Goal: Task Accomplishment & Management: Use online tool/utility

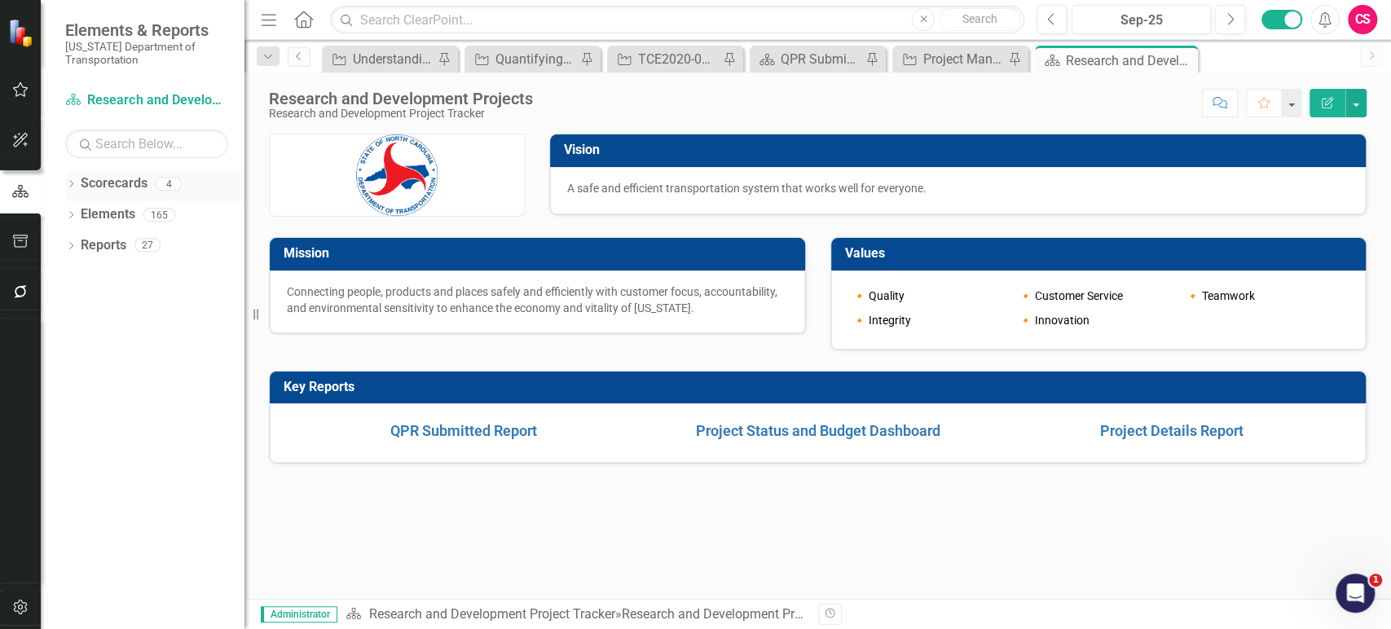
click at [72, 183] on icon "Dropdown" at bounding box center [70, 185] width 11 height 9
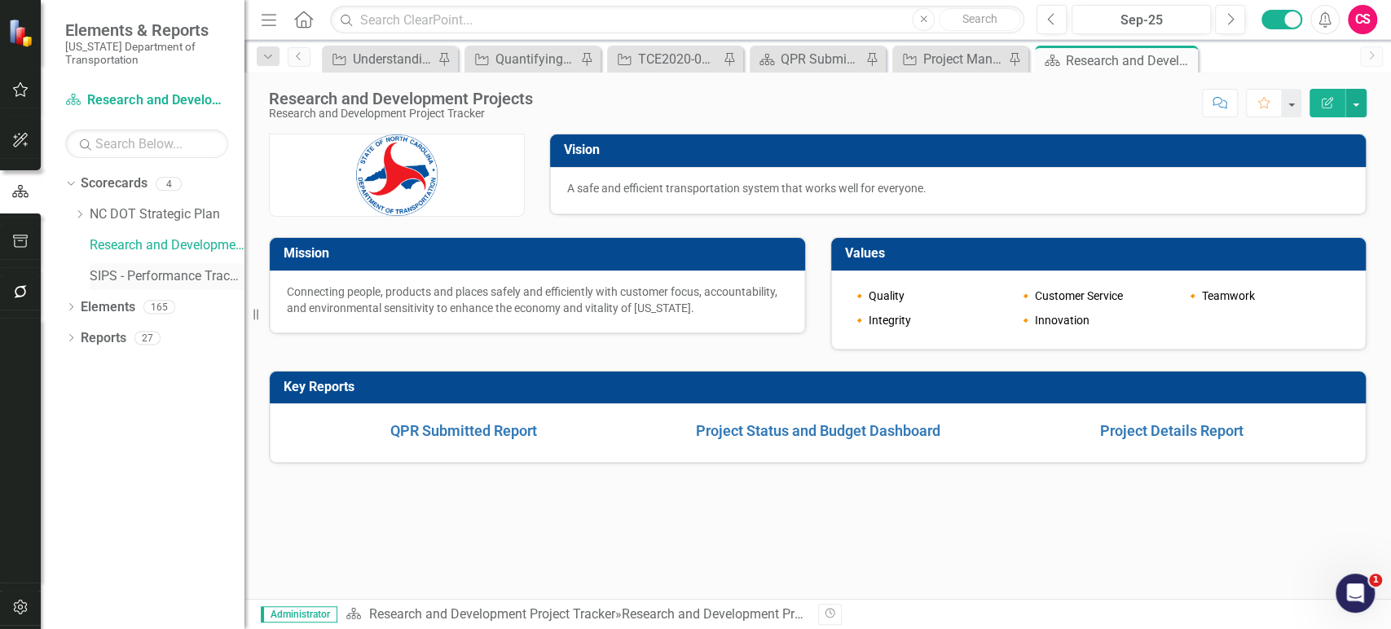
click at [112, 267] on link "SIPS - Performance Tracking" at bounding box center [167, 276] width 155 height 19
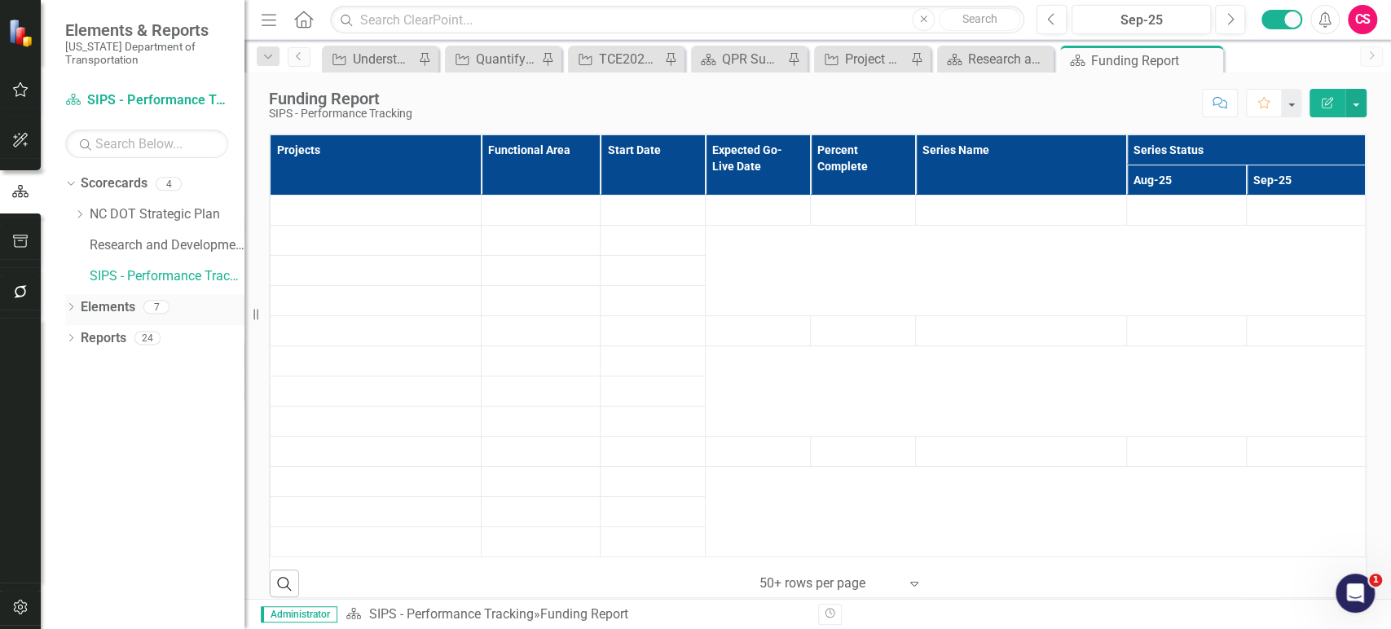
click at [111, 306] on link "Elements" at bounding box center [108, 307] width 55 height 19
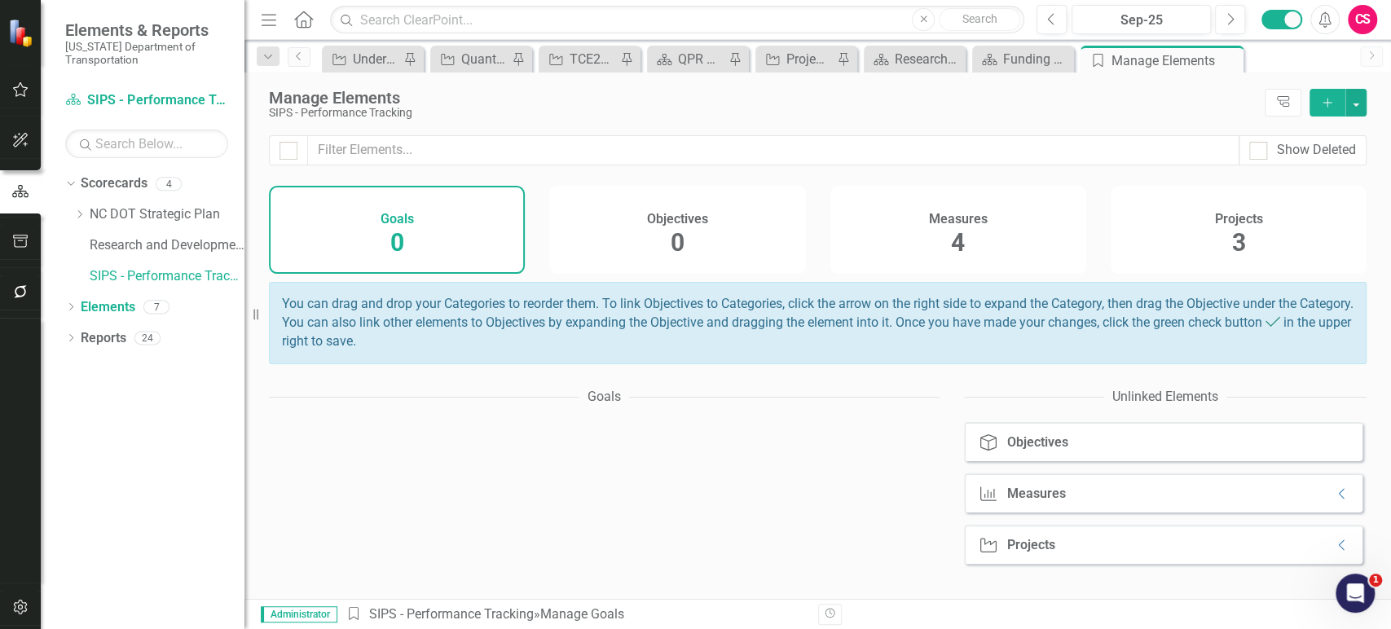
click at [951, 257] on span "4" at bounding box center [958, 242] width 14 height 29
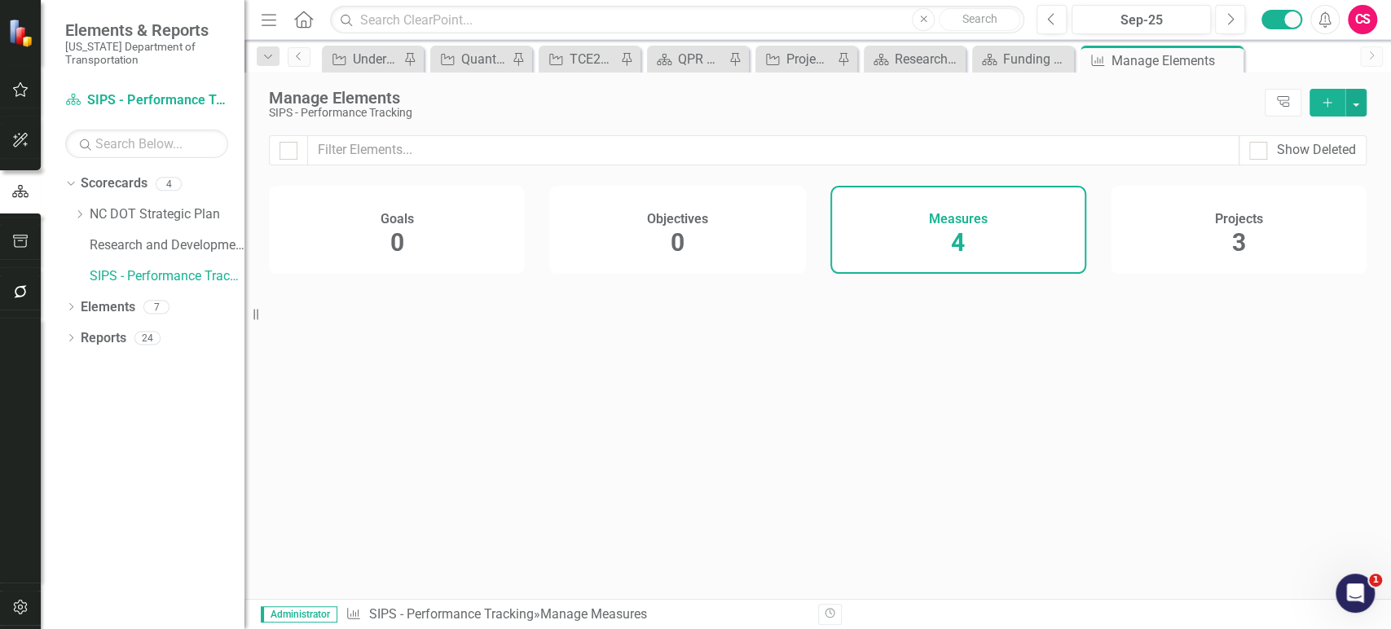
click at [1210, 258] on div "Projects 3" at bounding box center [1239, 230] width 256 height 88
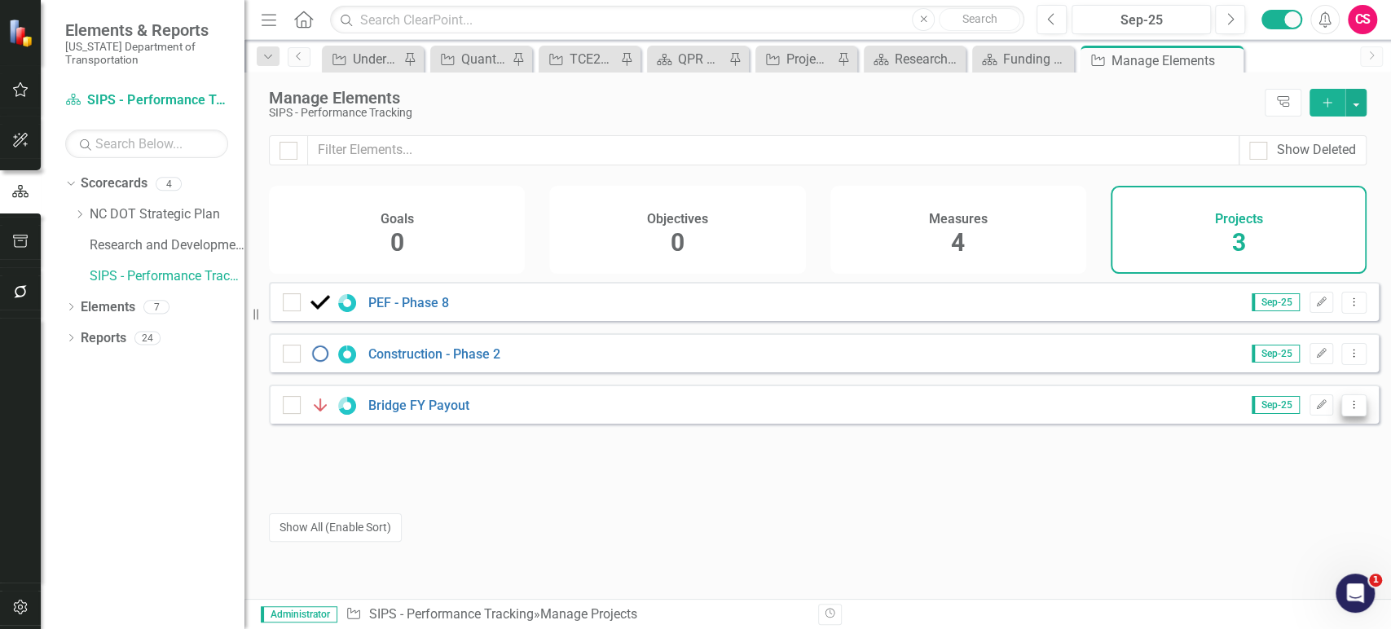
click at [1341, 416] on button "Dropdown Menu" at bounding box center [1353, 405] width 25 height 22
click at [1243, 507] on link "Copy Duplicate Project" at bounding box center [1286, 503] width 137 height 30
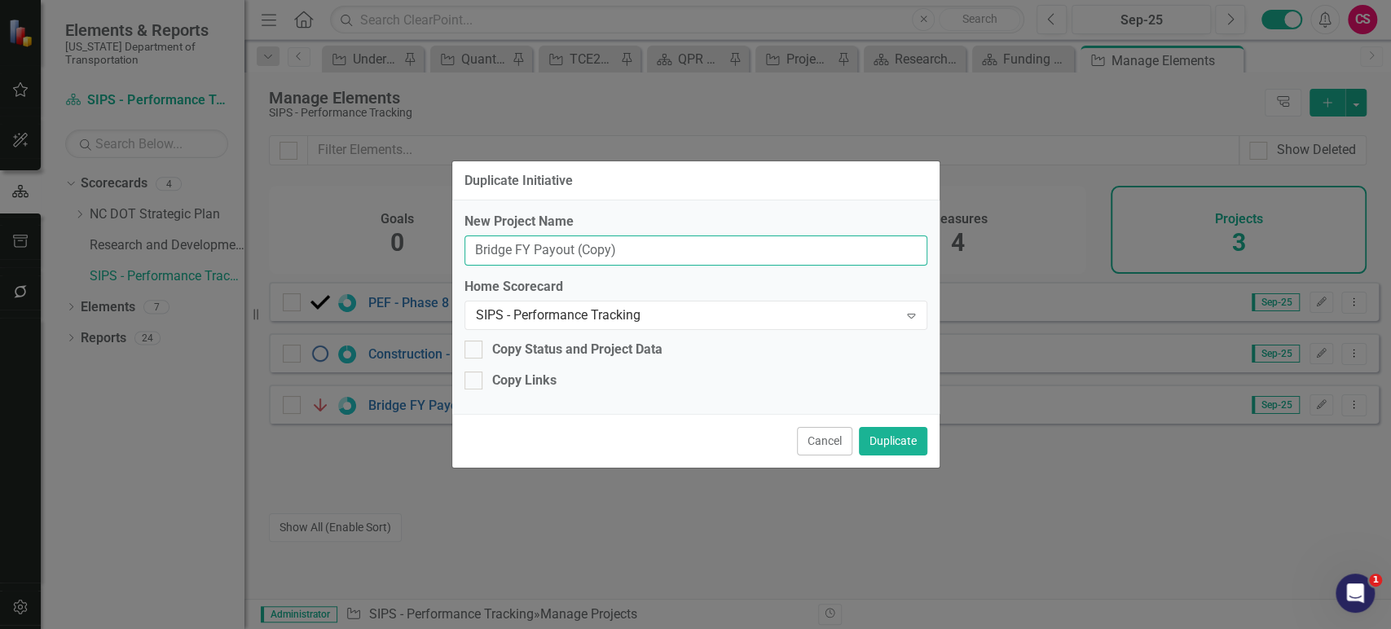
click at [632, 244] on input "Bridge FY Payout (Copy)" at bounding box center [696, 251] width 463 height 30
paste input "Monitoring Project Delivery Performance"
type input "Monitoring Project Delivery Performance"
click at [890, 442] on button "Duplicate" at bounding box center [893, 441] width 68 height 29
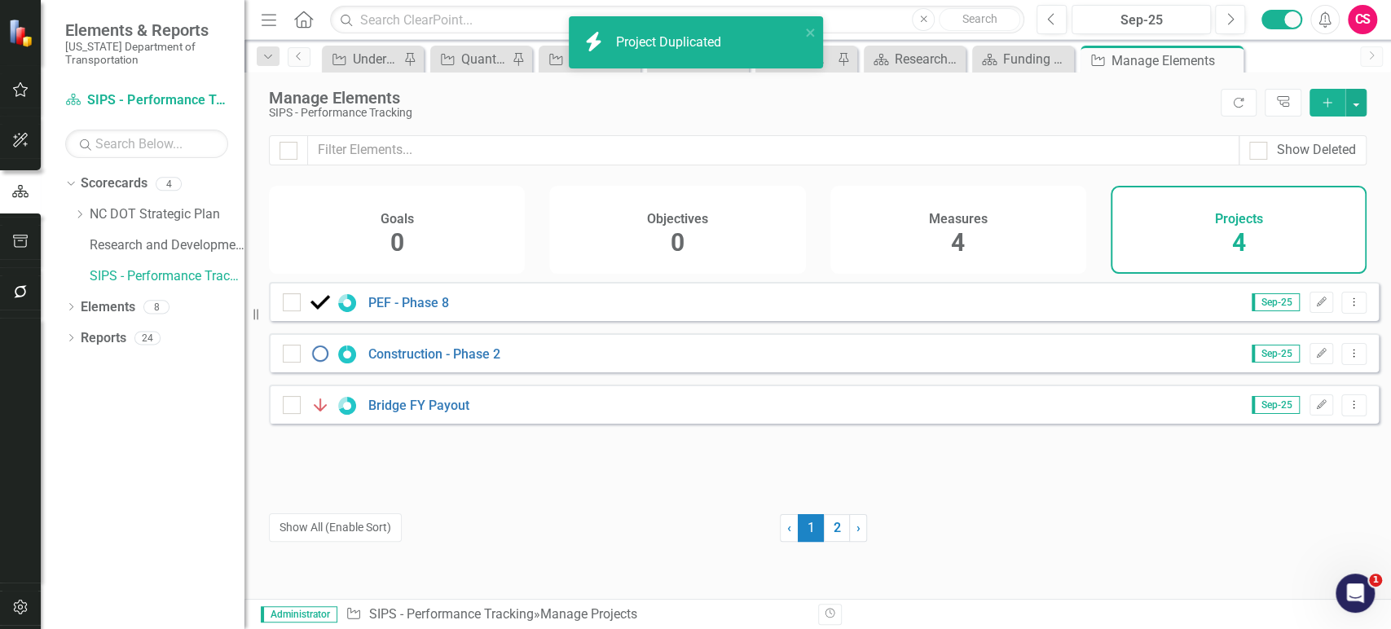
click at [385, 530] on button "Show All (Enable Sort)" at bounding box center [335, 527] width 133 height 29
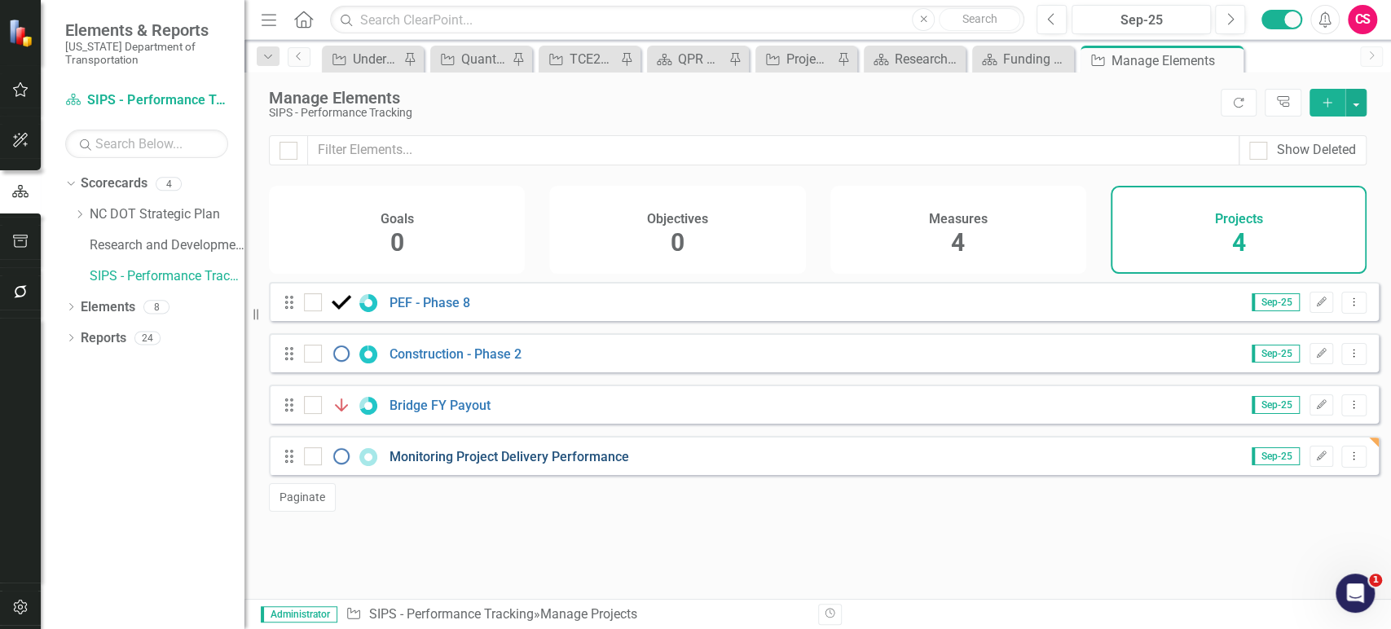
click at [422, 465] on link "Monitoring Project Delivery Performance" at bounding box center [510, 456] width 240 height 15
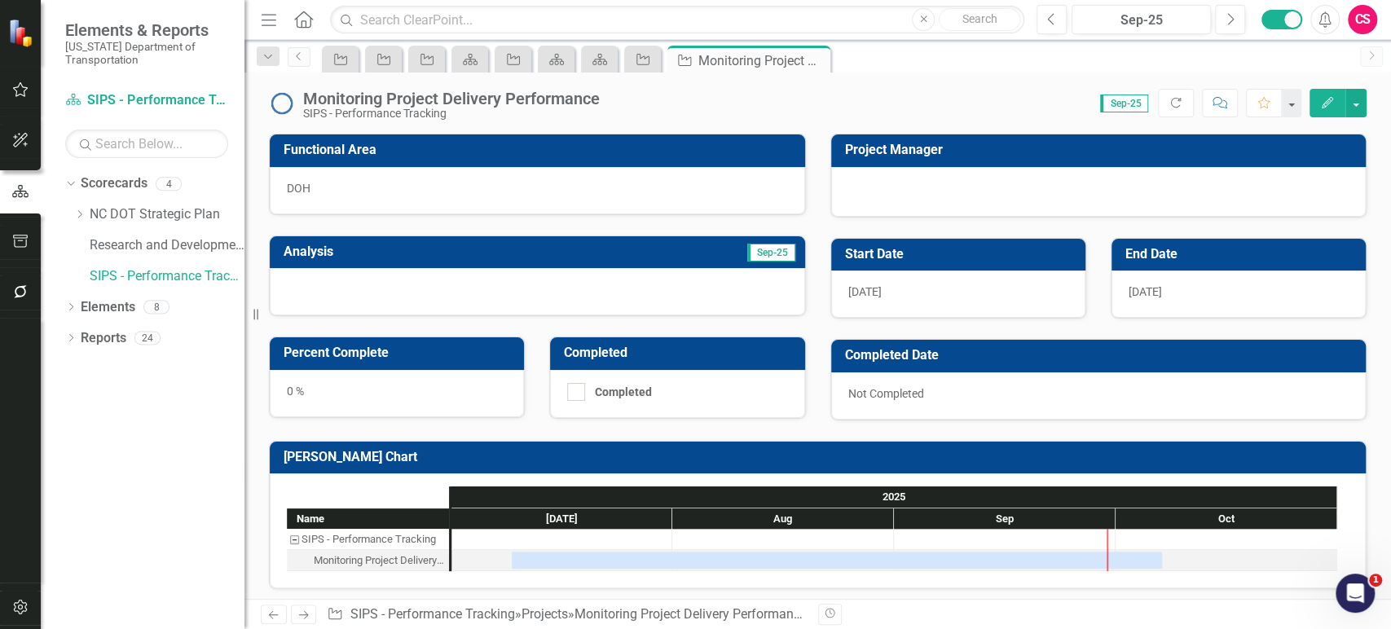
click at [435, 187] on div "DOH" at bounding box center [537, 190] width 535 height 47
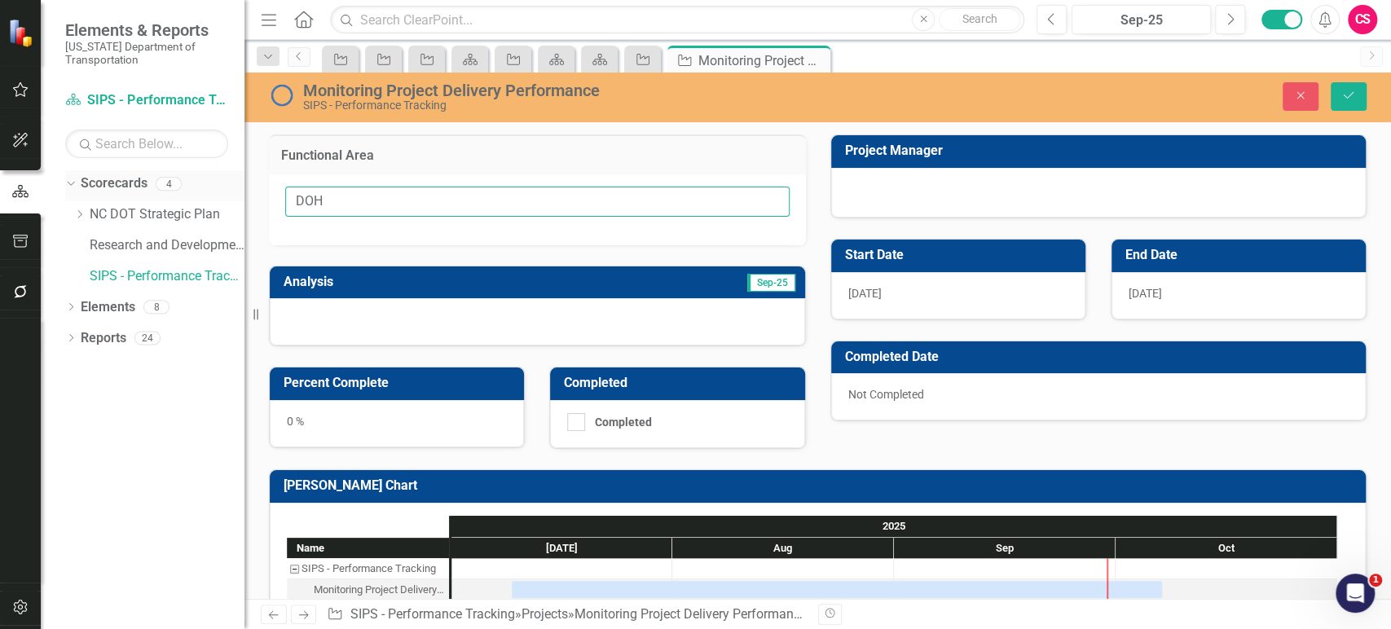
drag, startPoint x: 363, startPoint y: 199, endPoint x: 241, endPoint y: 187, distance: 122.8
click at [241, 187] on div "Elements & Reports [US_STATE] Department of Transportation Scorecard SIPS - Per…" at bounding box center [695, 314] width 1391 height 629
click at [1346, 97] on icon "Save" at bounding box center [1348, 95] width 15 height 11
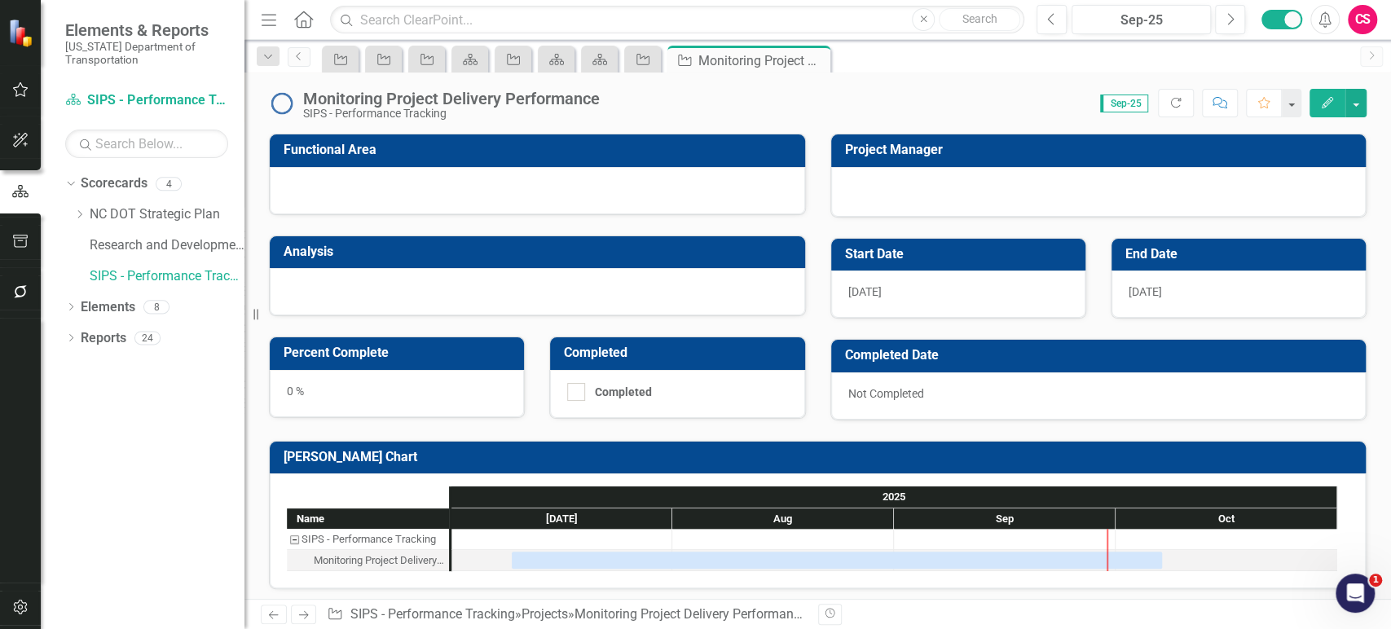
click at [948, 267] on td "Start Date" at bounding box center [961, 256] width 232 height 27
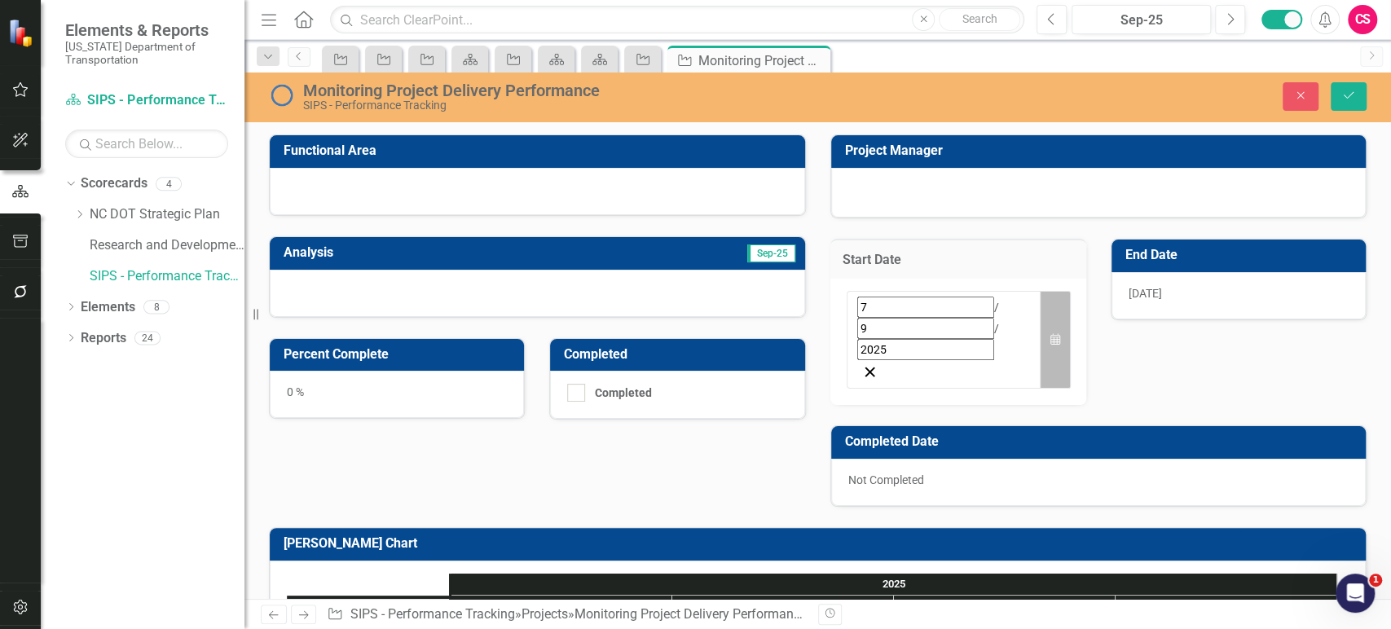
click at [1050, 334] on icon "Calendar" at bounding box center [1055, 339] width 10 height 11
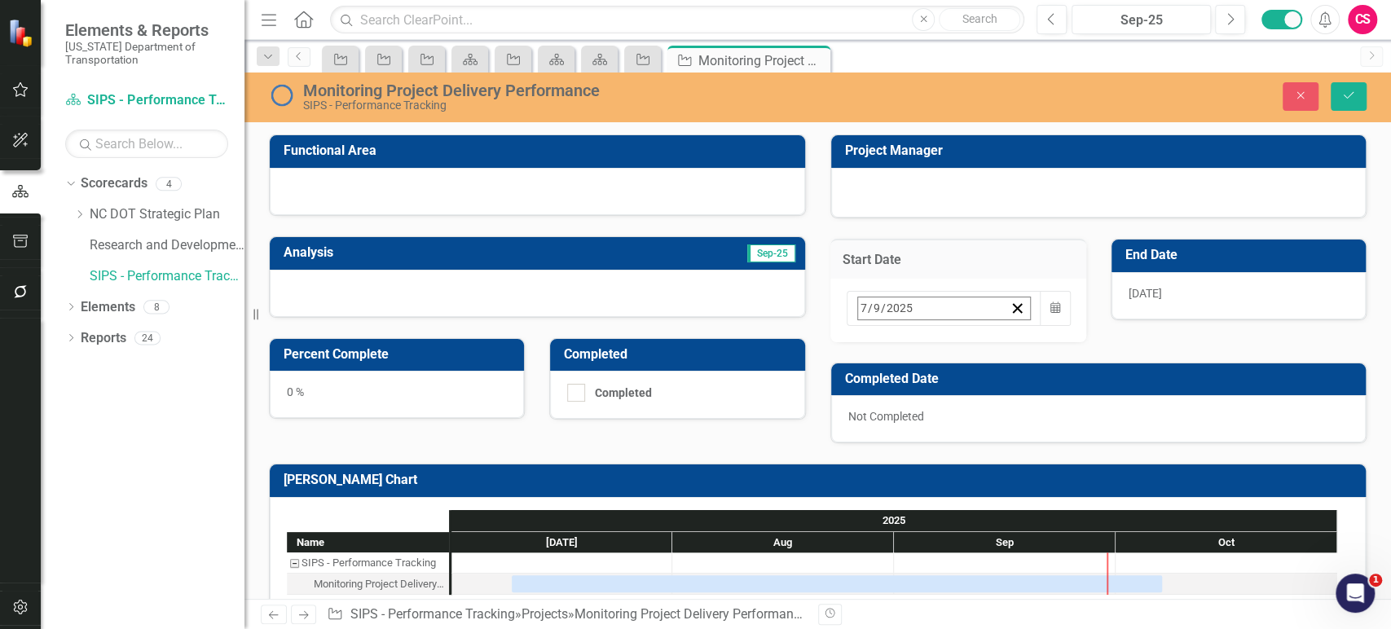
click at [1060, 340] on button "›" at bounding box center [1078, 344] width 36 height 36
click at [987, 520] on abbr "1" at bounding box center [990, 526] width 7 height 13
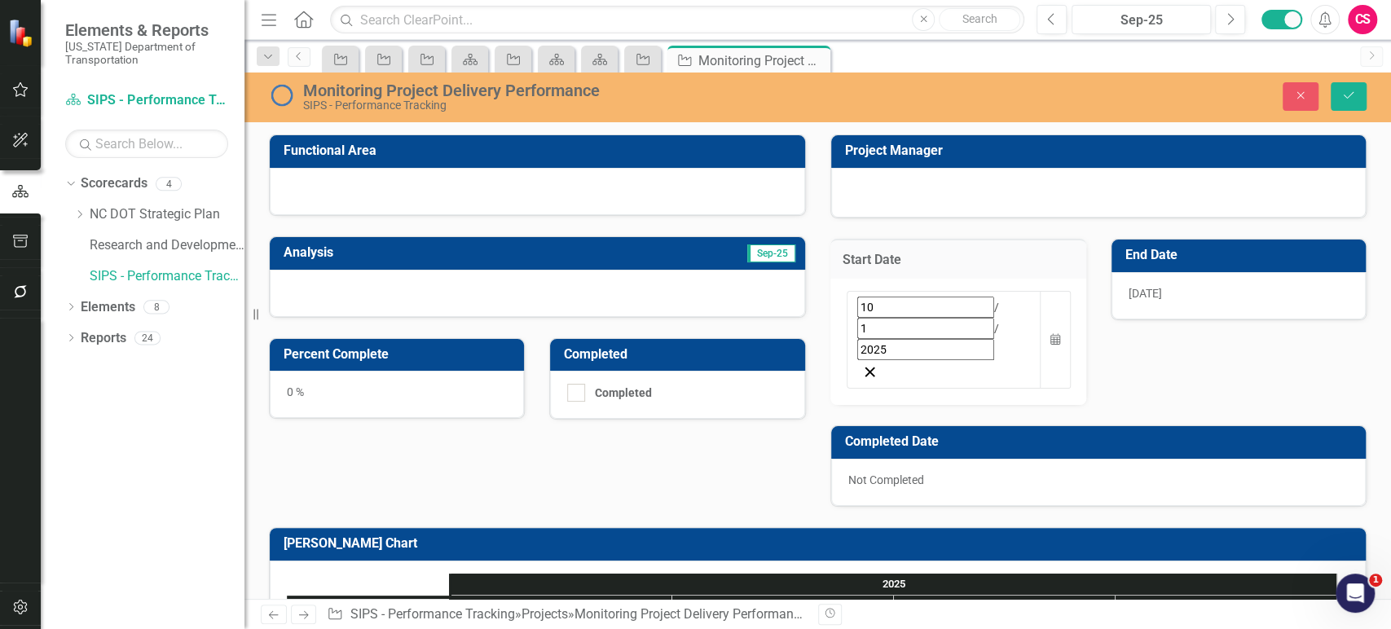
click at [1208, 288] on div "[DATE]" at bounding box center [1239, 295] width 254 height 47
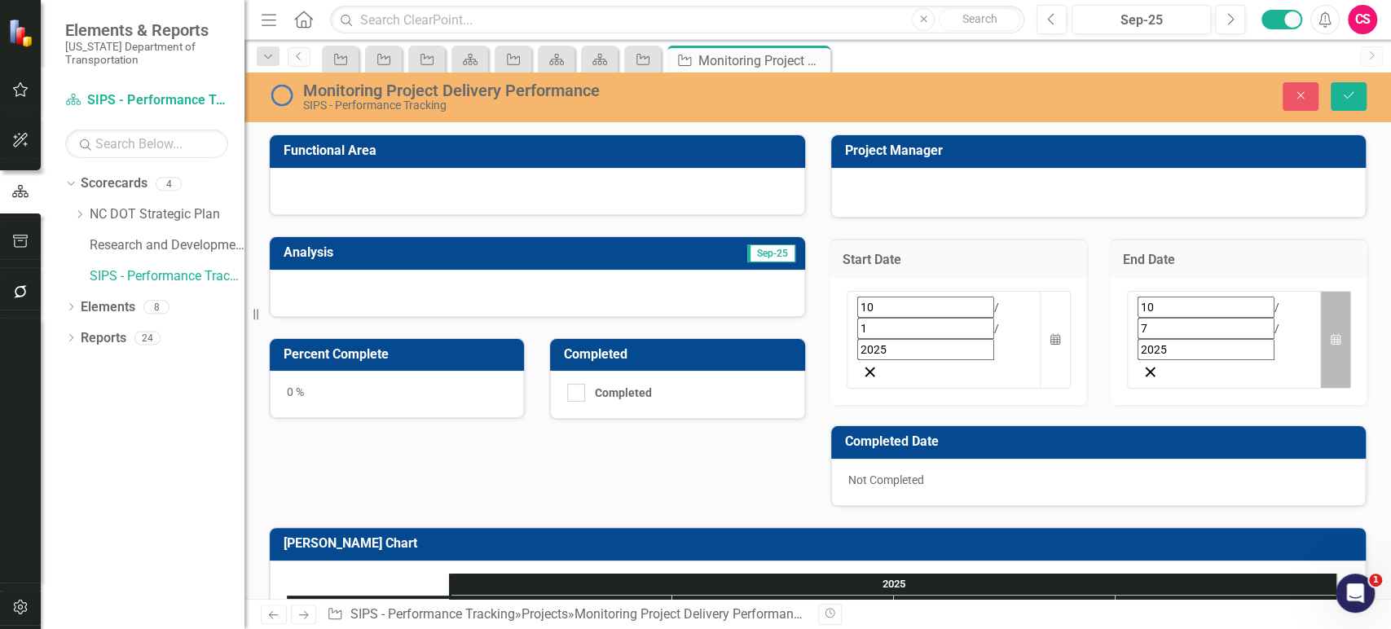
click at [1334, 306] on button "Calendar" at bounding box center [1335, 340] width 31 height 99
click at [1320, 344] on button "»" at bounding box center [1302, 344] width 36 height 36
drag, startPoint x: 1331, startPoint y: 511, endPoint x: 1304, endPoint y: 474, distance: 45.5
click at [1306, 520] on abbr "31" at bounding box center [1299, 526] width 13 height 13
click at [1320, 292] on button "Calendar" at bounding box center [1335, 340] width 31 height 99
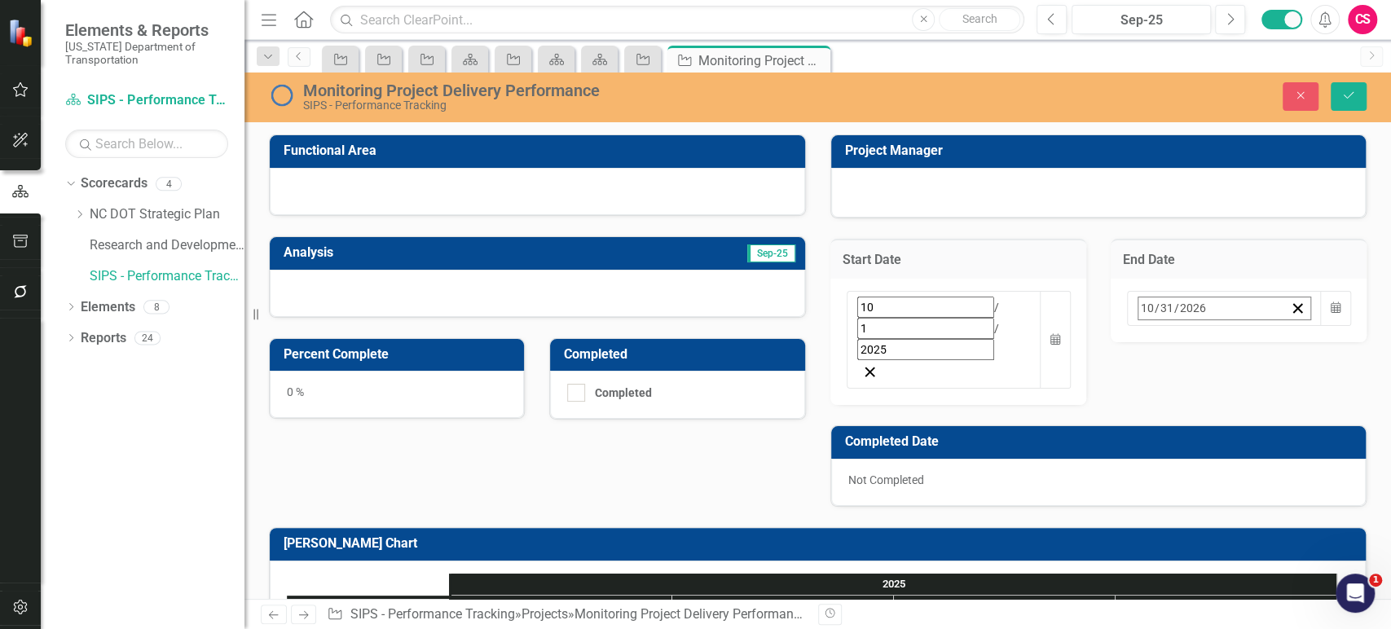
click at [1199, 394] on button "30" at bounding box center [1178, 408] width 41 height 29
click at [1347, 89] on button "Save" at bounding box center [1349, 96] width 36 height 29
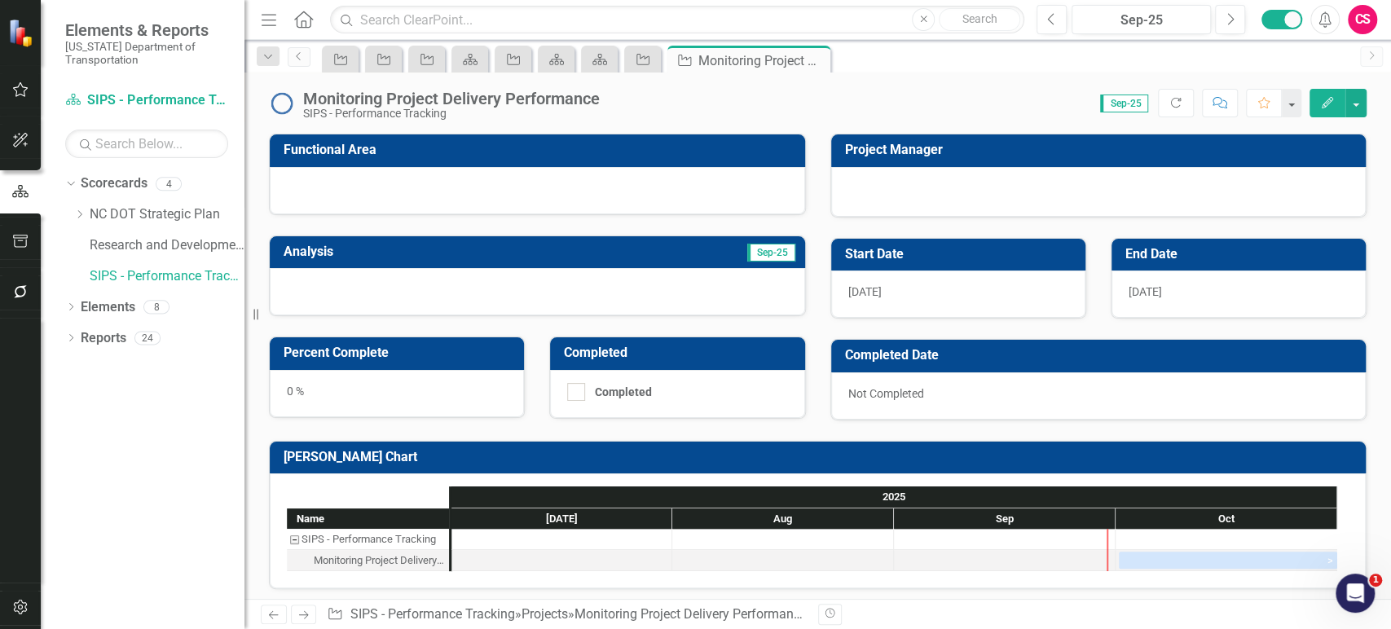
click at [1335, 102] on button "Edit" at bounding box center [1328, 103] width 36 height 29
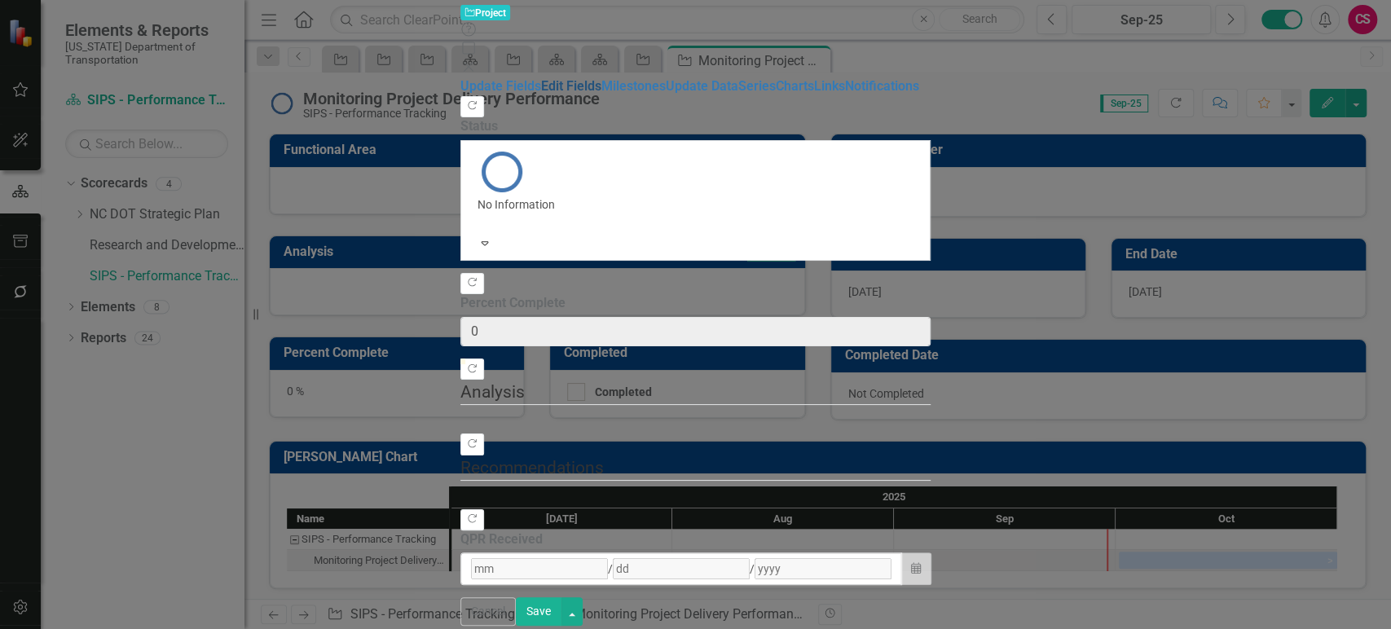
click at [541, 94] on link "Edit Fields" at bounding box center [571, 85] width 60 height 15
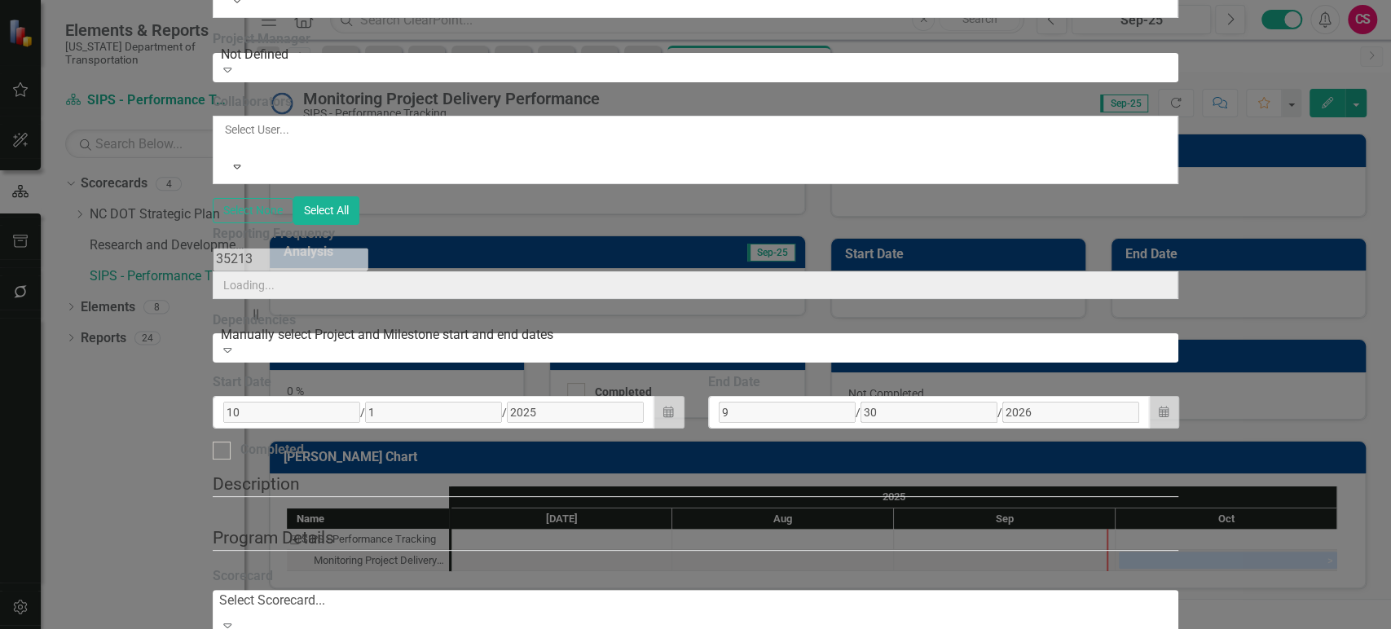
type input "Monitoring Project Delivery Performance"
type input "9"
type input "30"
type input "2026"
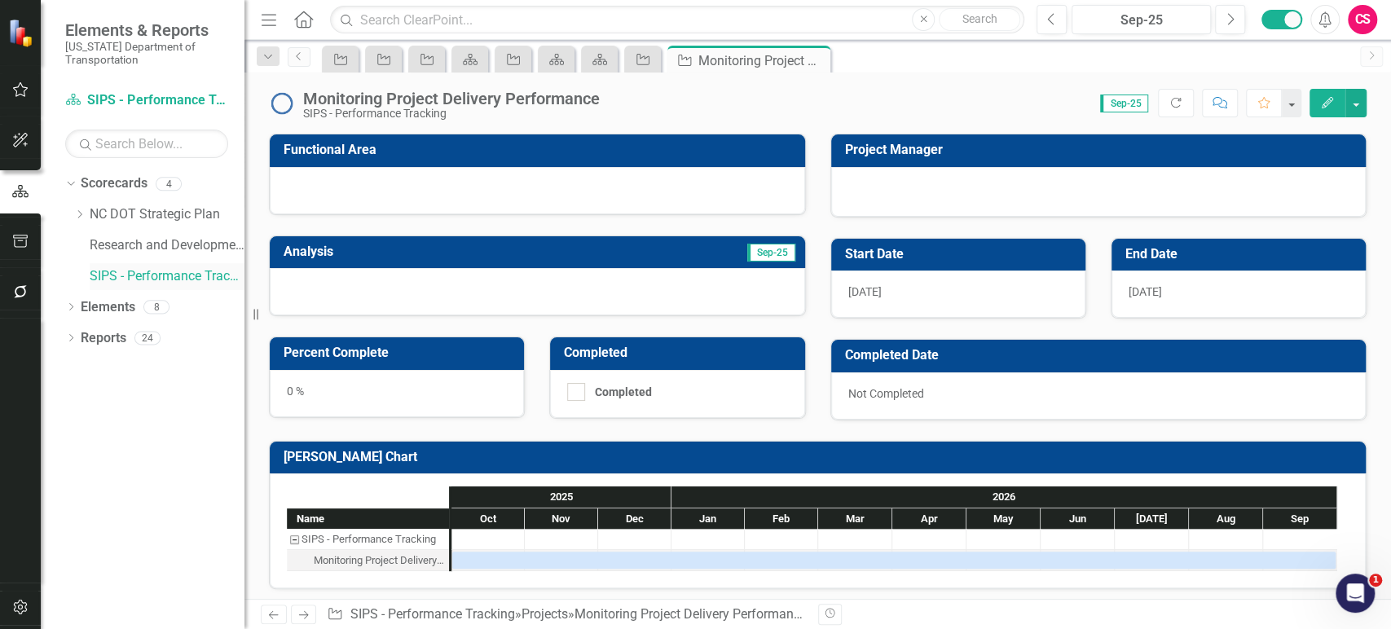
click at [148, 275] on link "SIPS - Performance Tracking" at bounding box center [167, 276] width 155 height 19
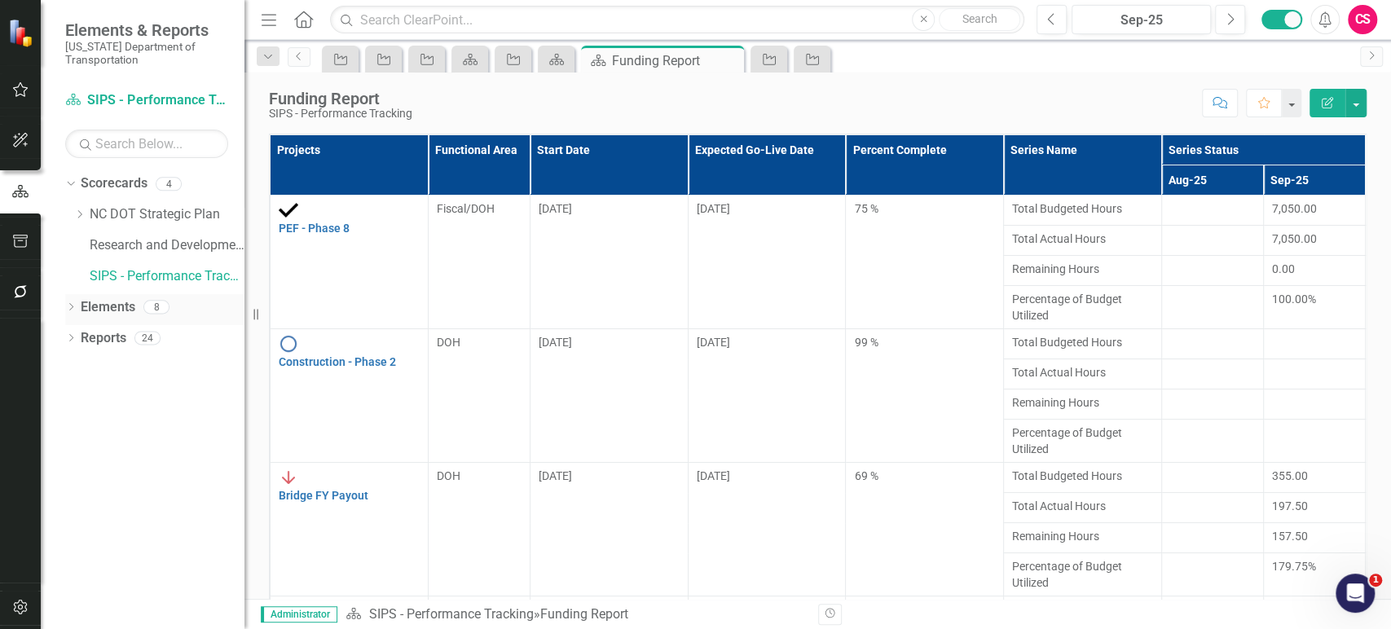
click at [94, 304] on link "Elements" at bounding box center [108, 307] width 55 height 19
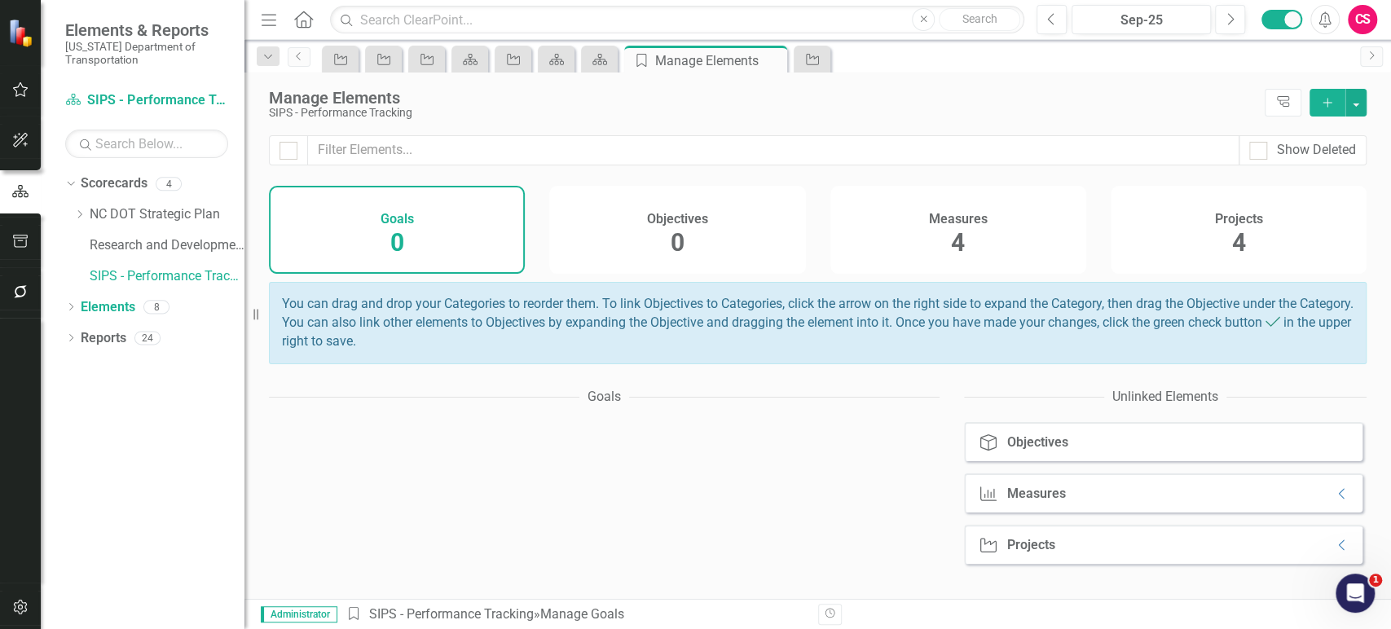
click at [996, 242] on div "Measures 4" at bounding box center [958, 230] width 256 height 88
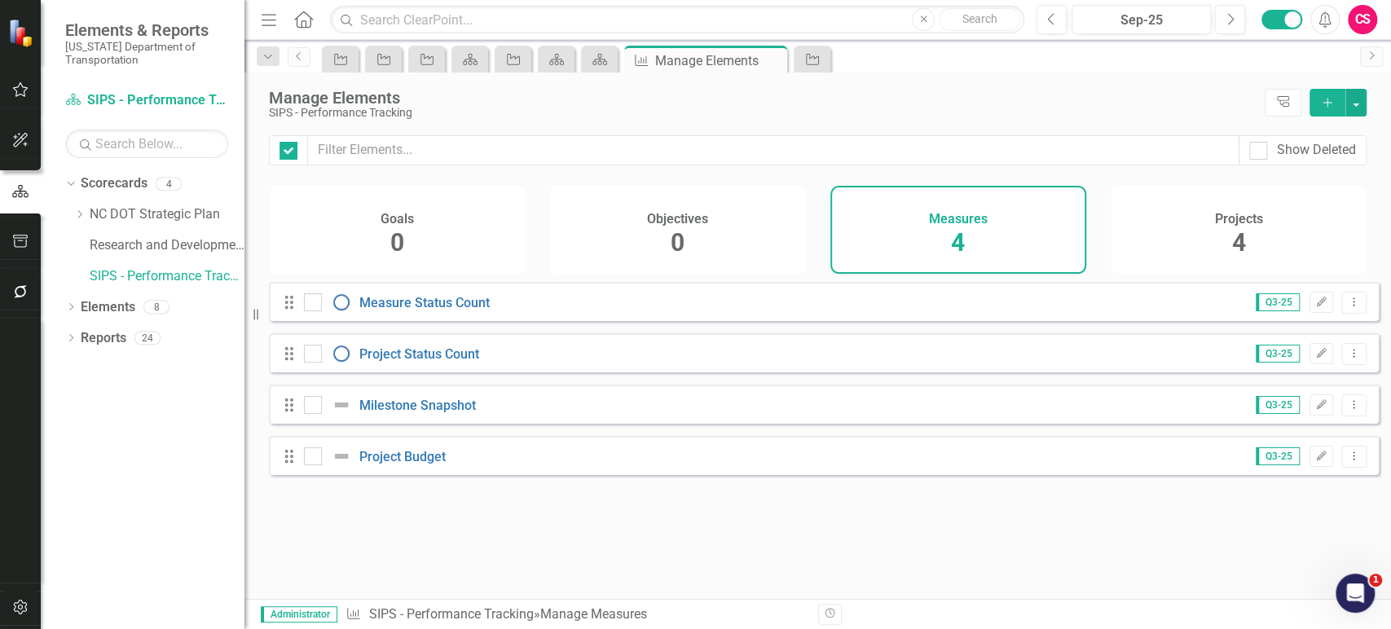
checkbox input "false"
click at [1181, 240] on div "Projects 4" at bounding box center [1239, 230] width 256 height 88
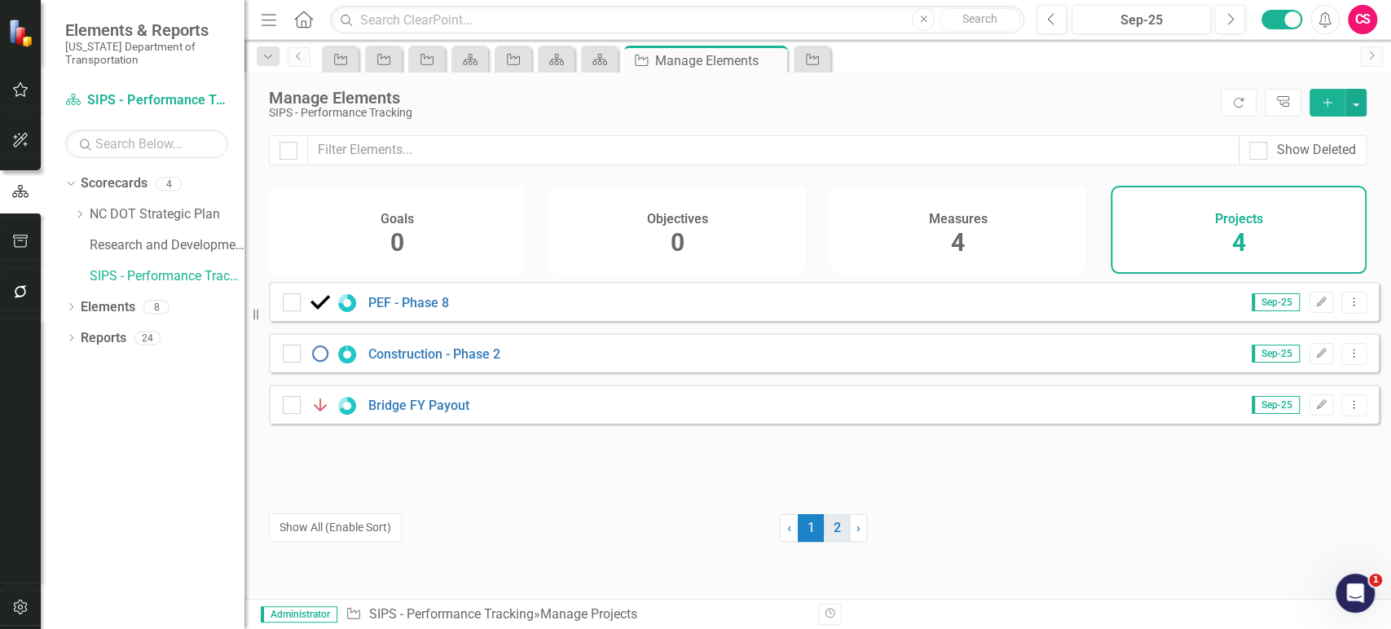
click at [827, 523] on link "2" at bounding box center [837, 528] width 26 height 28
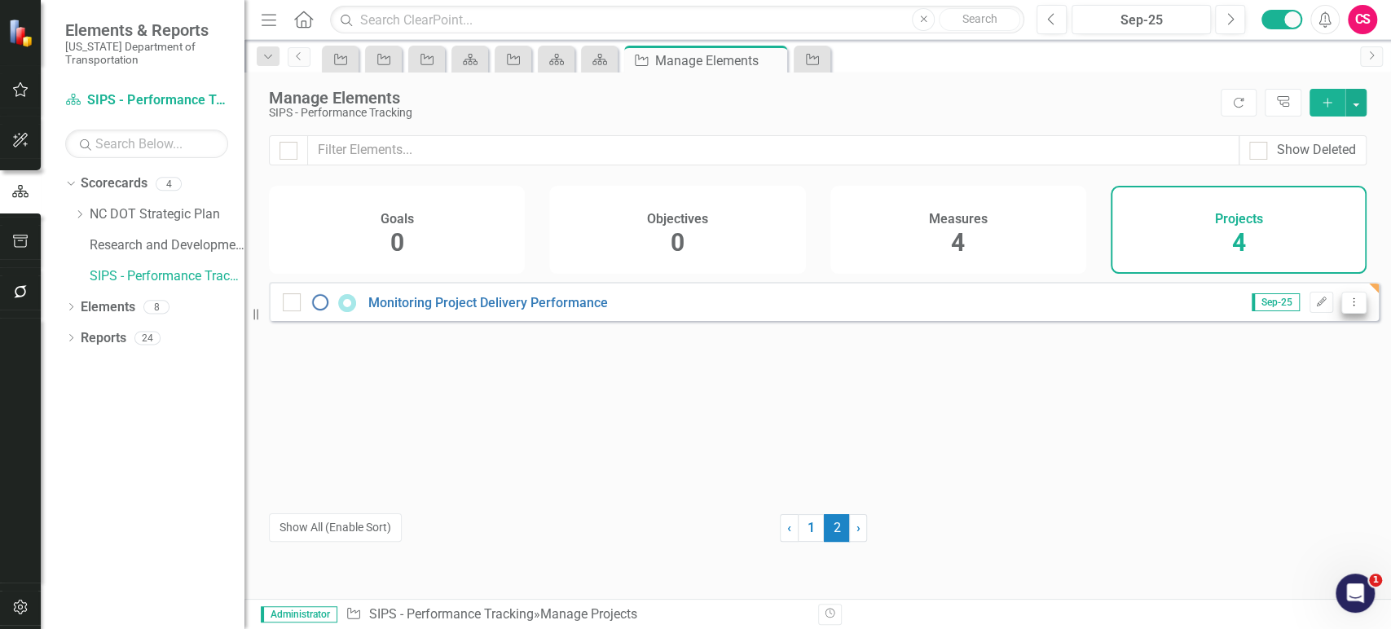
click at [1347, 307] on icon "Dropdown Menu" at bounding box center [1354, 302] width 14 height 11
click at [1232, 409] on link "Copy Duplicate Project" at bounding box center [1286, 400] width 137 height 30
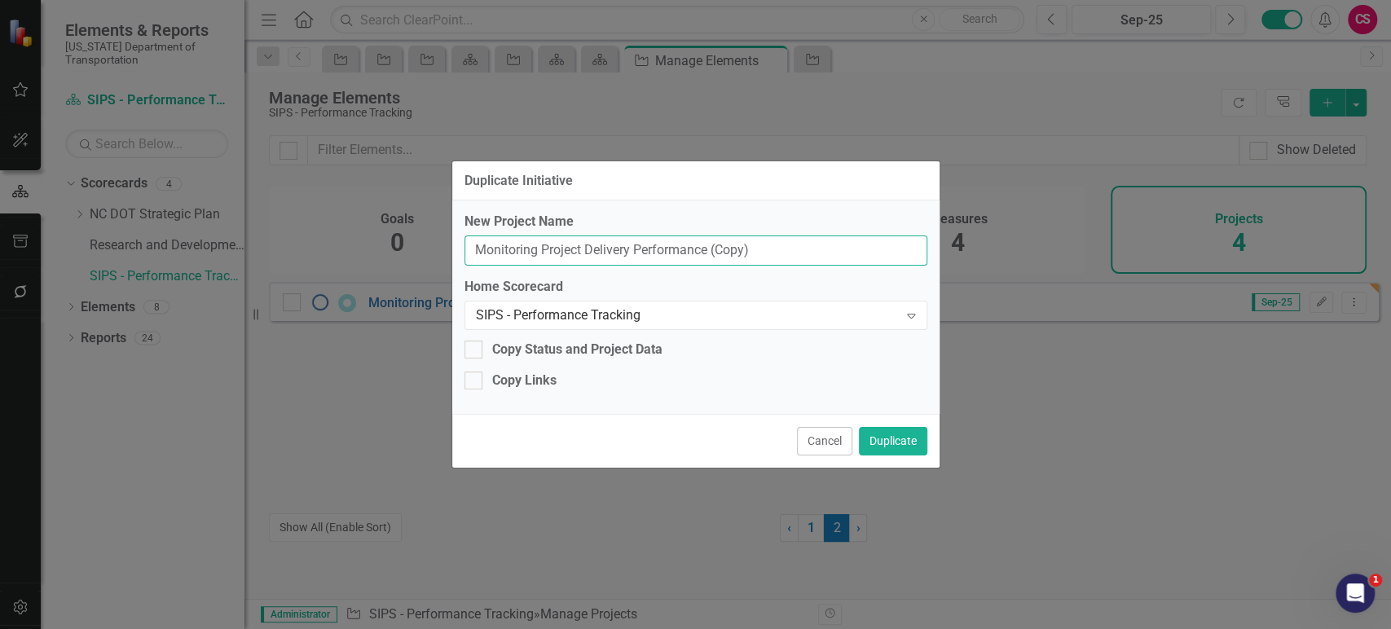
click at [722, 240] on input "Monitoring Project Delivery Performance (Copy)" at bounding box center [696, 251] width 463 height 30
paste input "Traffic Safety Intersection Project"
type input "Traffic Safety Intersection Project"
click at [913, 443] on button "Duplicate" at bounding box center [893, 441] width 68 height 29
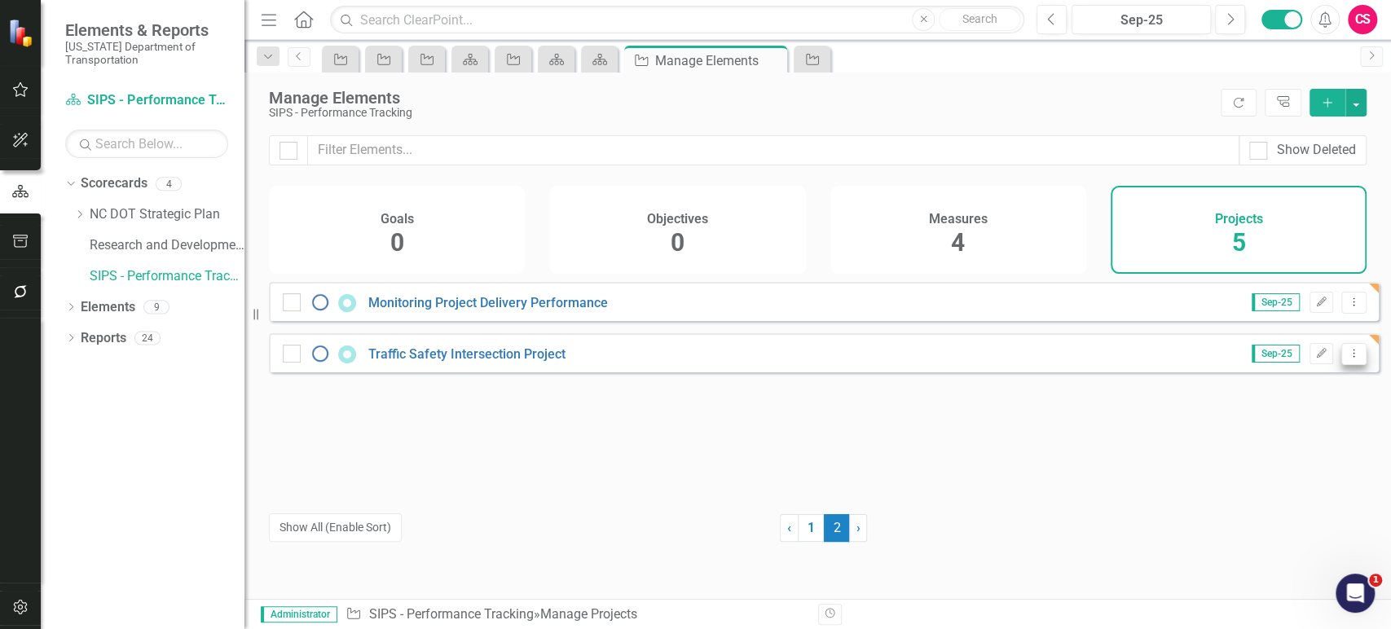
click at [1343, 365] on button "Dropdown Menu" at bounding box center [1353, 354] width 25 height 22
click at [1277, 451] on link "Copy Duplicate Project" at bounding box center [1286, 452] width 137 height 30
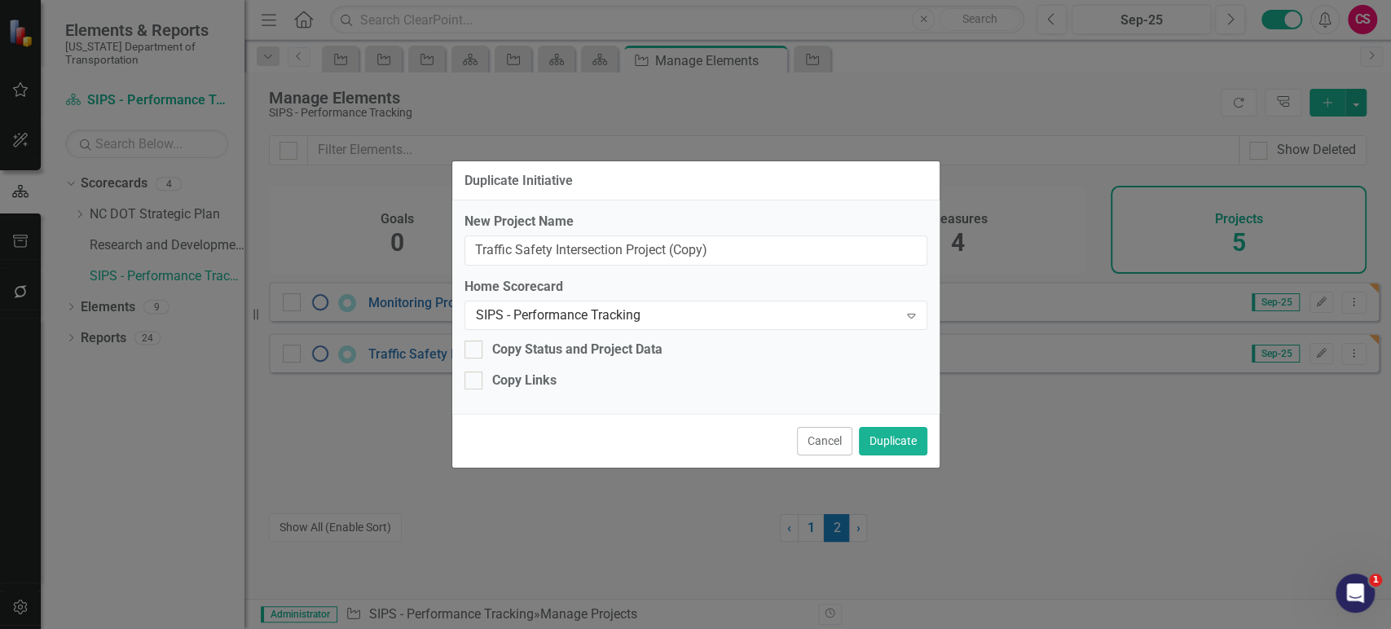
click at [588, 270] on div "New Project Name Traffic Safety Intersection Project (Copy) Home Scorecard SIPS…" at bounding box center [695, 307] width 487 height 214
click at [582, 252] on input "Traffic Safety Intersection Project (Copy)" at bounding box center [696, 251] width 463 height 30
paste input "Document Vision - Operations Program Management"
type input "Document Vision - Operations Program Management"
click at [884, 435] on button "Duplicate" at bounding box center [893, 441] width 68 height 29
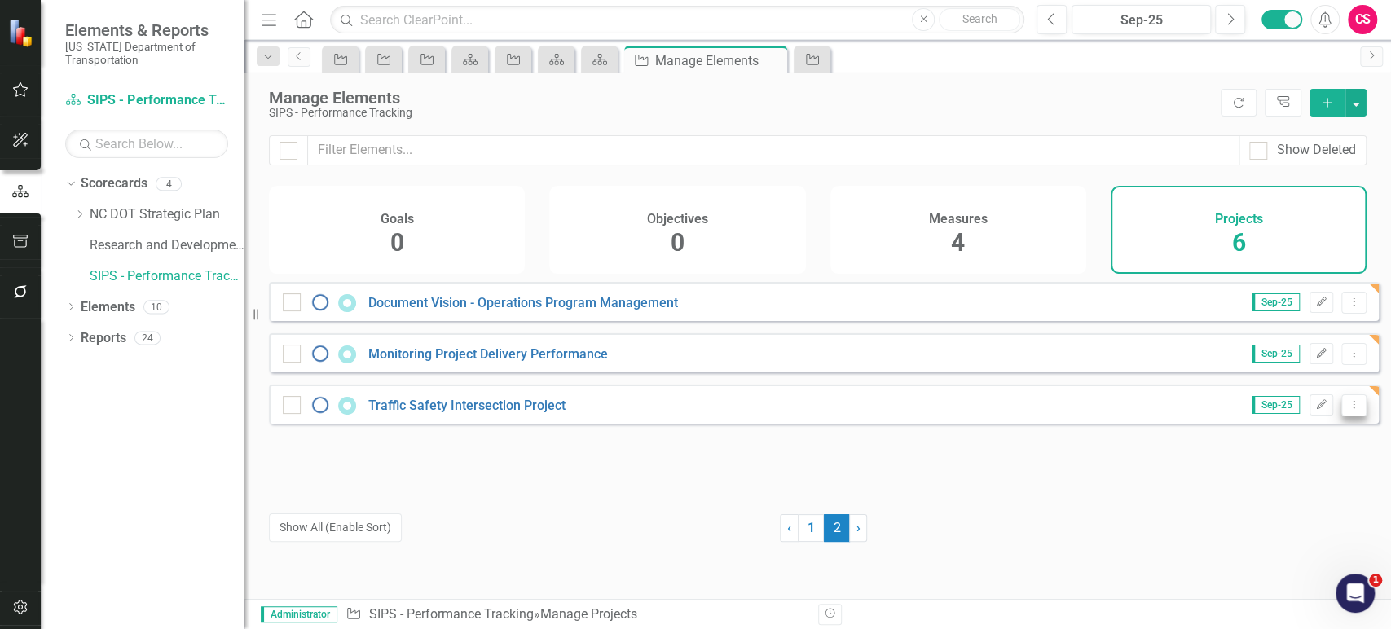
drag, startPoint x: 1350, startPoint y: 416, endPoint x: 1335, endPoint y: 424, distance: 16.8
click at [1348, 416] on button "Dropdown Menu" at bounding box center [1353, 405] width 25 height 22
click at [1271, 494] on link "Copy Duplicate Project" at bounding box center [1286, 503] width 137 height 30
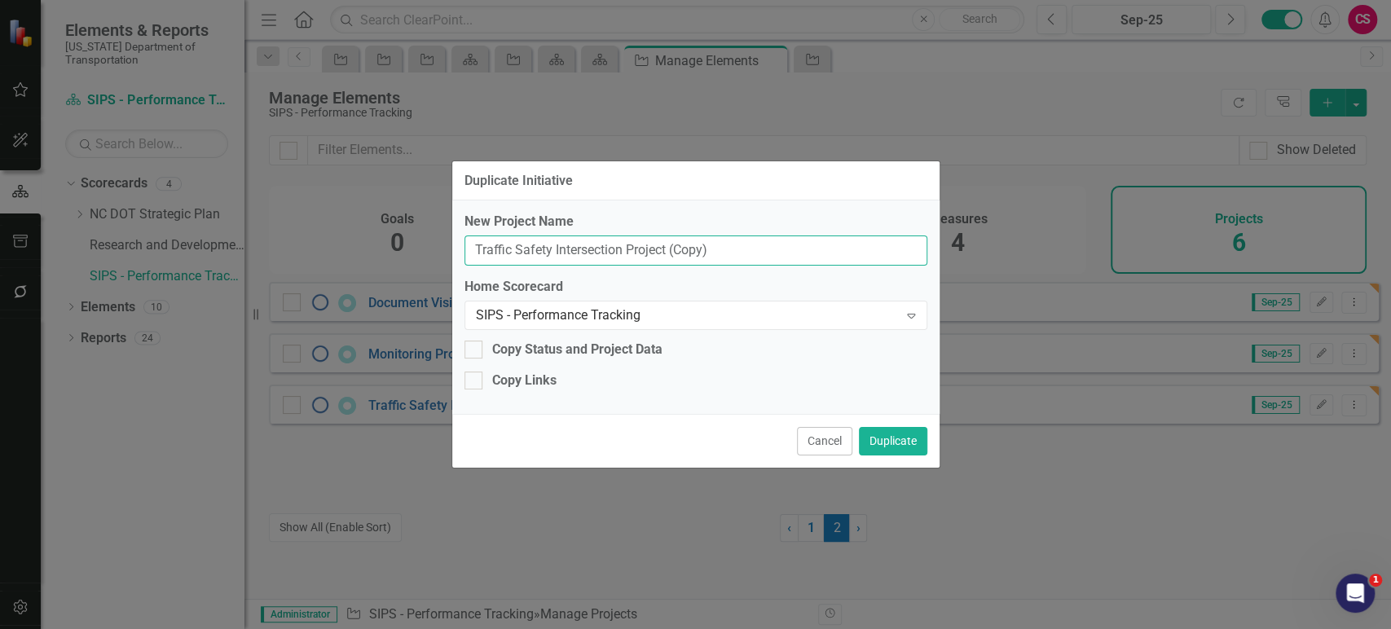
click at [619, 260] on input "Traffic Safety Intersection Project (Copy)" at bounding box center [696, 251] width 463 height 30
paste input "Data & AI Governance Consulting"
type input "Data & AI Governance Consulting"
click at [896, 443] on button "Duplicate" at bounding box center [893, 441] width 68 height 29
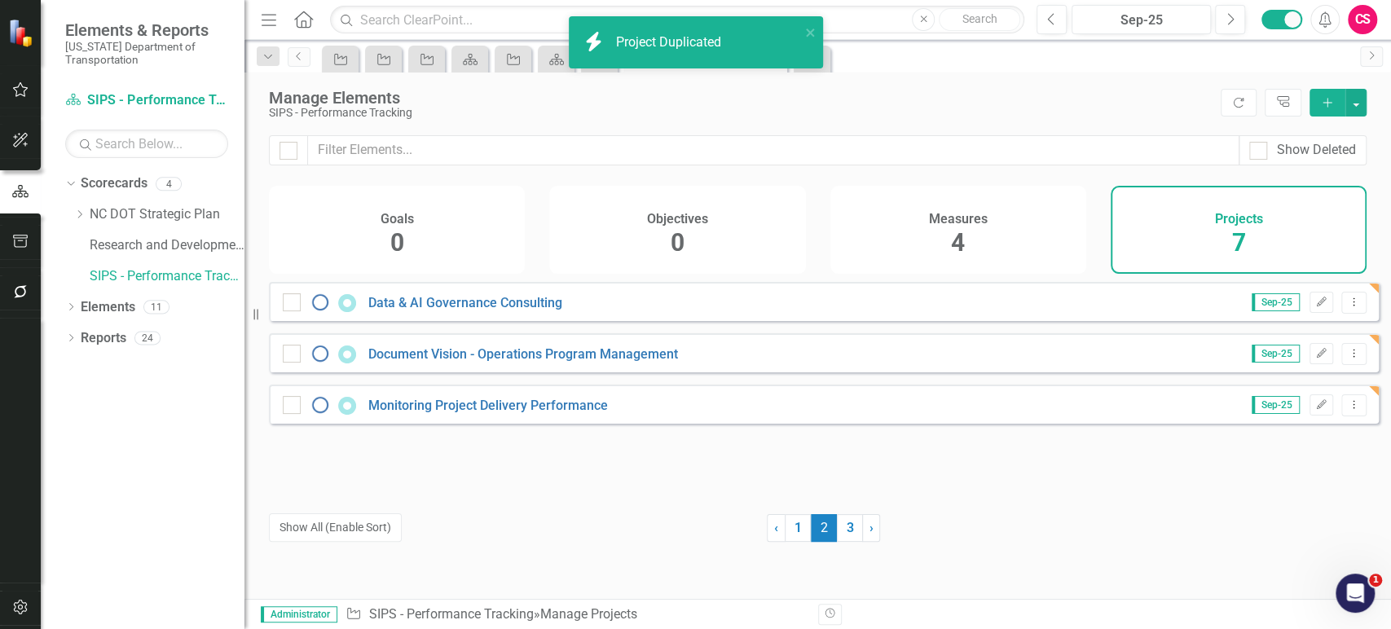
click at [797, 536] on link "1" at bounding box center [798, 528] width 26 height 28
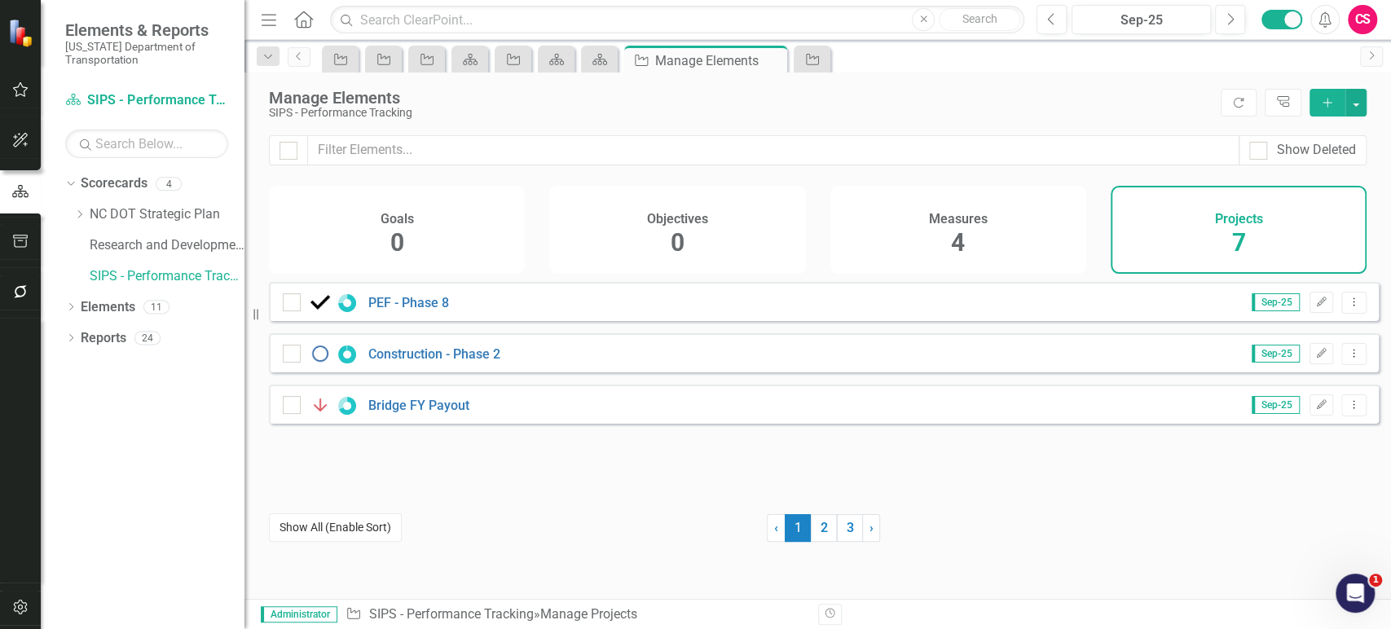
click at [354, 522] on button "Show All (Enable Sort)" at bounding box center [335, 527] width 133 height 29
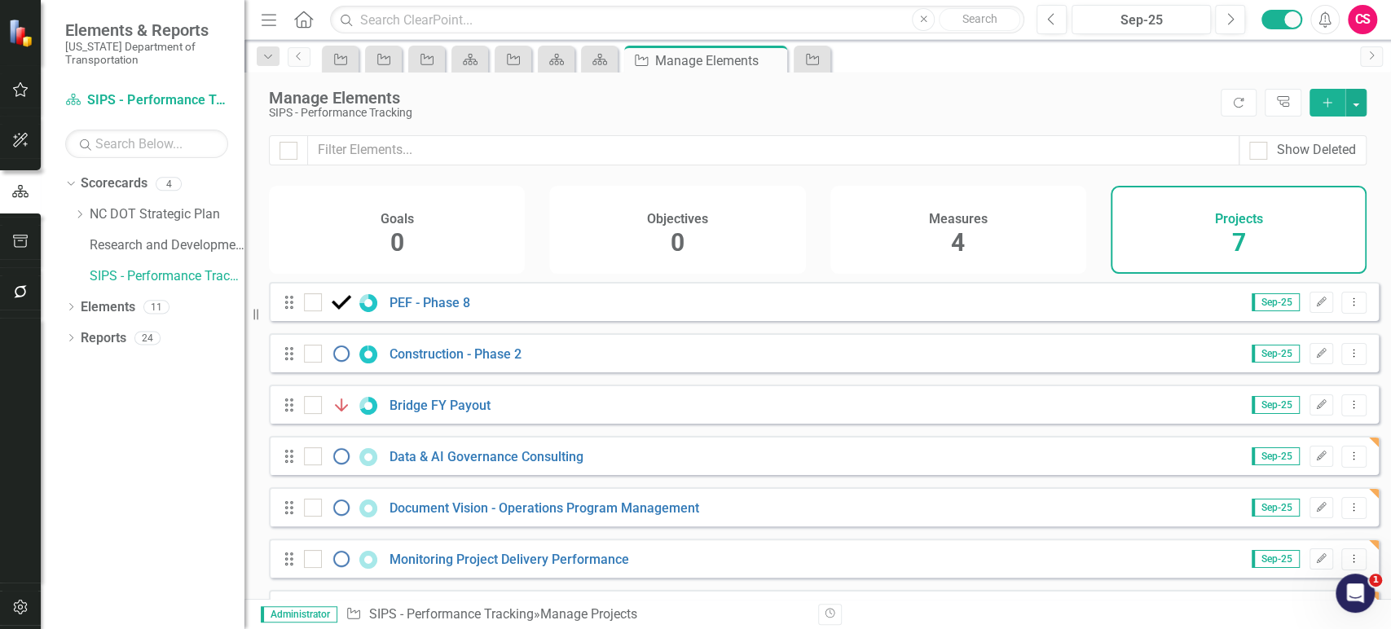
scroll to position [94, 0]
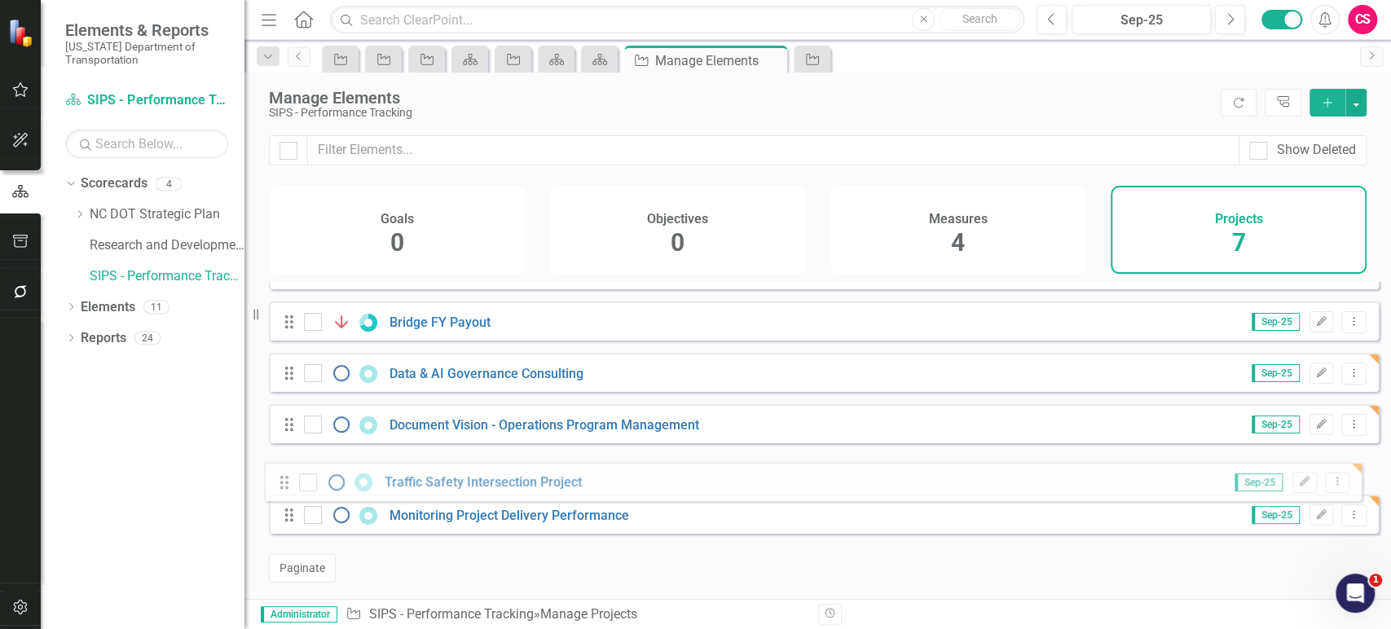
drag, startPoint x: 293, startPoint y: 530, endPoint x: 290, endPoint y: 481, distance: 49.0
click at [290, 481] on div "Drag PEF - Phase [DATE]-25 Edit Dropdown Menu Drag Construction - Phase [DATE]-…" at bounding box center [824, 372] width 1110 height 347
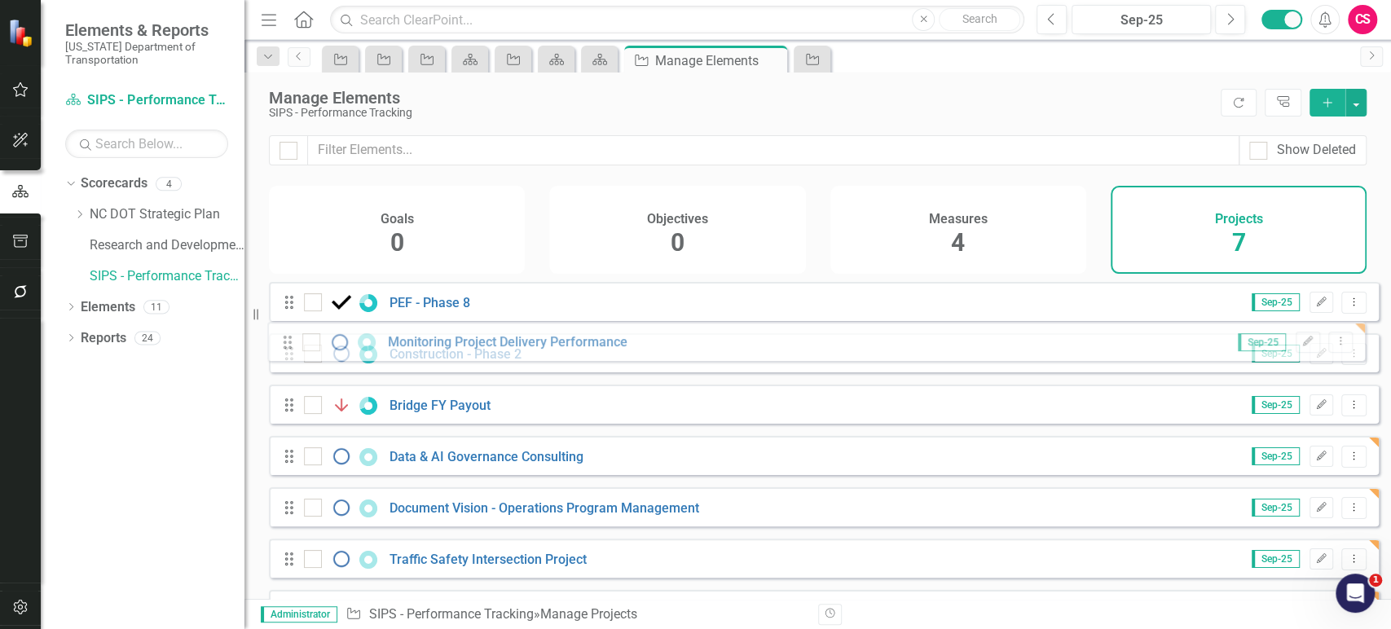
drag, startPoint x: 287, startPoint y: 526, endPoint x: 287, endPoint y: 340, distance: 185.8
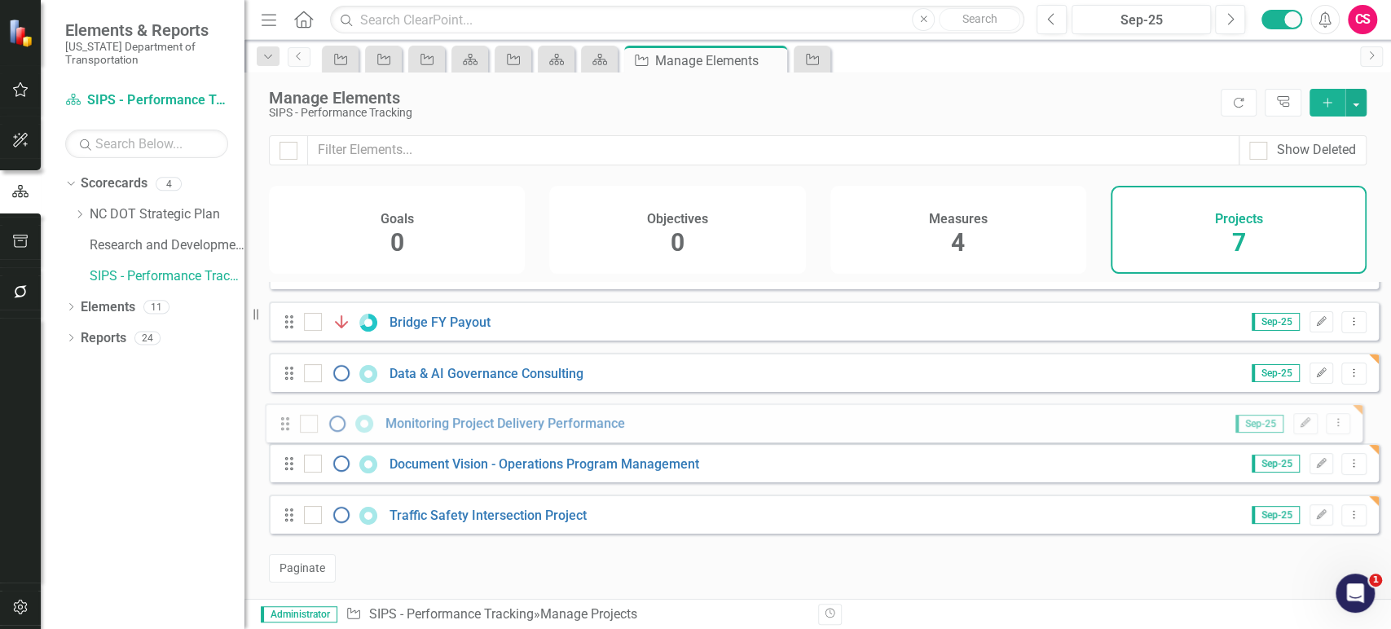
scroll to position [0, 0]
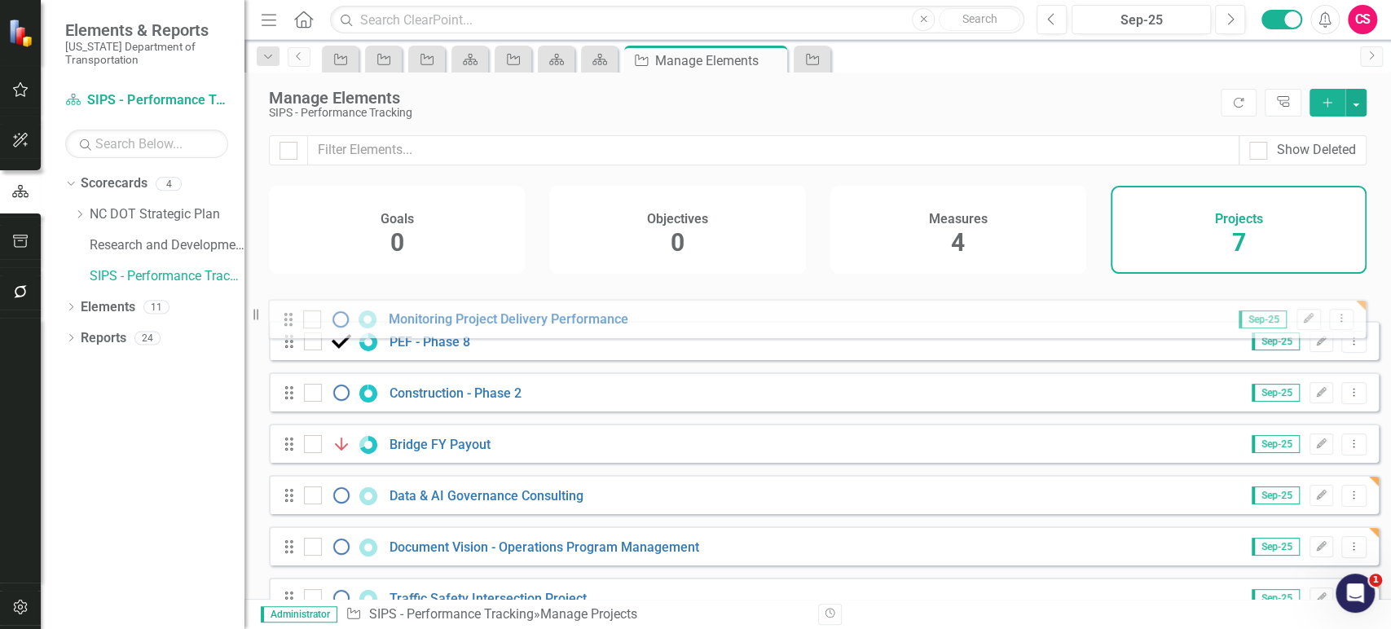
drag, startPoint x: 288, startPoint y: 526, endPoint x: 288, endPoint y: 318, distance: 208.6
click at [288, 318] on div "Drag PEF - Phase [DATE]-25 Edit Dropdown Menu Drag Construction - Phase [DATE]-…" at bounding box center [824, 455] width 1110 height 347
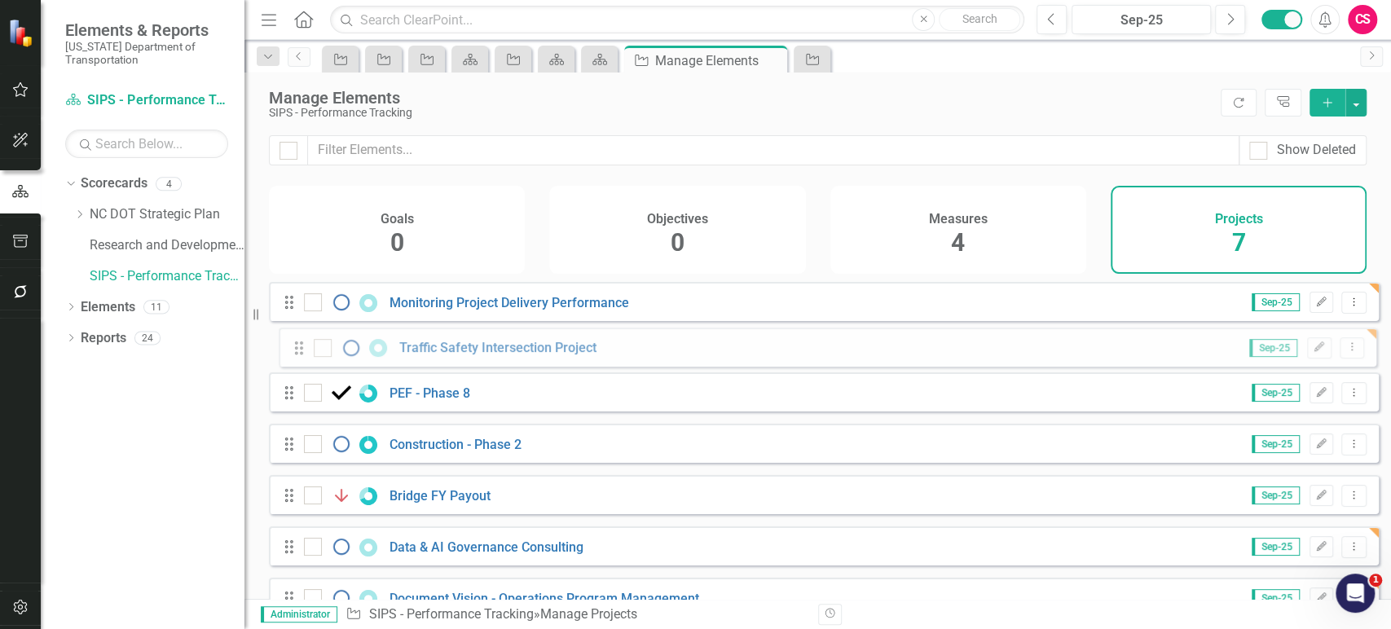
drag, startPoint x: 287, startPoint y: 498, endPoint x: 296, endPoint y: 354, distance: 144.5
click at [296, 354] on div "Drag Monitoring Project Delivery Performance Sep-25 Edit Dropdown Menu Drag PEF…" at bounding box center [824, 455] width 1110 height 347
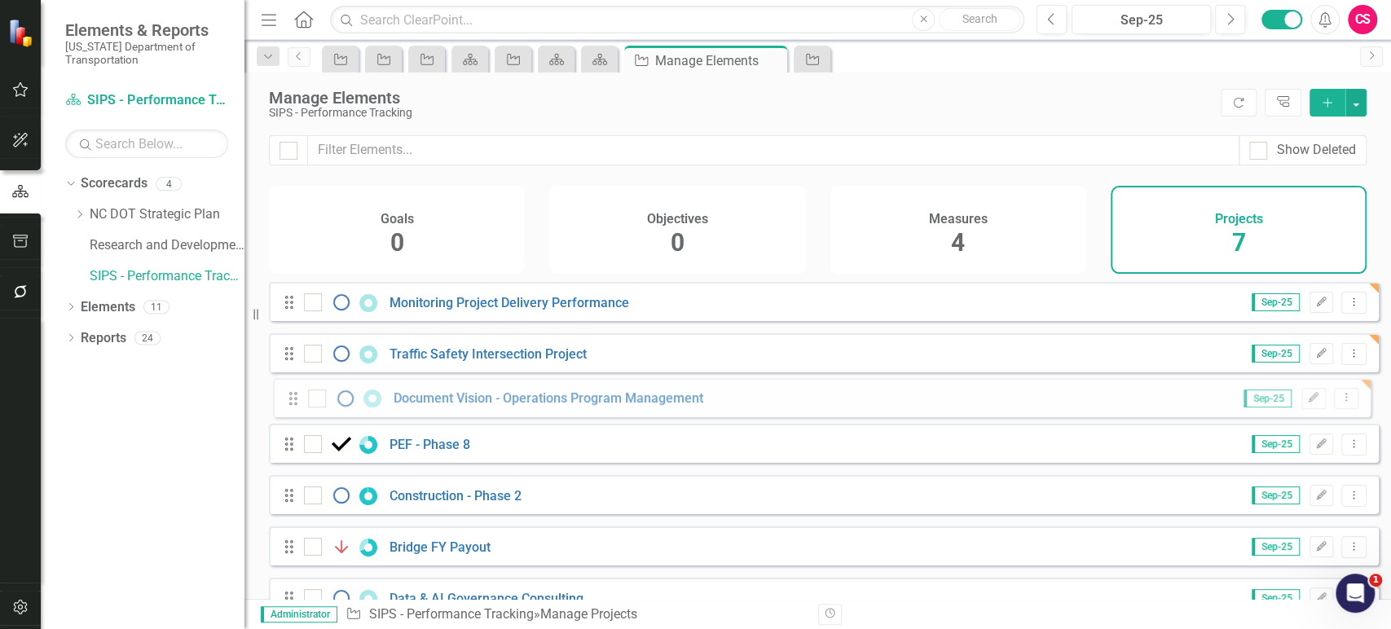
drag, startPoint x: 287, startPoint y: 532, endPoint x: 292, endPoint y: 403, distance: 128.9
click at [292, 403] on div "Drag Monitoring Project Delivery Performance Sep-25 Edit Dropdown Menu Drag Tra…" at bounding box center [824, 455] width 1110 height 347
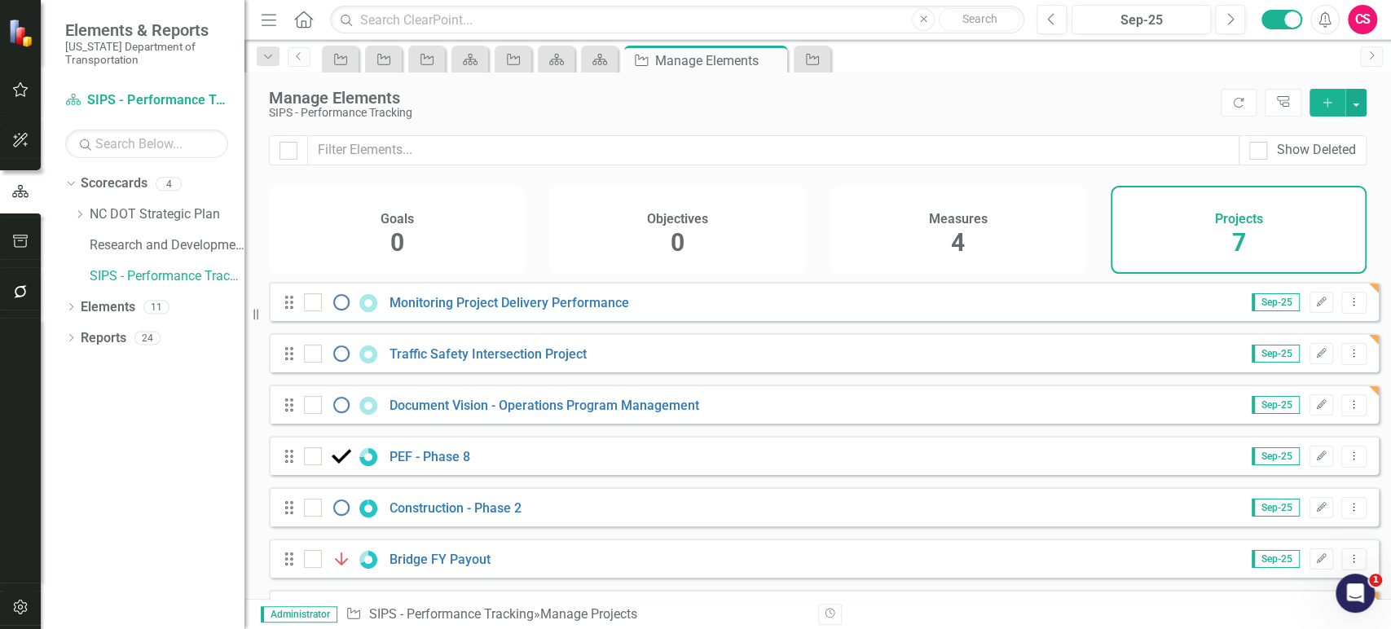
scroll to position [94, 0]
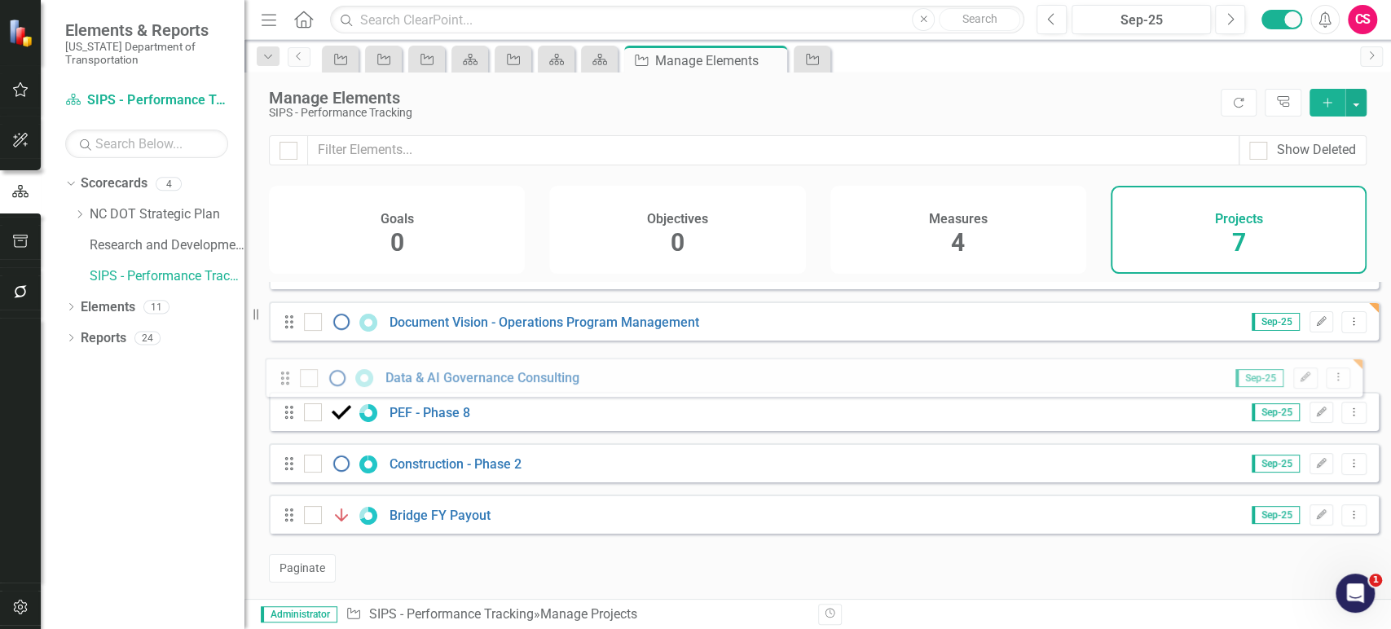
drag, startPoint x: 286, startPoint y: 520, endPoint x: 282, endPoint y: 370, distance: 150.0
click at [282, 369] on div "Drag Monitoring Project Delivery Performance Sep-25 Edit Dropdown Menu Drag Tra…" at bounding box center [824, 372] width 1110 height 347
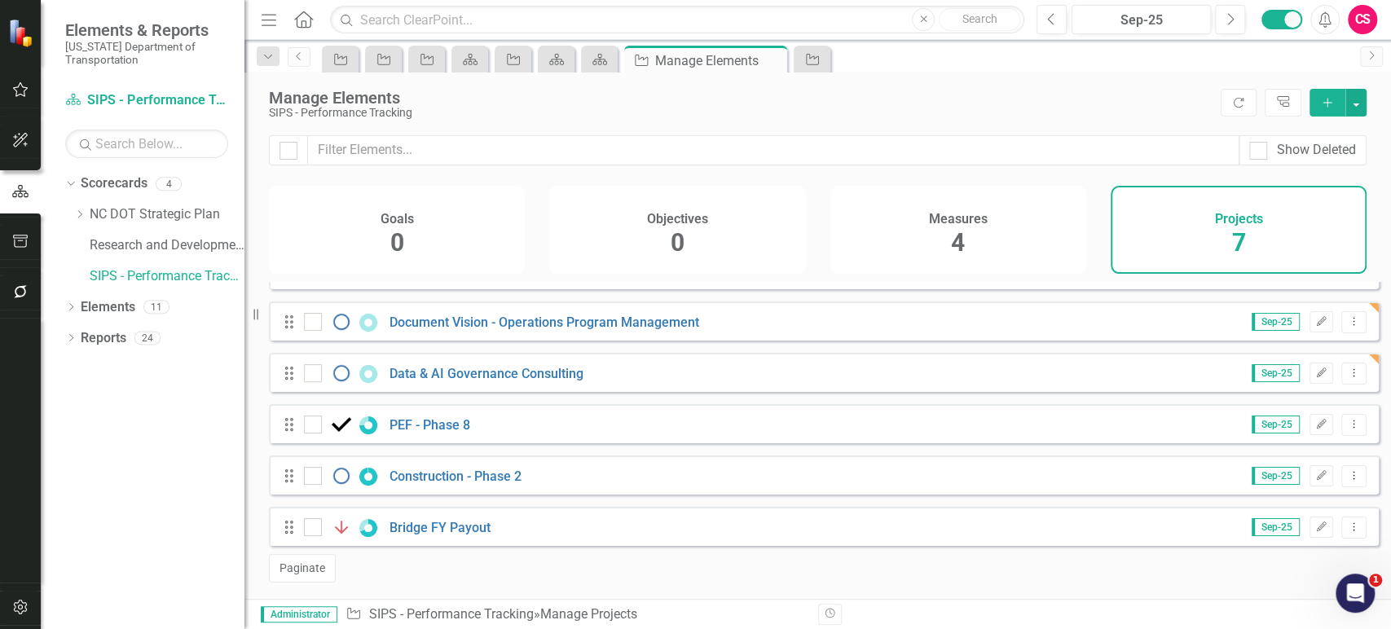
scroll to position [90, 0]
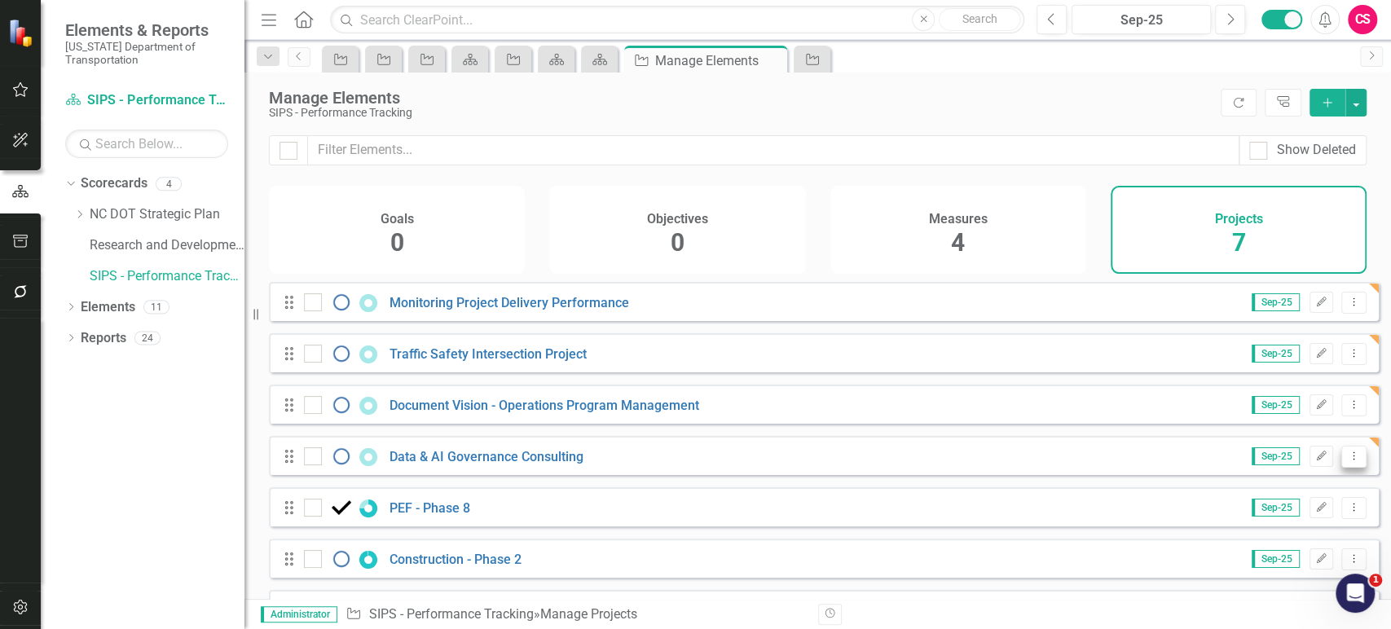
click at [1353, 467] on button "Dropdown Menu" at bounding box center [1353, 457] width 25 height 22
click at [1228, 552] on icon at bounding box center [1232, 554] width 10 height 11
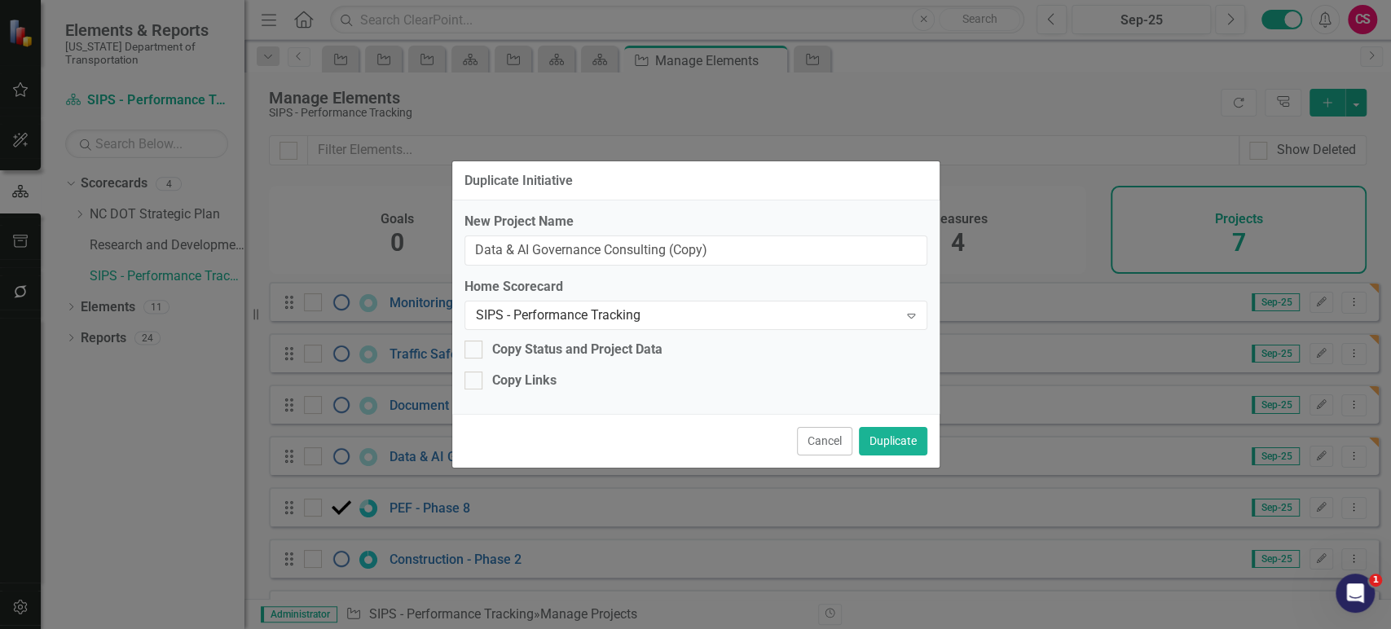
click at [644, 230] on label "New Project Name" at bounding box center [696, 222] width 463 height 19
click at [644, 236] on input "Data & AI Governance Consulting (Copy)" at bounding box center [696, 251] width 463 height 30
click at [636, 252] on input "Data & AI Governance Consulting (Copy)" at bounding box center [696, 251] width 463 height 30
paste input "Construction"
type input "Construction"
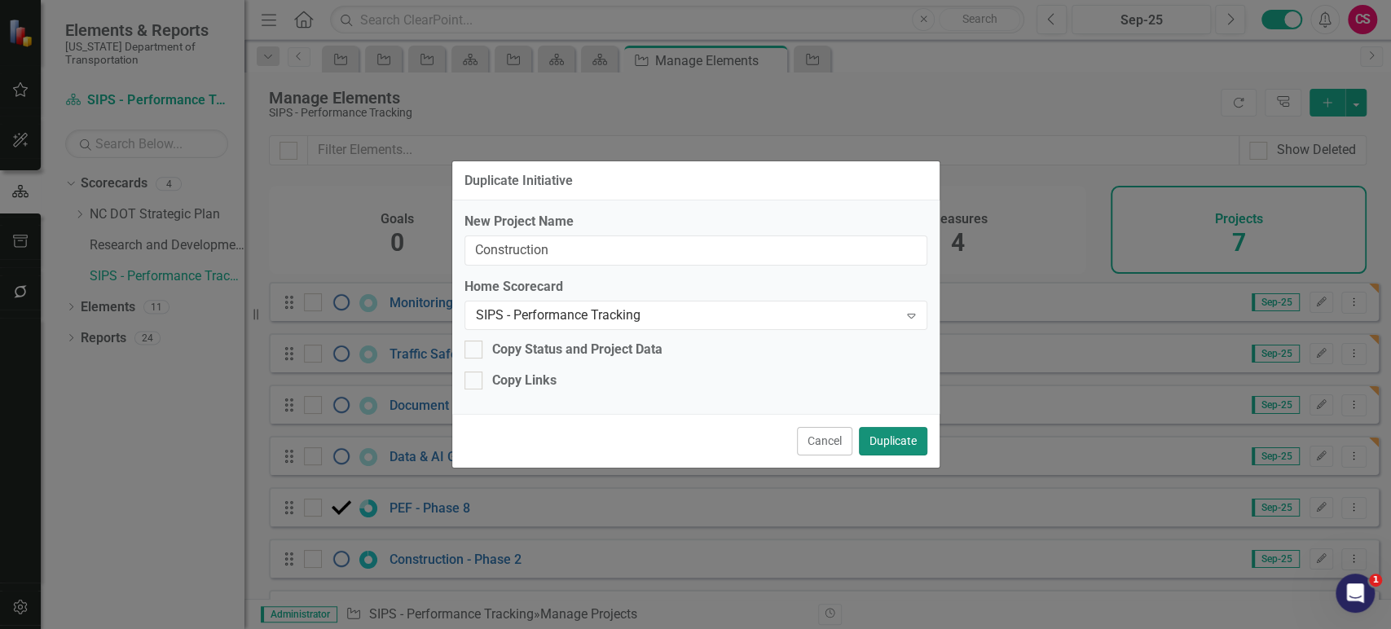
click at [886, 441] on button "Duplicate" at bounding box center [893, 441] width 68 height 29
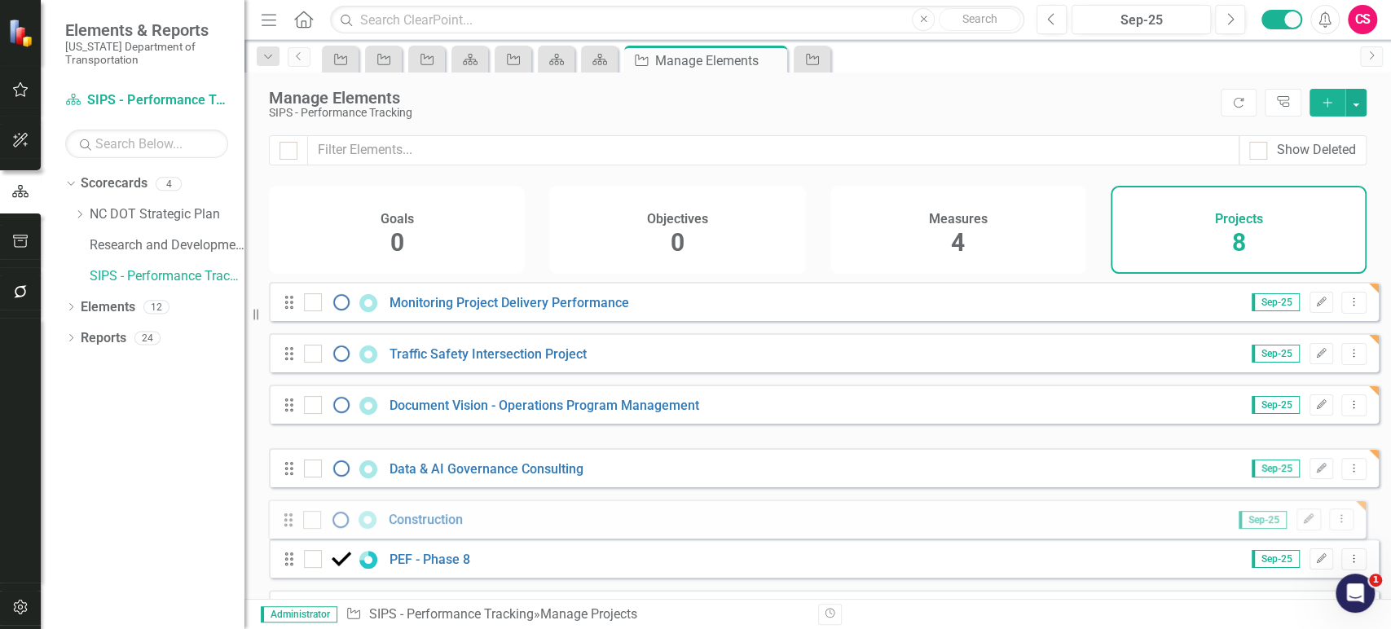
drag, startPoint x: 291, startPoint y: 469, endPoint x: 290, endPoint y: 520, distance: 51.3
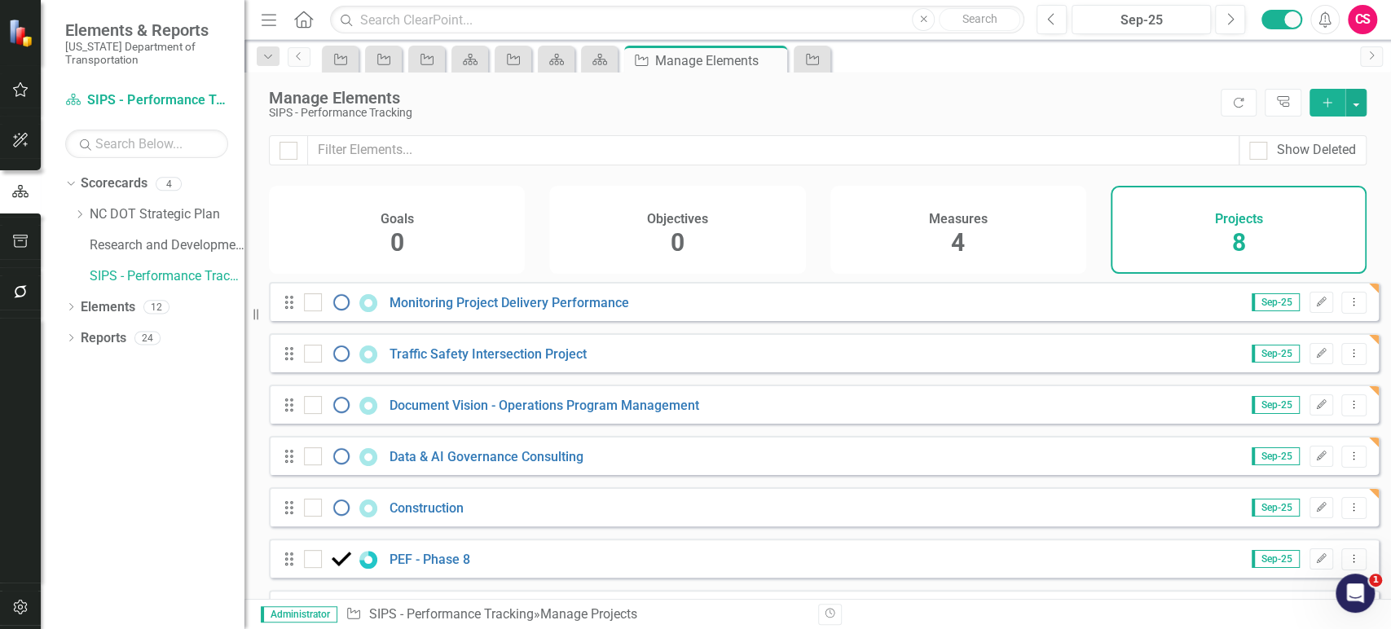
scroll to position [145, 0]
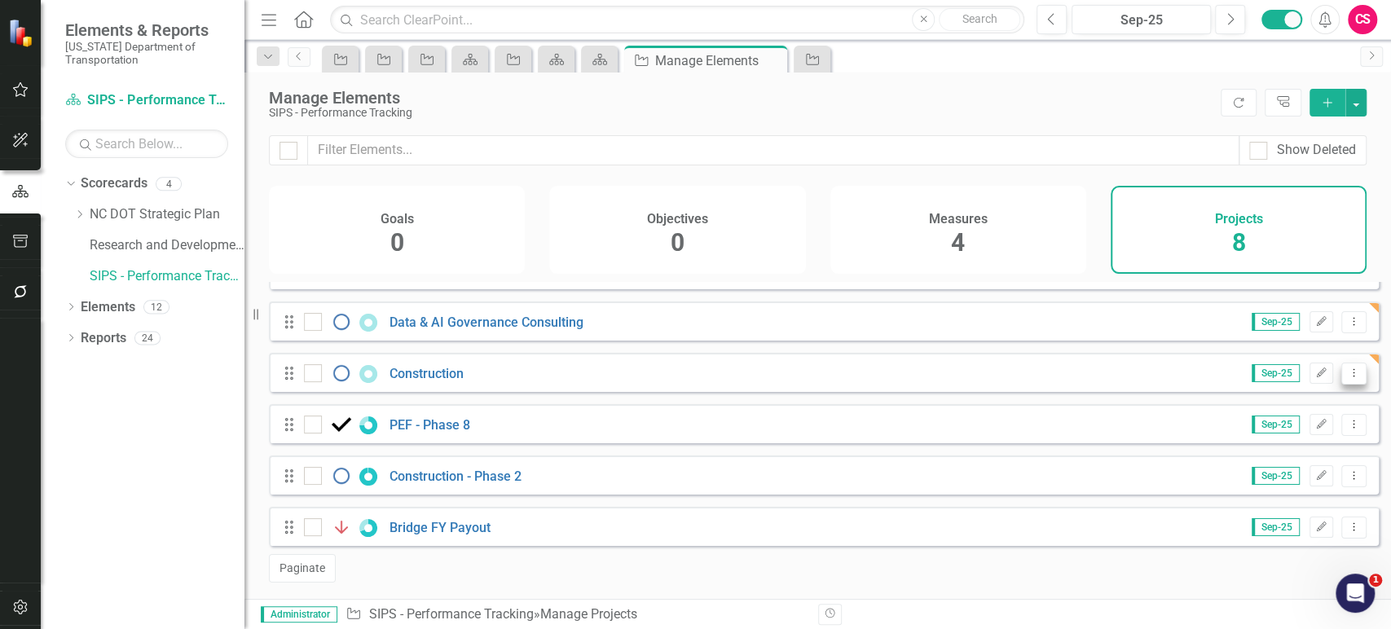
click at [1347, 376] on icon "Dropdown Menu" at bounding box center [1354, 373] width 14 height 11
click at [1272, 464] on link "Copy Duplicate Project" at bounding box center [1286, 461] width 137 height 30
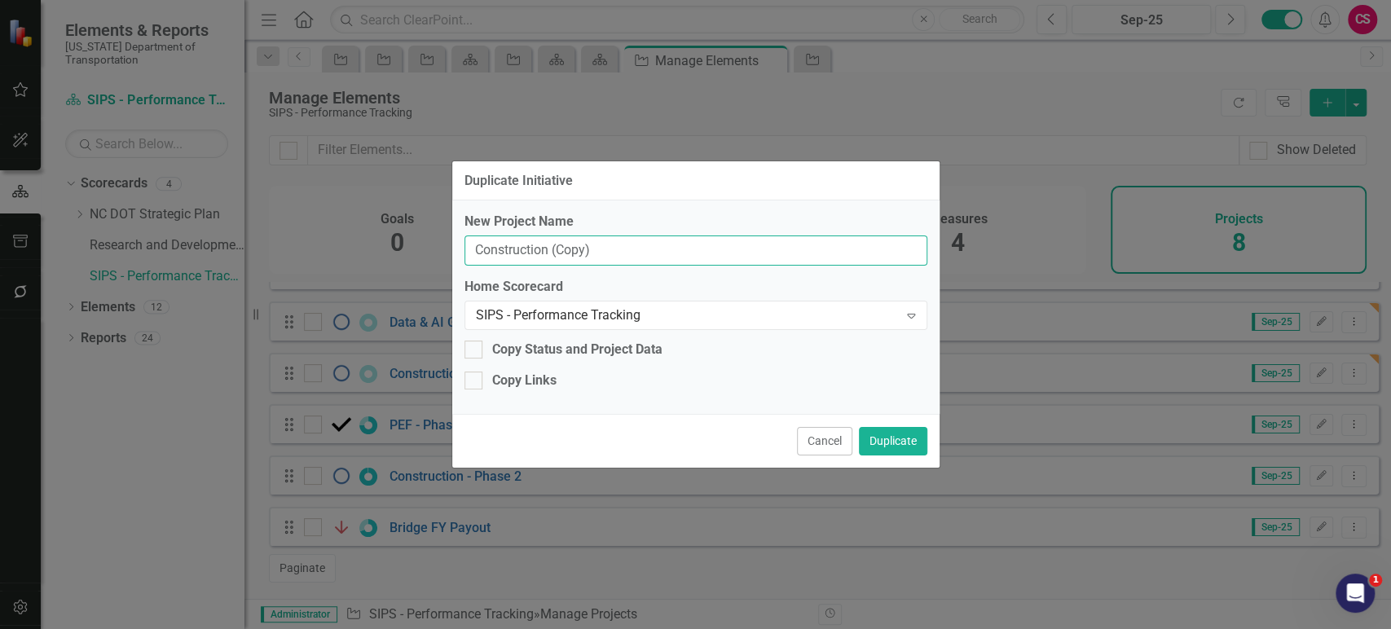
click at [626, 266] on div "New Project Name Construction (Copy) Home Scorecard SIPS - Performance Tracking…" at bounding box center [695, 307] width 487 height 214
paste input "Office of Civil Rights"
type input "Office of Civil Rights"
click at [528, 343] on div "Copy Status and Project Data" at bounding box center [577, 350] width 170 height 19
click at [475, 343] on input "Copy Status and Project Data" at bounding box center [470, 346] width 11 height 11
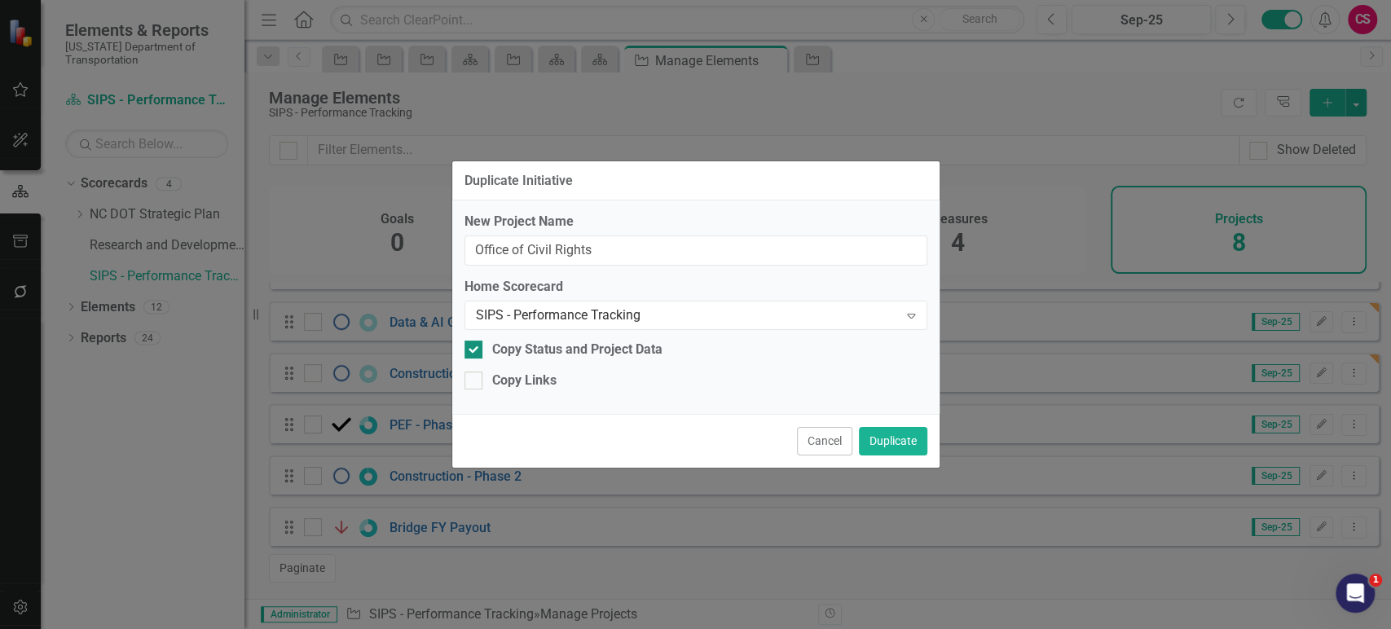
click at [534, 350] on div "Copy Status and Project Data" at bounding box center [577, 350] width 170 height 19
click at [475, 350] on input "Copy Status and Project Data" at bounding box center [470, 346] width 11 height 11
checkbox input "false"
click at [893, 437] on button "Duplicate" at bounding box center [893, 441] width 68 height 29
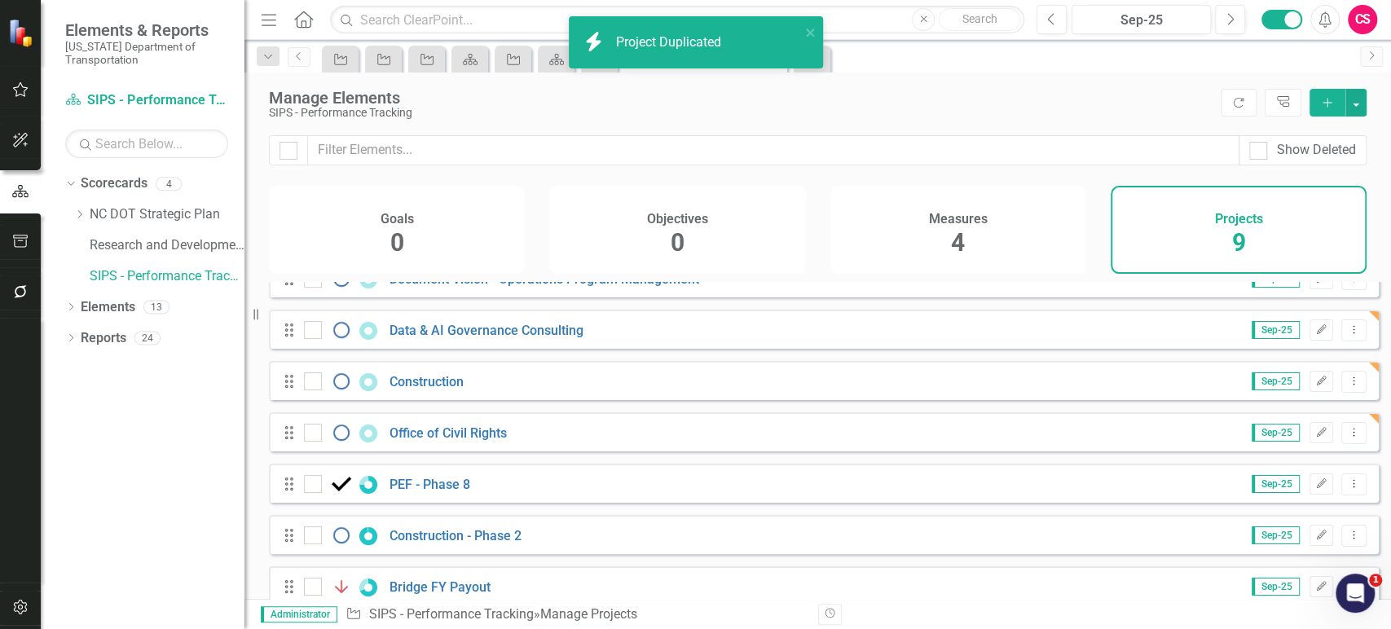
scroll to position [126, 0]
click at [1341, 444] on button "Dropdown Menu" at bounding box center [1353, 433] width 25 height 22
click at [1280, 535] on link "Copy Duplicate Project" at bounding box center [1286, 531] width 137 height 30
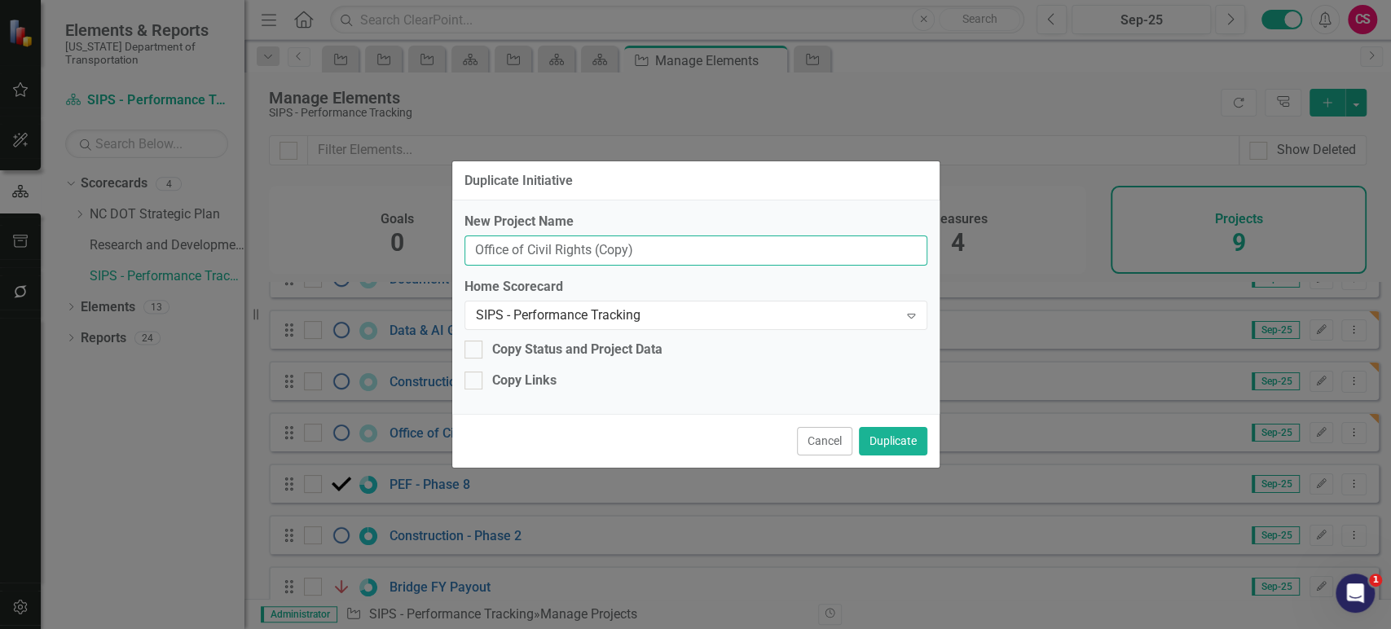
click at [587, 253] on input "Office of Civil Rights (Copy)" at bounding box center [696, 251] width 463 height 30
paste input "Budget Authority - Phase 2"
type input "Budget Authority - Phase 2"
click at [890, 443] on button "Duplicate" at bounding box center [893, 441] width 68 height 29
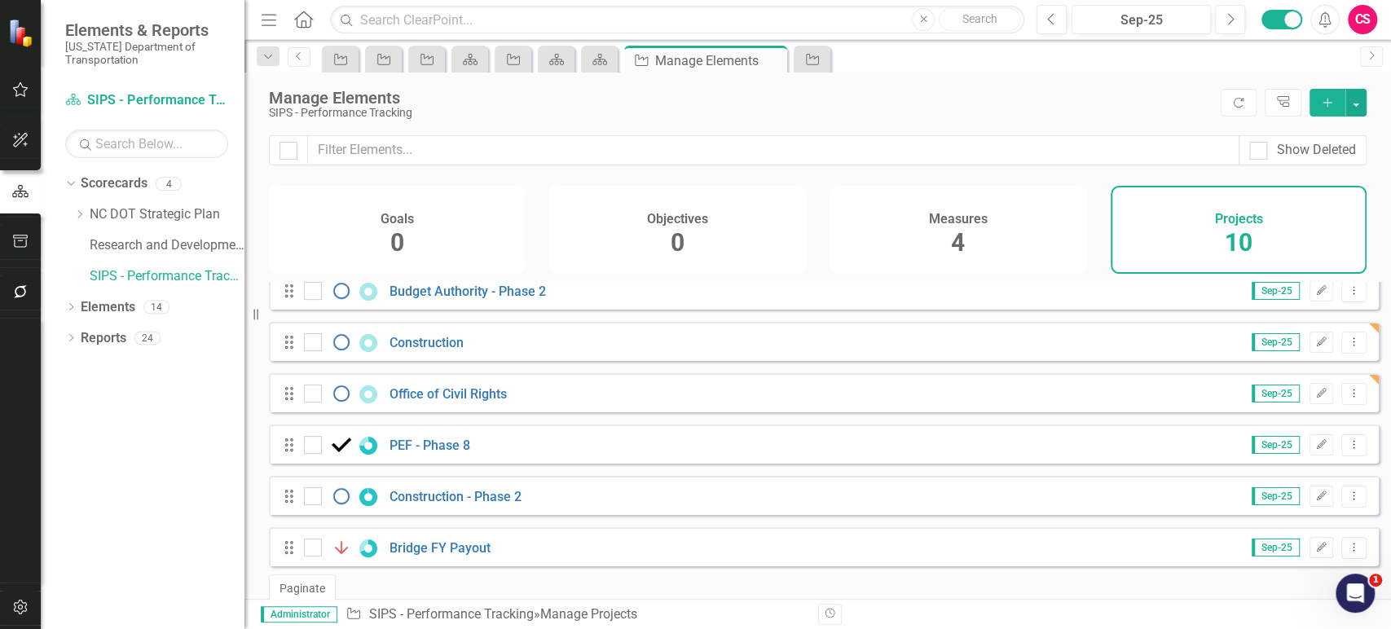
scroll to position [237, 0]
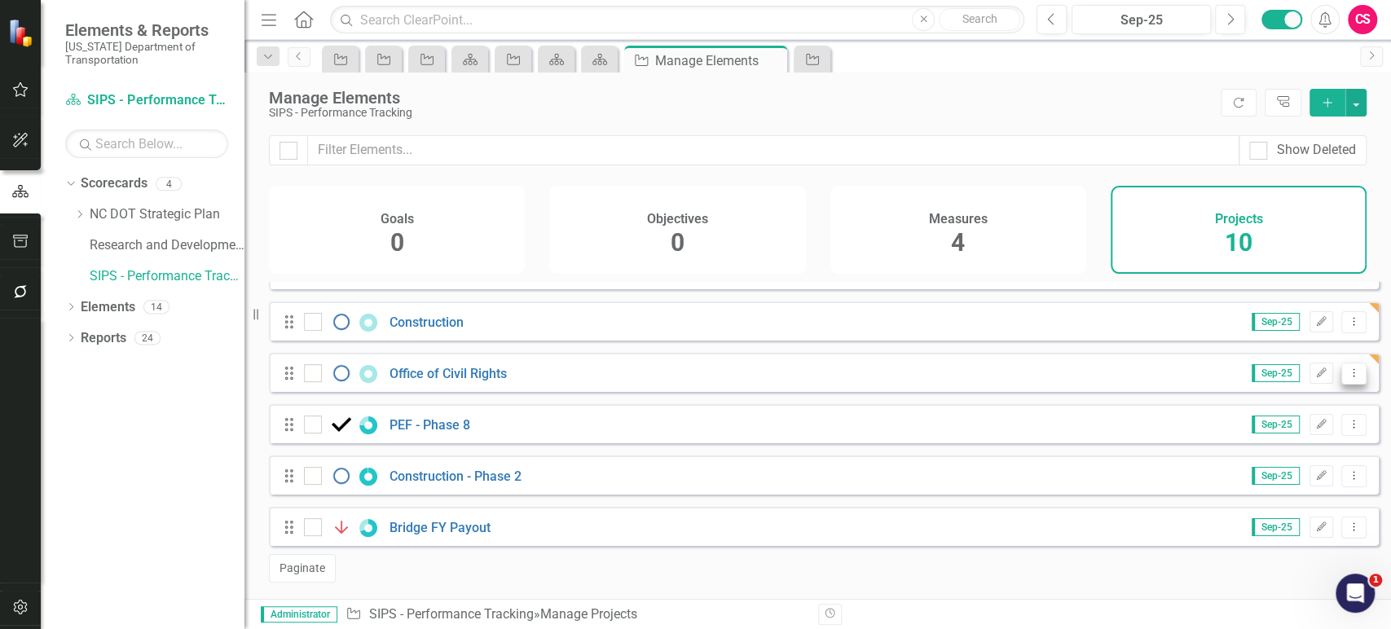
click at [1347, 378] on icon "Dropdown Menu" at bounding box center [1354, 373] width 14 height 11
click at [1267, 464] on link "Copy Duplicate Project" at bounding box center [1286, 471] width 137 height 30
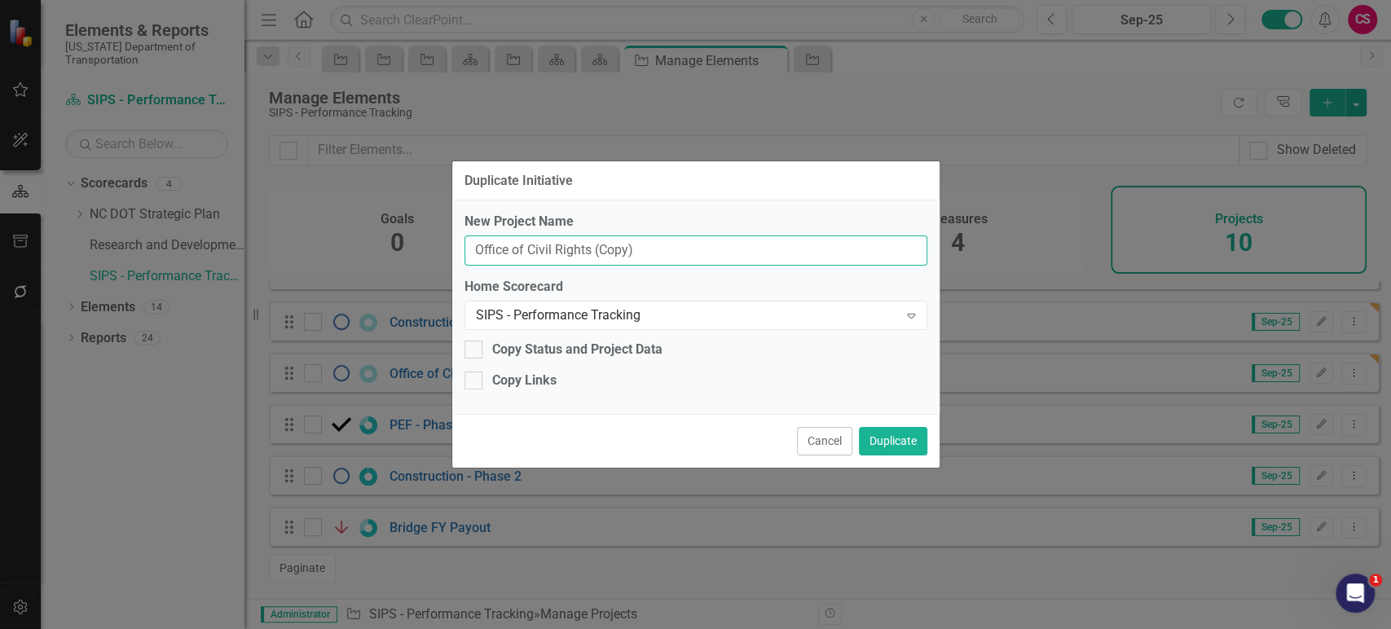
click at [587, 238] on input "Office of Civil Rights (Copy)" at bounding box center [696, 251] width 463 height 30
paste input "Right of Way"
type input "Right of Way"
click at [880, 438] on button "Duplicate" at bounding box center [893, 441] width 68 height 29
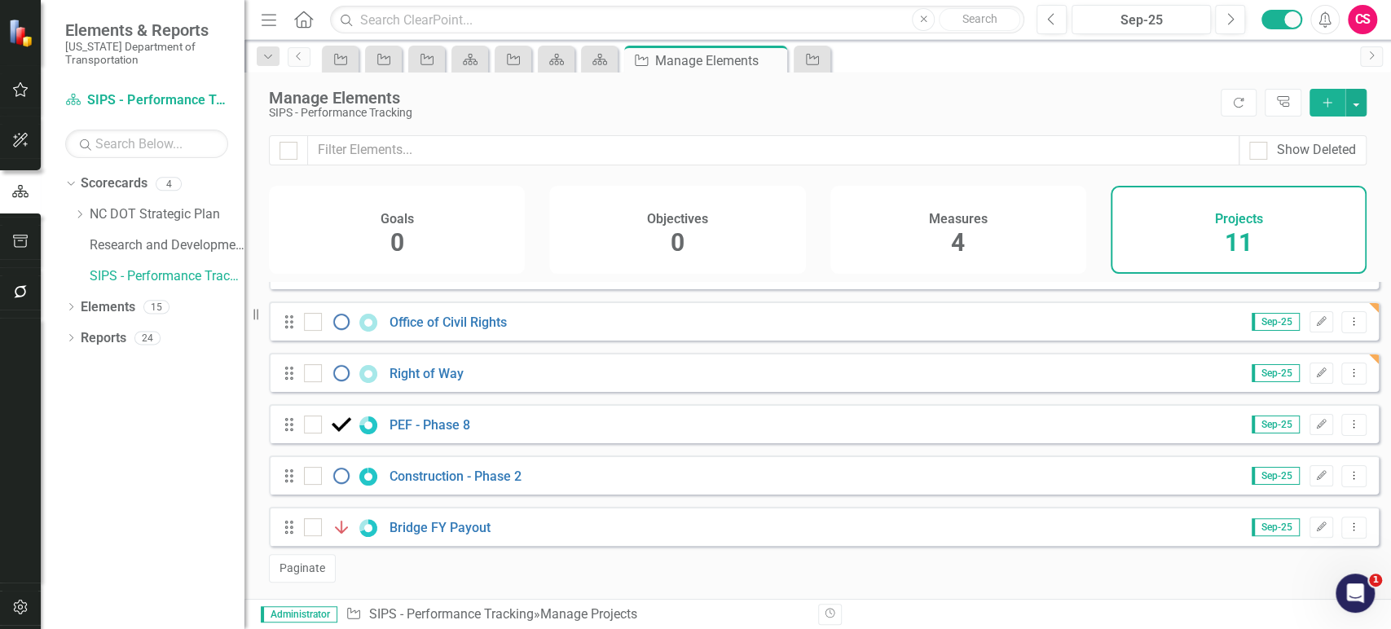
scroll to position [298, 0]
click at [1347, 479] on icon "Dropdown Menu" at bounding box center [1354, 475] width 14 height 11
click at [1347, 372] on icon "Dropdown Menu" at bounding box center [1354, 373] width 14 height 11
click at [1273, 461] on link "Copy Duplicate Project" at bounding box center [1286, 462] width 137 height 30
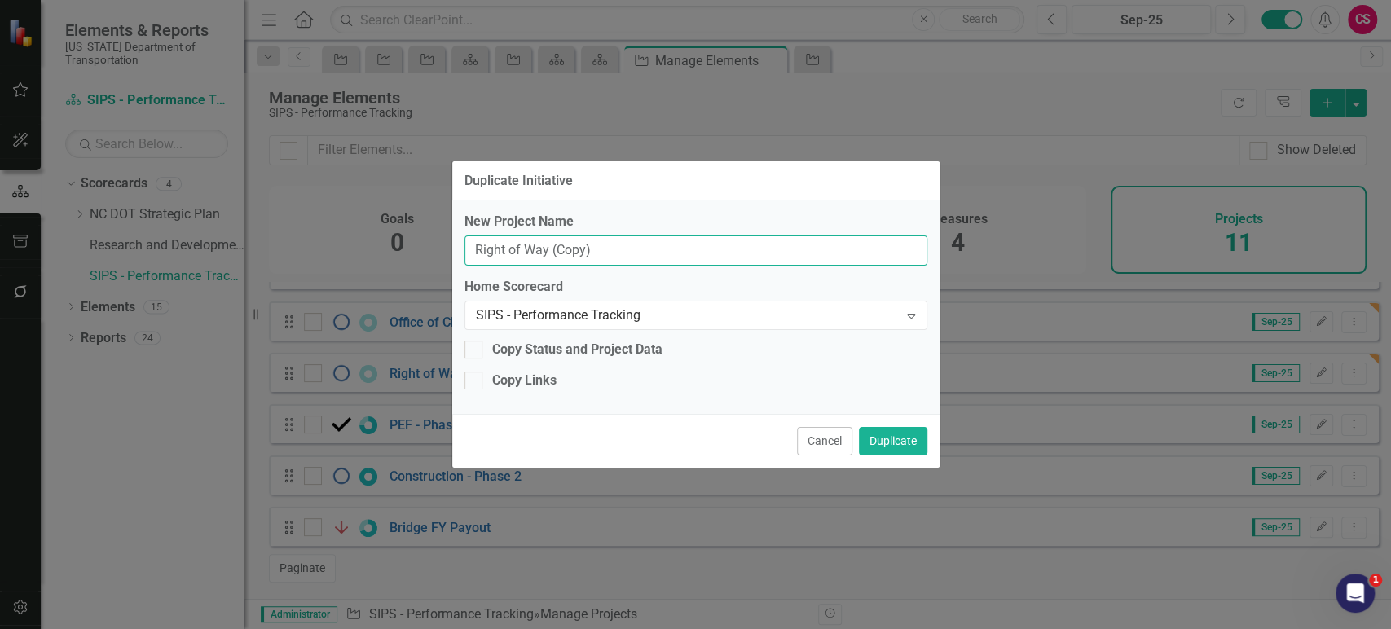
click at [611, 250] on input "Right of Way (Copy)" at bounding box center [696, 251] width 463 height 30
paste input "Storm Recovery"
type input "Storm Recovery"
click at [890, 447] on button "Duplicate" at bounding box center [893, 441] width 68 height 29
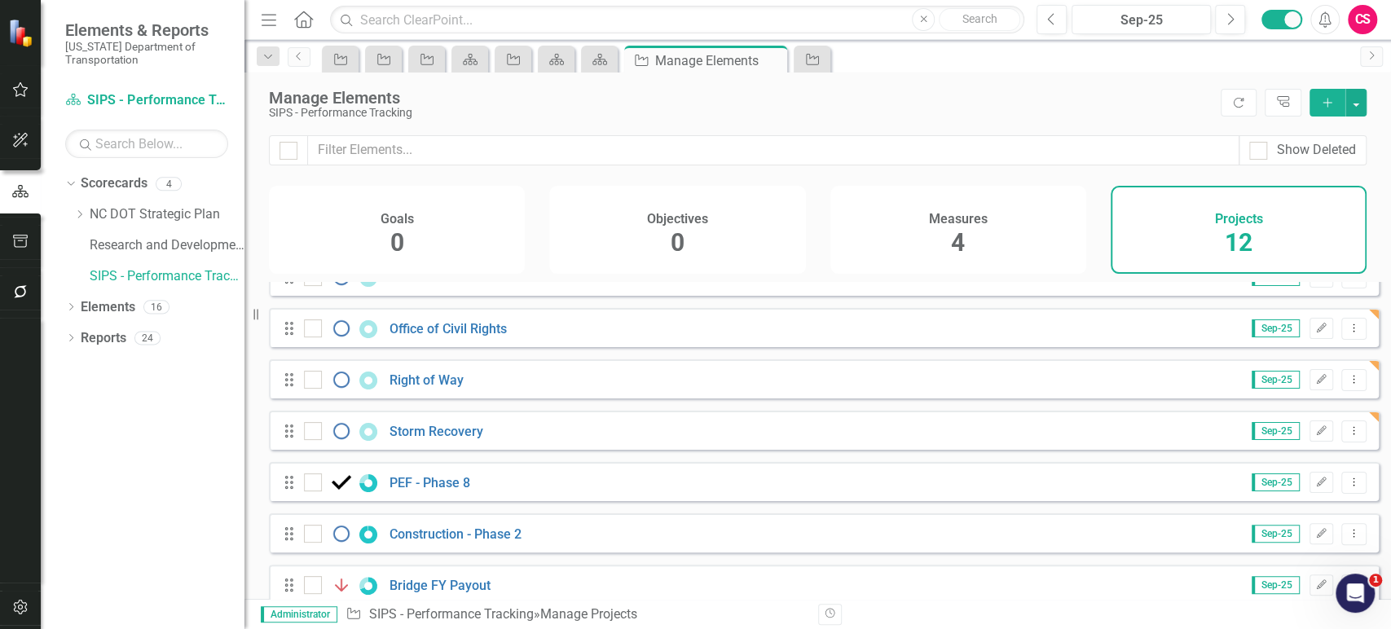
scroll to position [350, 0]
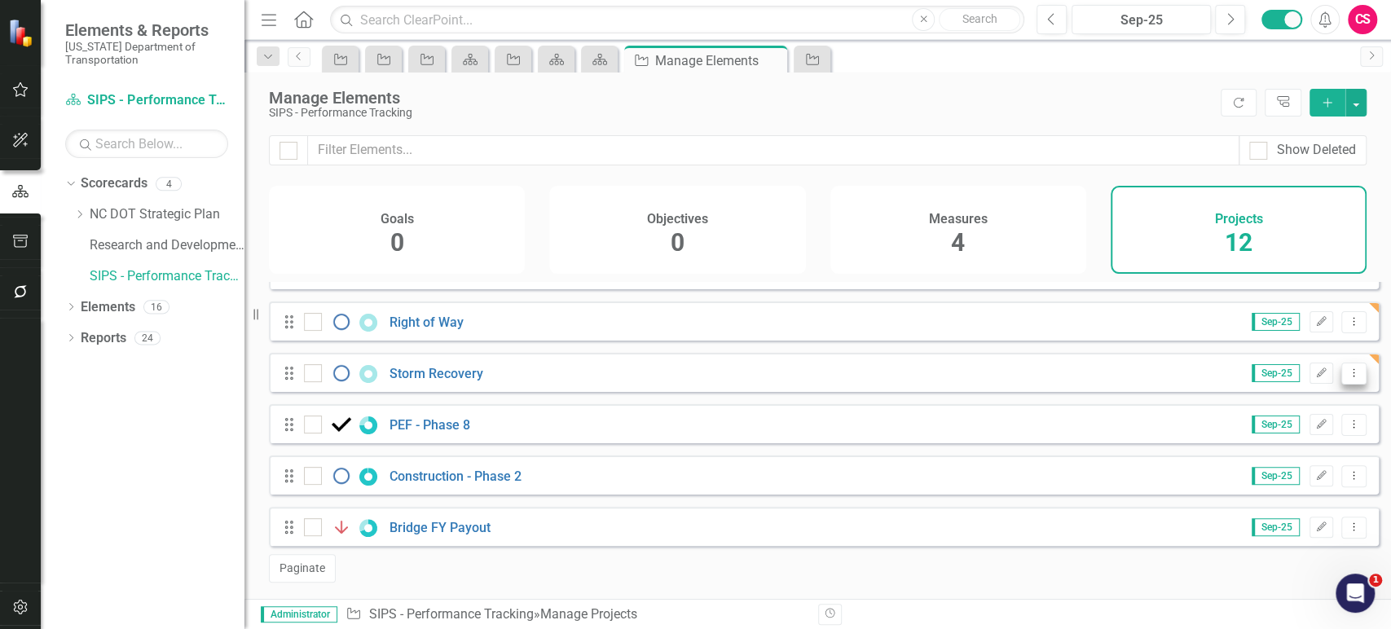
click at [1347, 378] on icon "Dropdown Menu" at bounding box center [1354, 373] width 14 height 11
click at [1267, 459] on link "Copy Duplicate Project" at bounding box center [1286, 461] width 137 height 30
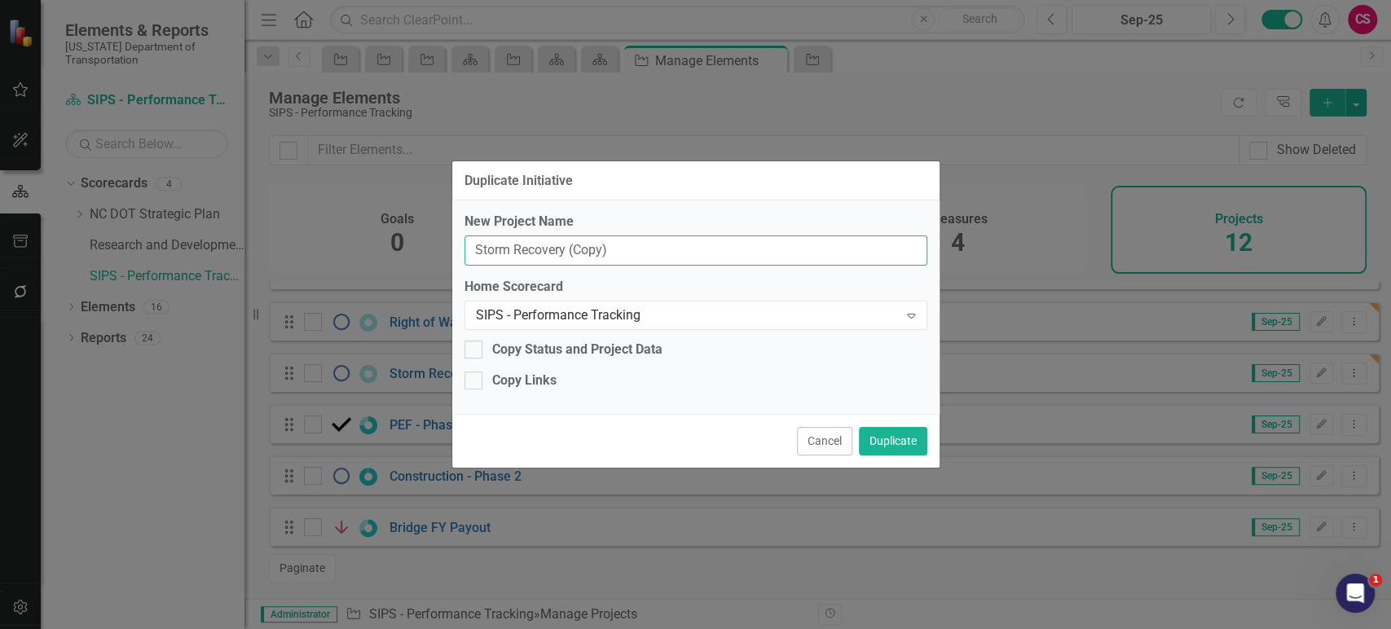
click at [606, 244] on input "Storm Recovery (Copy)" at bounding box center [696, 251] width 463 height 30
paste input "Bridge"
type input "Bridge"
click at [884, 442] on button "Duplicate" at bounding box center [893, 441] width 68 height 29
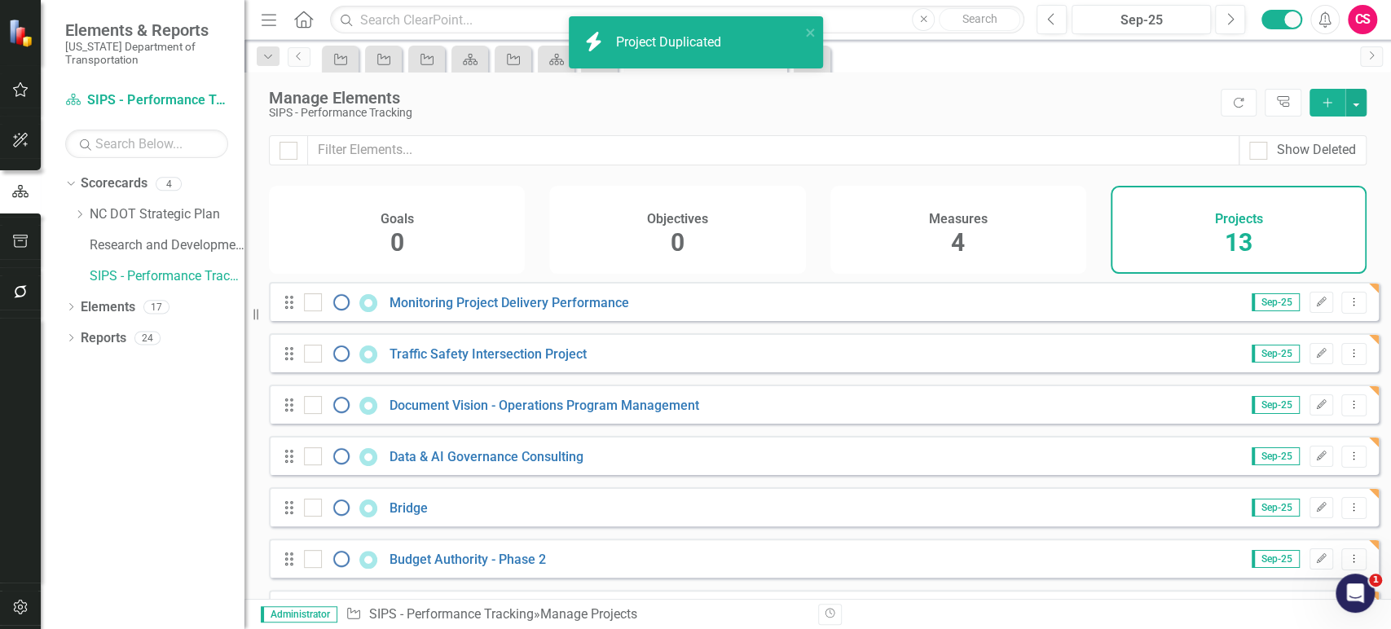
scroll to position [402, 0]
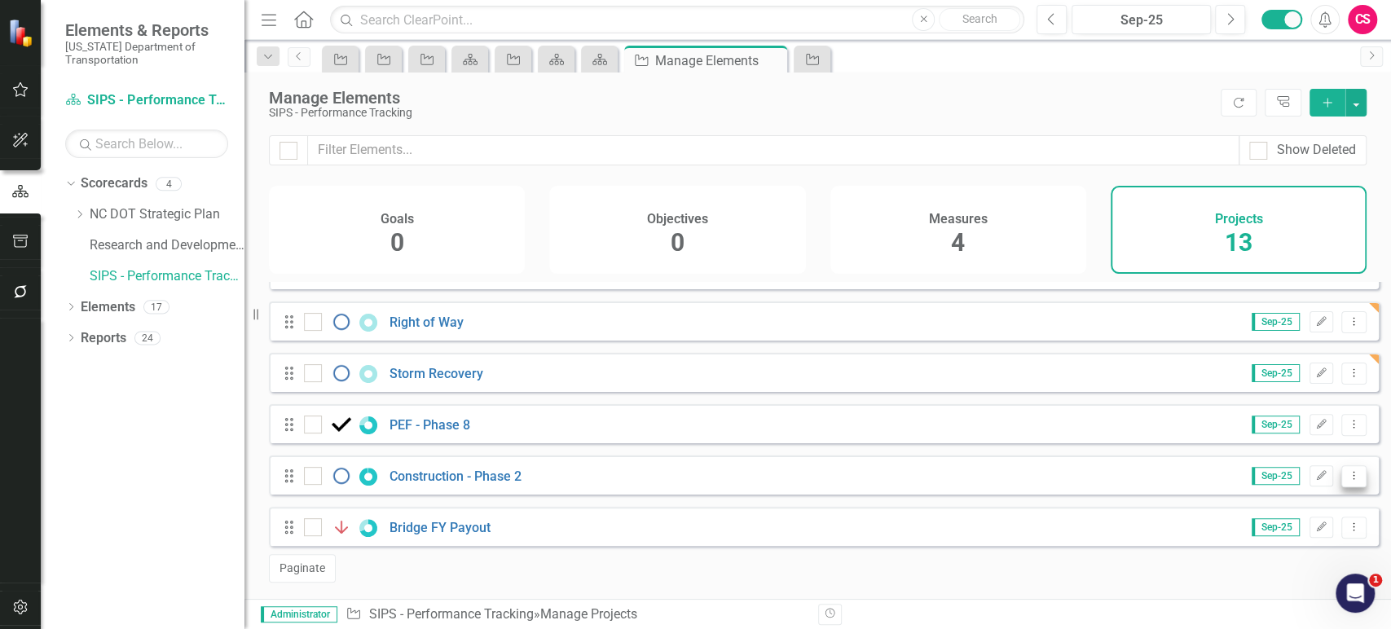
click at [1347, 476] on icon "Dropdown Menu" at bounding box center [1354, 475] width 14 height 11
click at [1354, 370] on icon at bounding box center [1355, 372] width 2 height 8
click at [1264, 455] on link "Copy Duplicate Project" at bounding box center [1286, 461] width 137 height 30
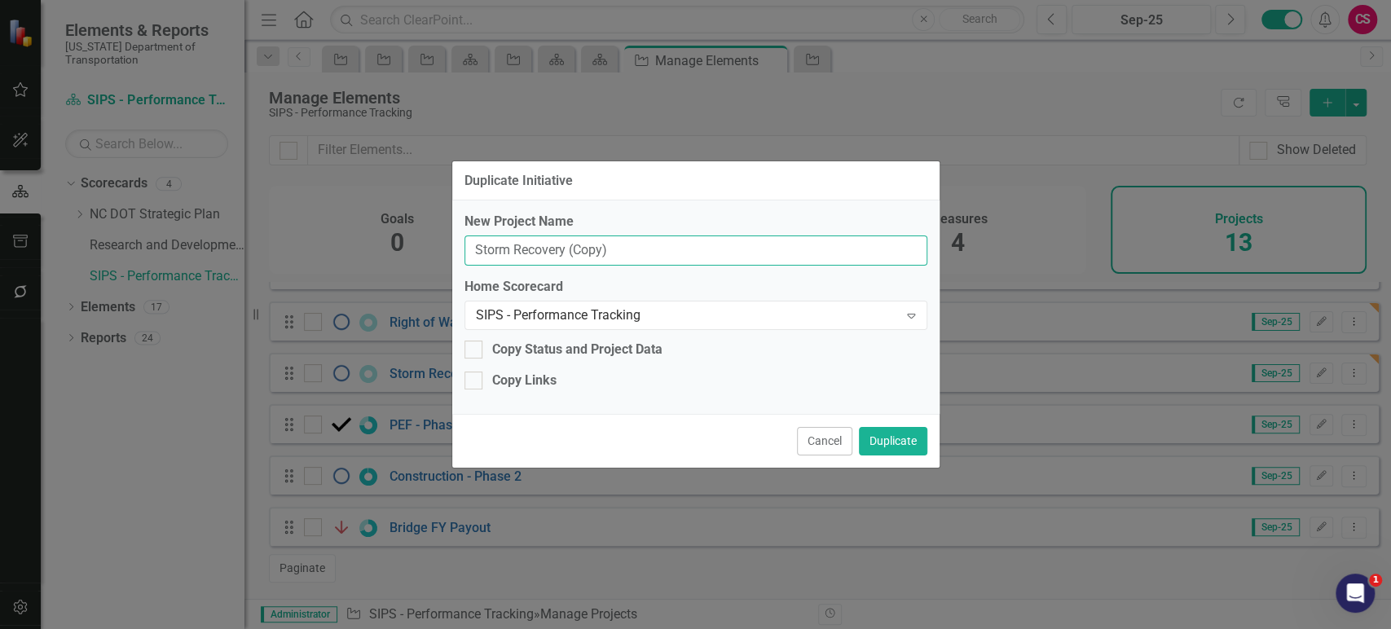
click at [678, 258] on input "Storm Recovery (Copy)" at bounding box center [696, 251] width 463 height 30
paste input "ign Shop Fabrication"
type input "Sign Shop Fabrication"
click at [887, 446] on button "Duplicate" at bounding box center [893, 441] width 68 height 29
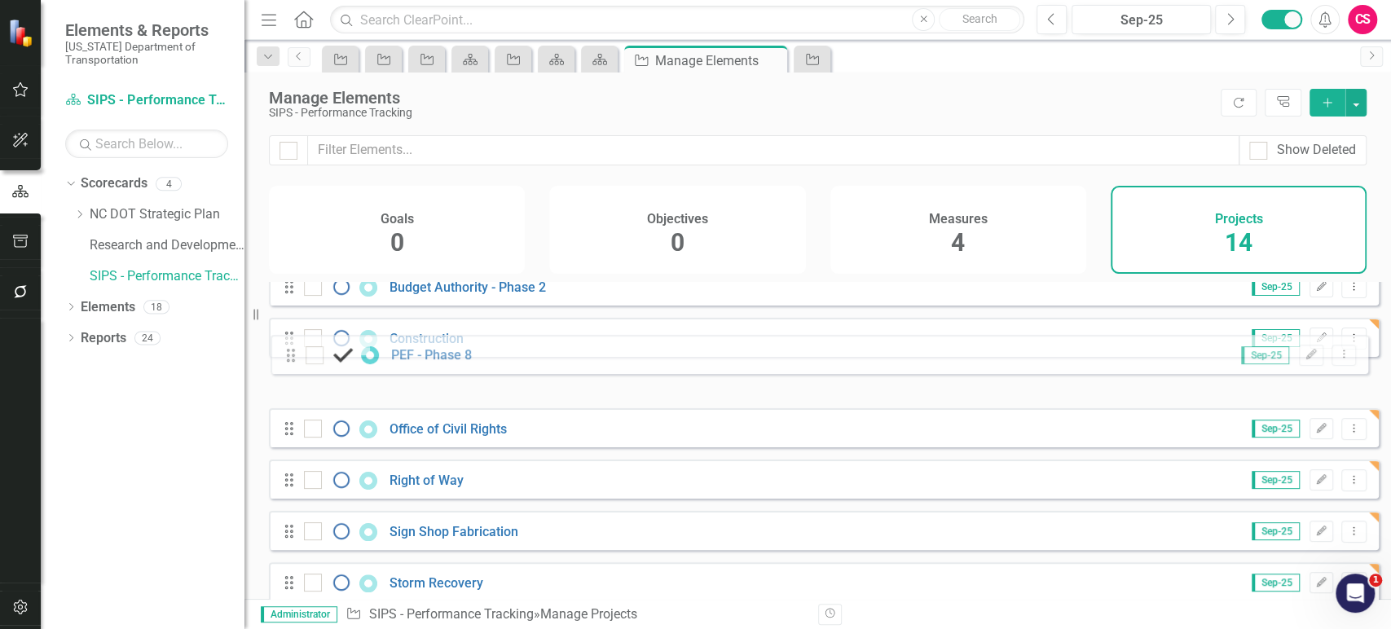
scroll to position [261, 0]
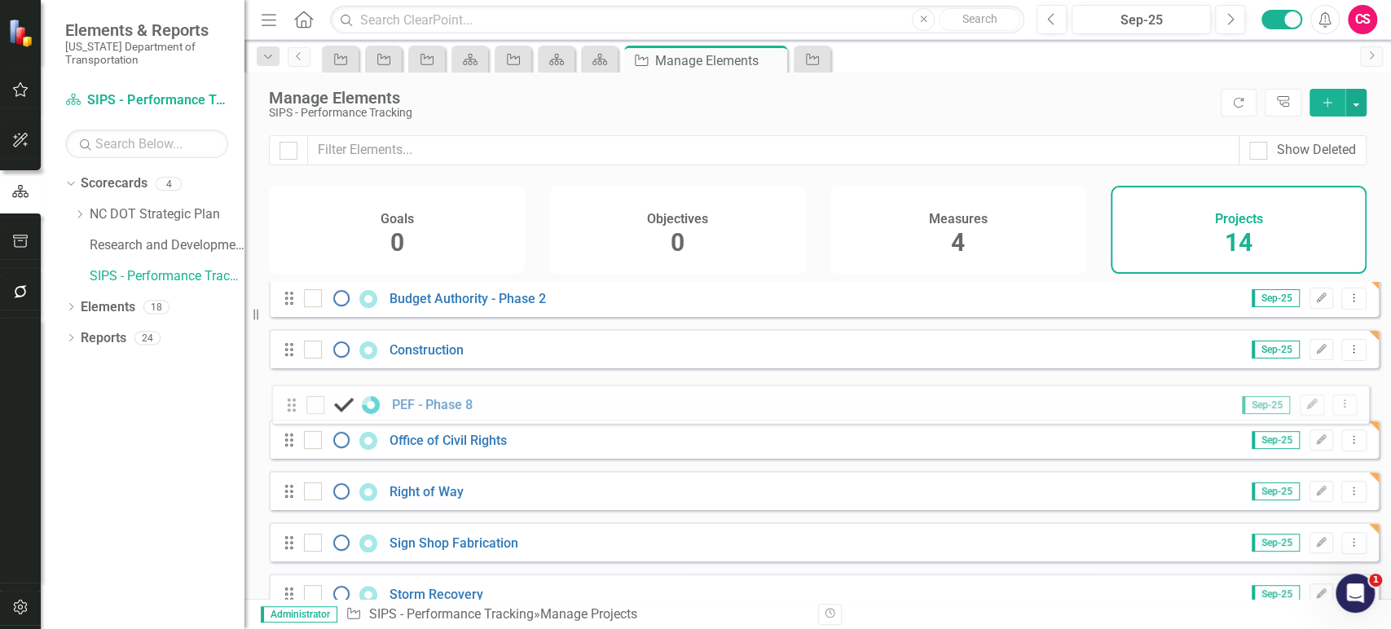
drag, startPoint x: 288, startPoint y: 426, endPoint x: 290, endPoint y: 406, distance: 20.5
click at [290, 406] on div "Drag Monitoring Project Delivery Performance Sep-25 Edit Dropdown Menu Drag Tra…" at bounding box center [824, 374] width 1110 height 707
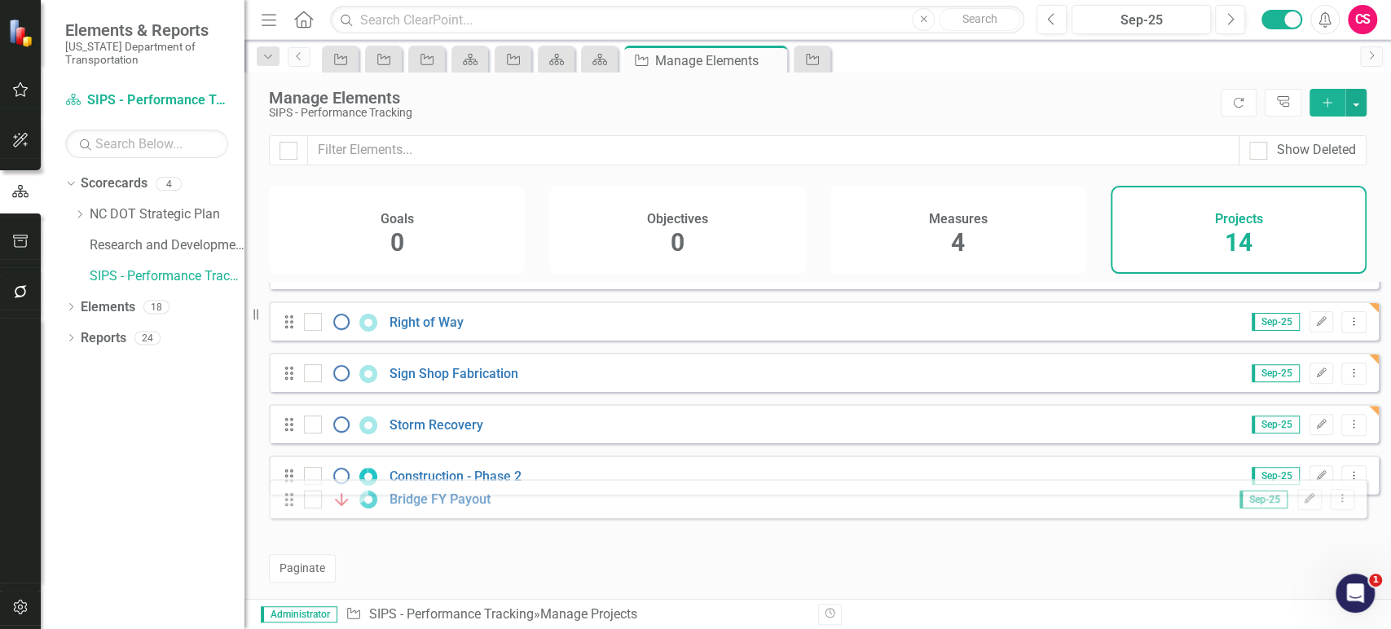
scroll to position [453, 0]
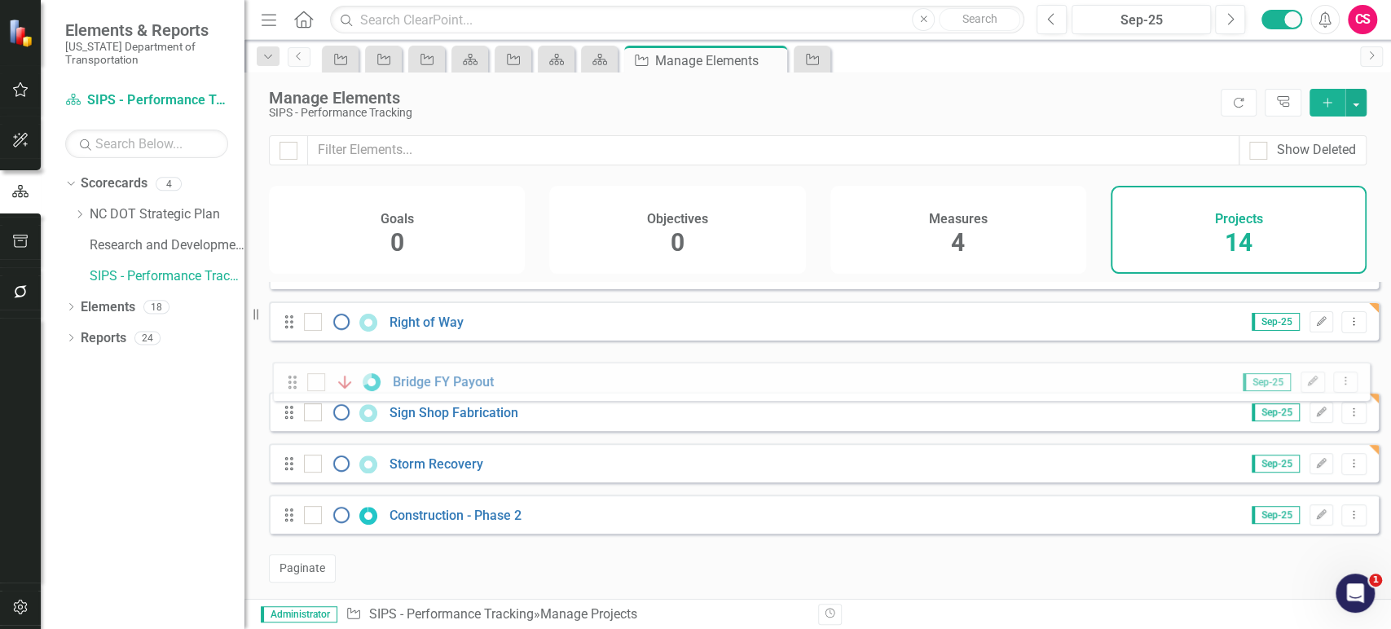
drag, startPoint x: 287, startPoint y: 529, endPoint x: 291, endPoint y: 383, distance: 145.9
click at [291, 383] on div "Drag Monitoring Project Delivery Performance Sep-25 Edit Dropdown Menu Drag Tra…" at bounding box center [824, 192] width 1110 height 707
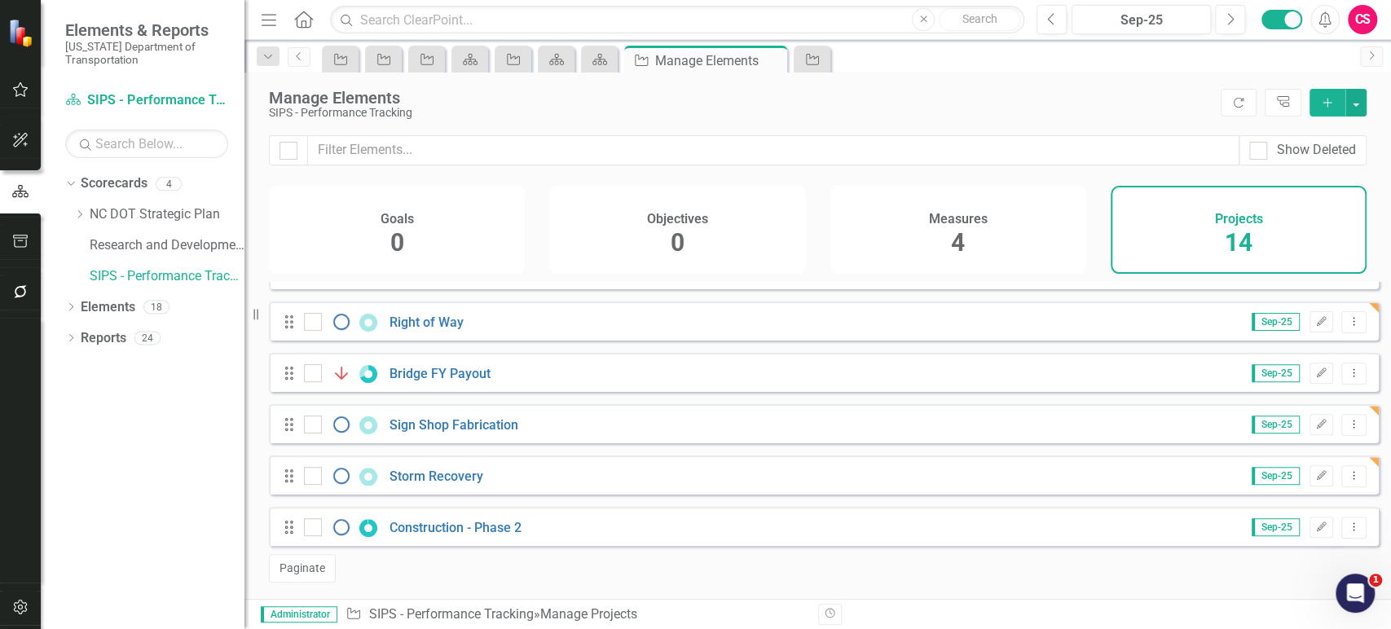
drag, startPoint x: 296, startPoint y: 435, endPoint x: 292, endPoint y: 494, distance: 58.8
click at [293, 513] on div "Drag Monitoring Project Delivery Performance Sep-25 Edit Dropdown Menu Drag Tra…" at bounding box center [824, 192] width 1110 height 707
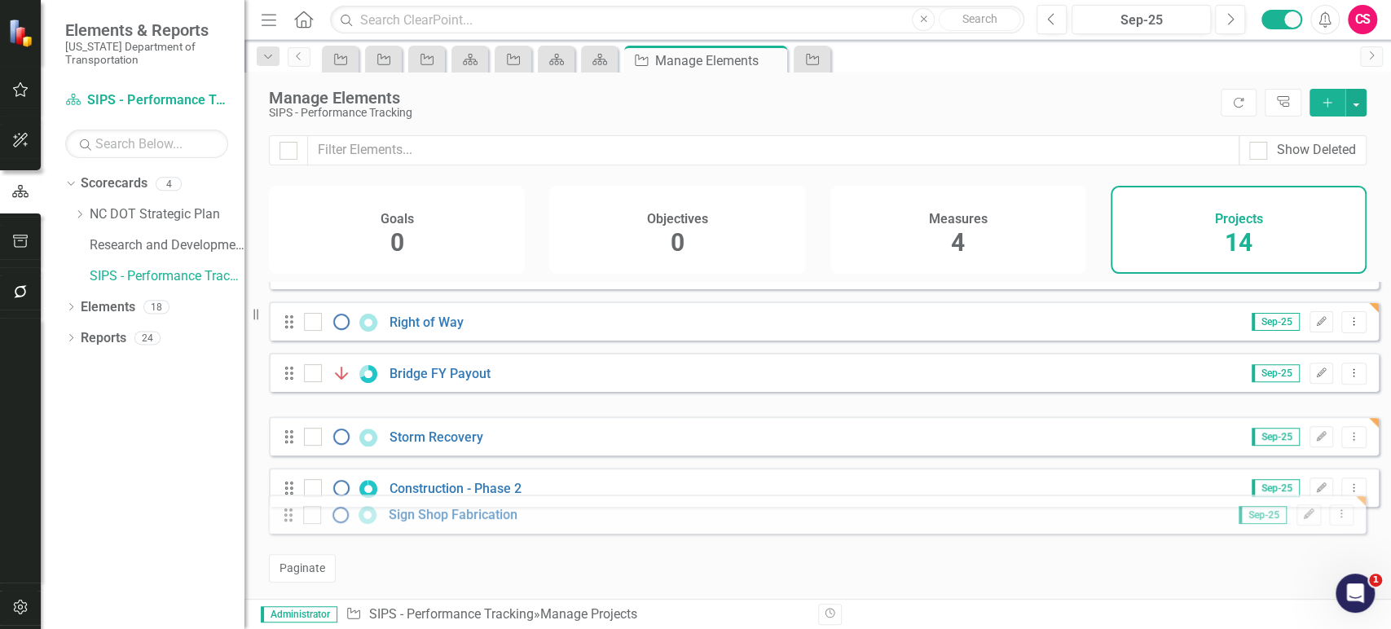
drag, startPoint x: 291, startPoint y: 427, endPoint x: 290, endPoint y: 516, distance: 88.8
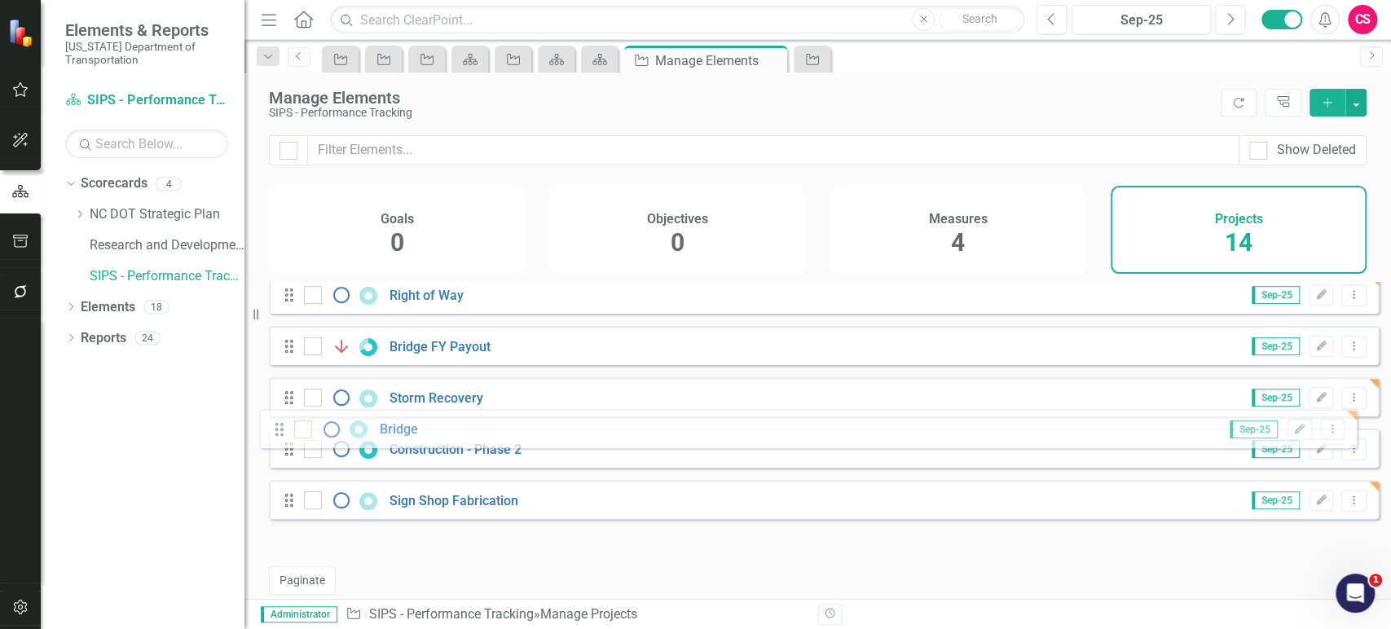
scroll to position [454, 0]
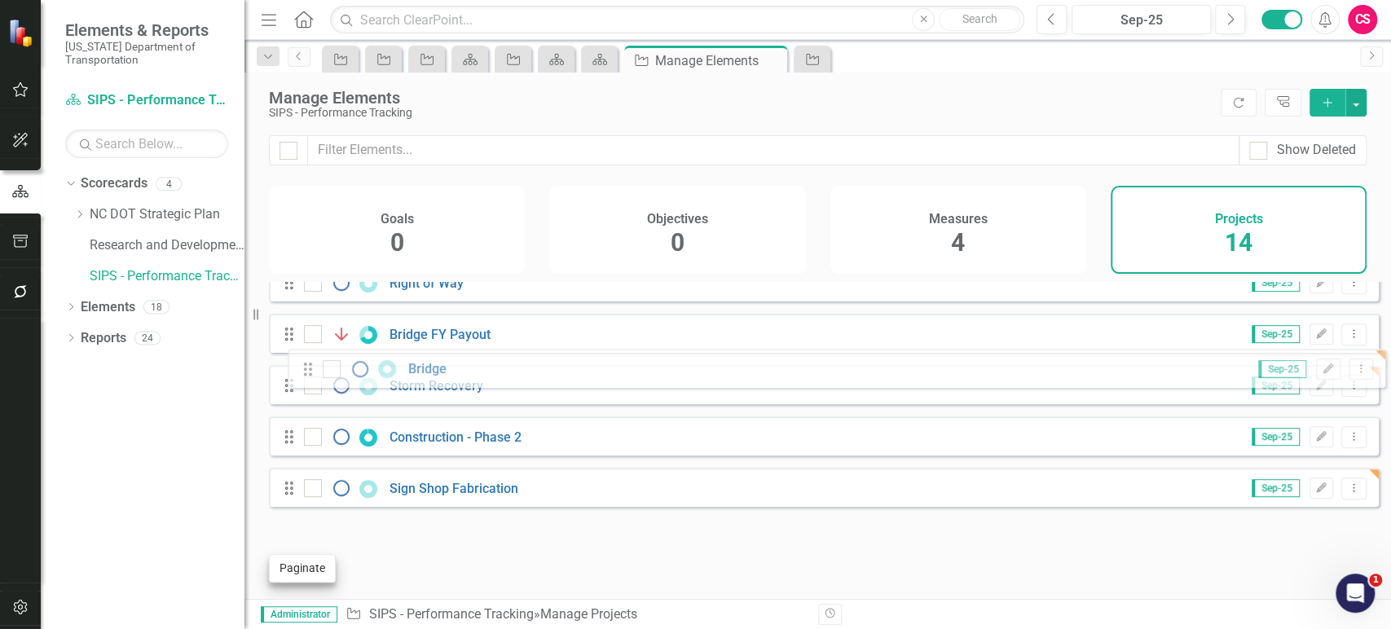
drag, startPoint x: 290, startPoint y: 518, endPoint x: 308, endPoint y: 575, distance: 59.8
click at [308, 575] on div "Paginate Drag Monitoring Project Delivery Performance Sep-25 Edit Dropdown Menu…" at bounding box center [824, 219] width 1110 height 760
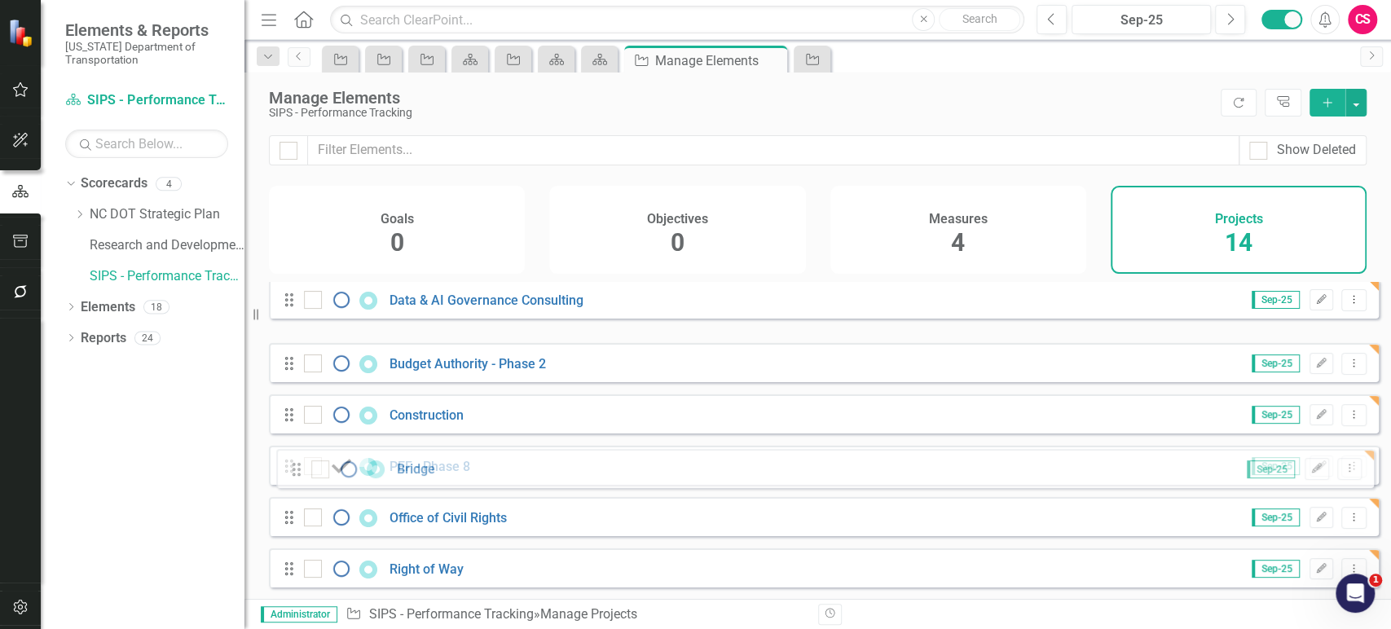
scroll to position [453, 0]
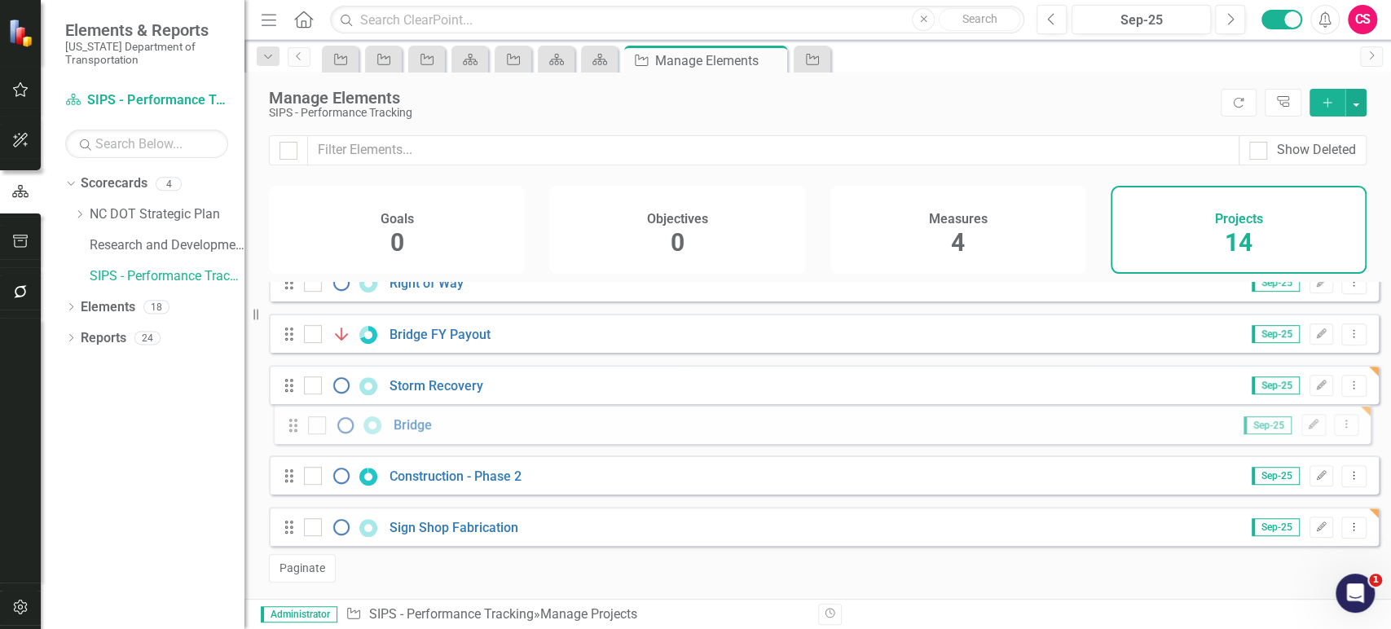
drag, startPoint x: 293, startPoint y: 367, endPoint x: 297, endPoint y: 429, distance: 62.1
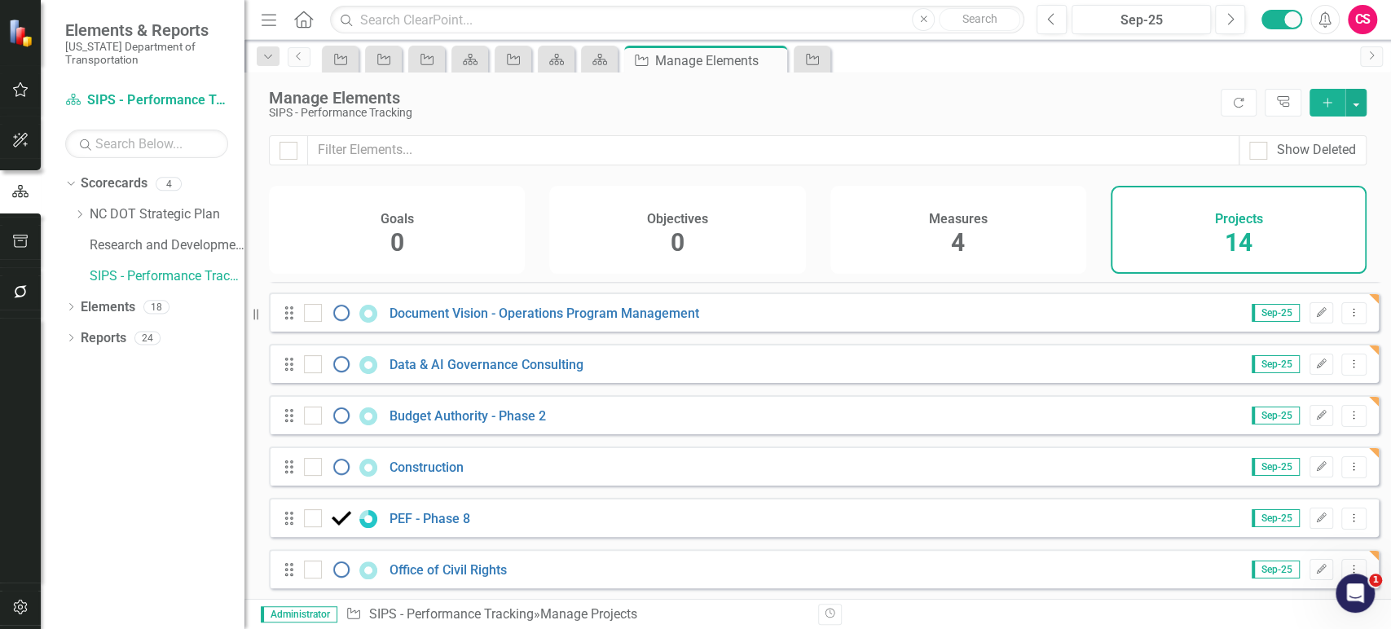
scroll to position [91, 0]
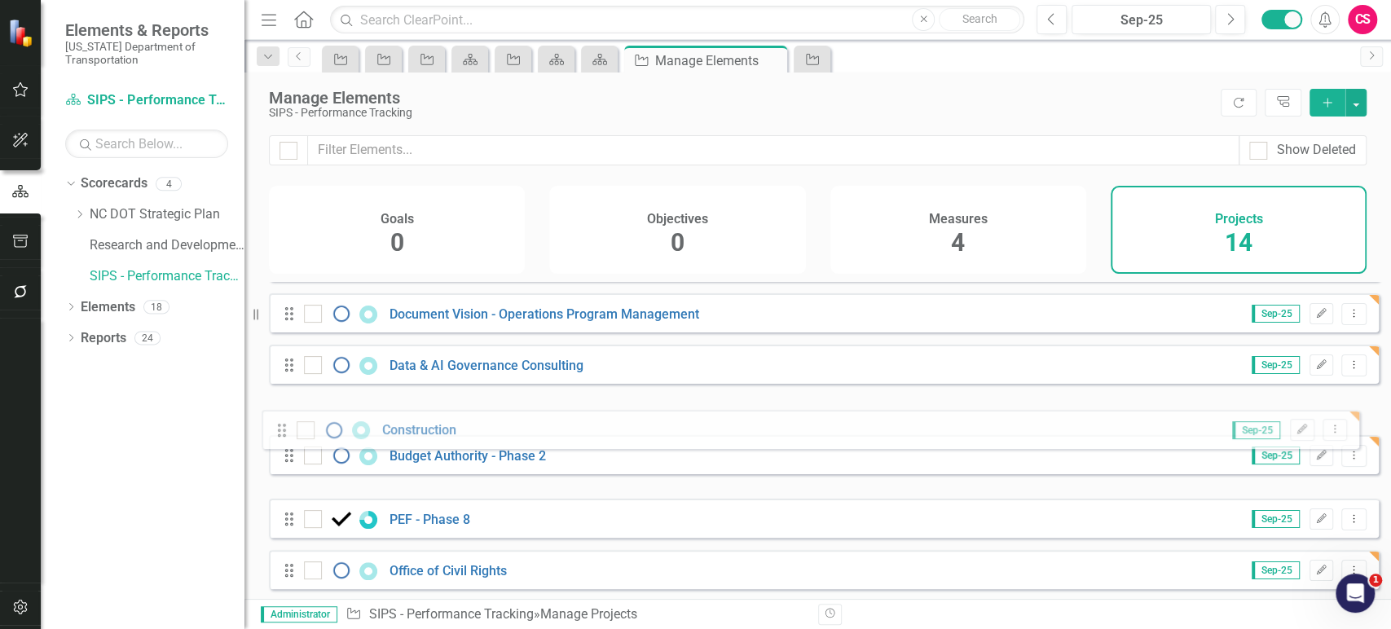
drag, startPoint x: 287, startPoint y: 478, endPoint x: 280, endPoint y: 432, distance: 46.9
click at [280, 430] on div "Drag Monitoring Project Delivery Performance Sep-25 Edit Dropdown Menu Drag Tra…" at bounding box center [824, 544] width 1110 height 707
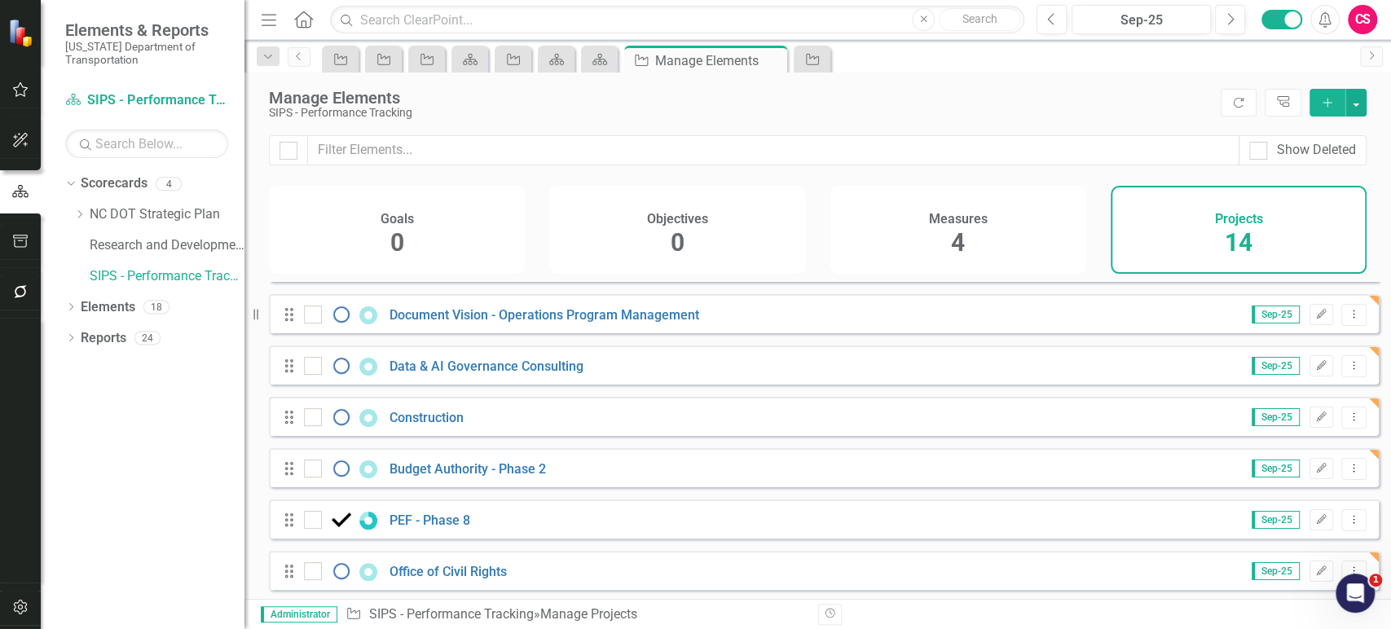
scroll to position [90, 0]
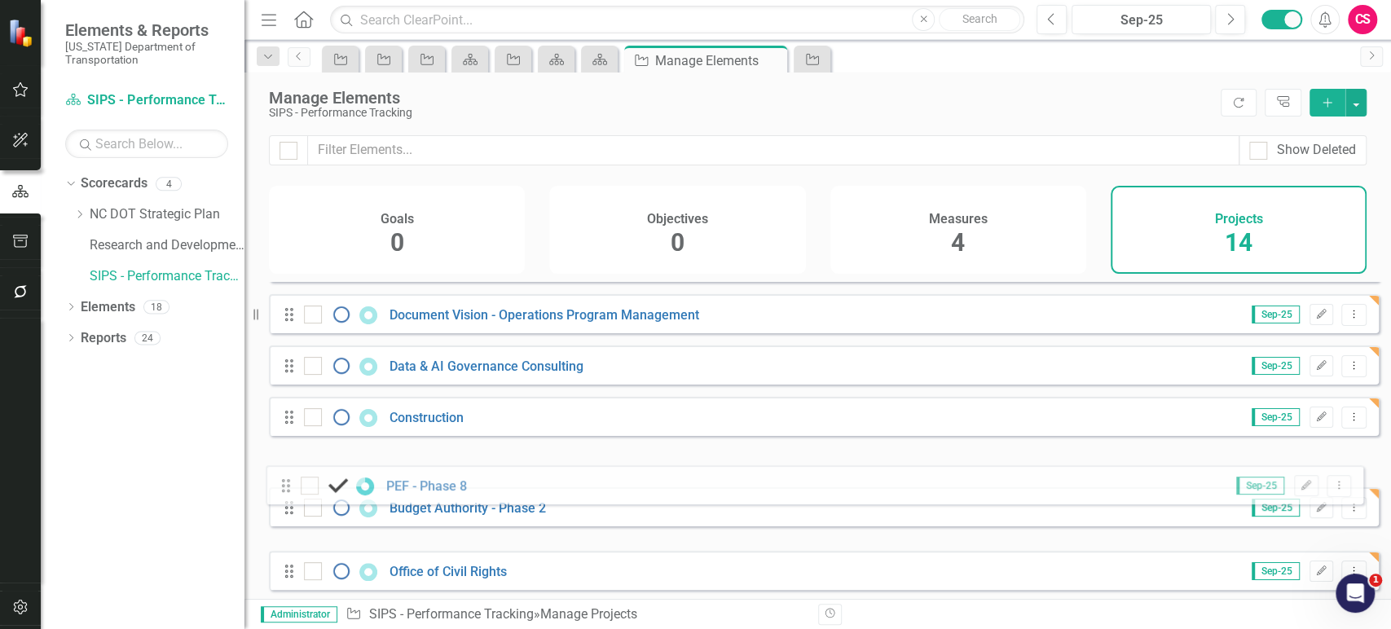
drag, startPoint x: 288, startPoint y: 520, endPoint x: 287, endPoint y: 487, distance: 32.6
click at [287, 487] on div "Drag Monitoring Project Delivery Performance Sep-25 Edit Dropdown Menu Drag Tra…" at bounding box center [824, 545] width 1110 height 707
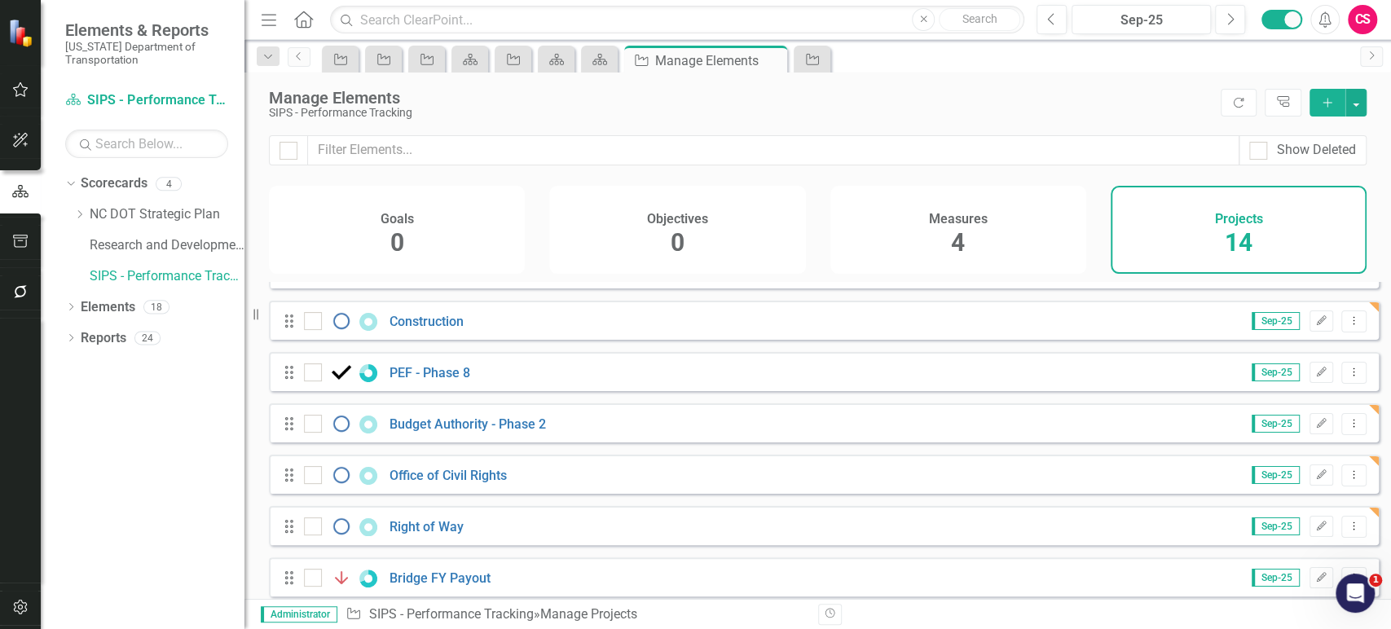
scroll to position [191, 0]
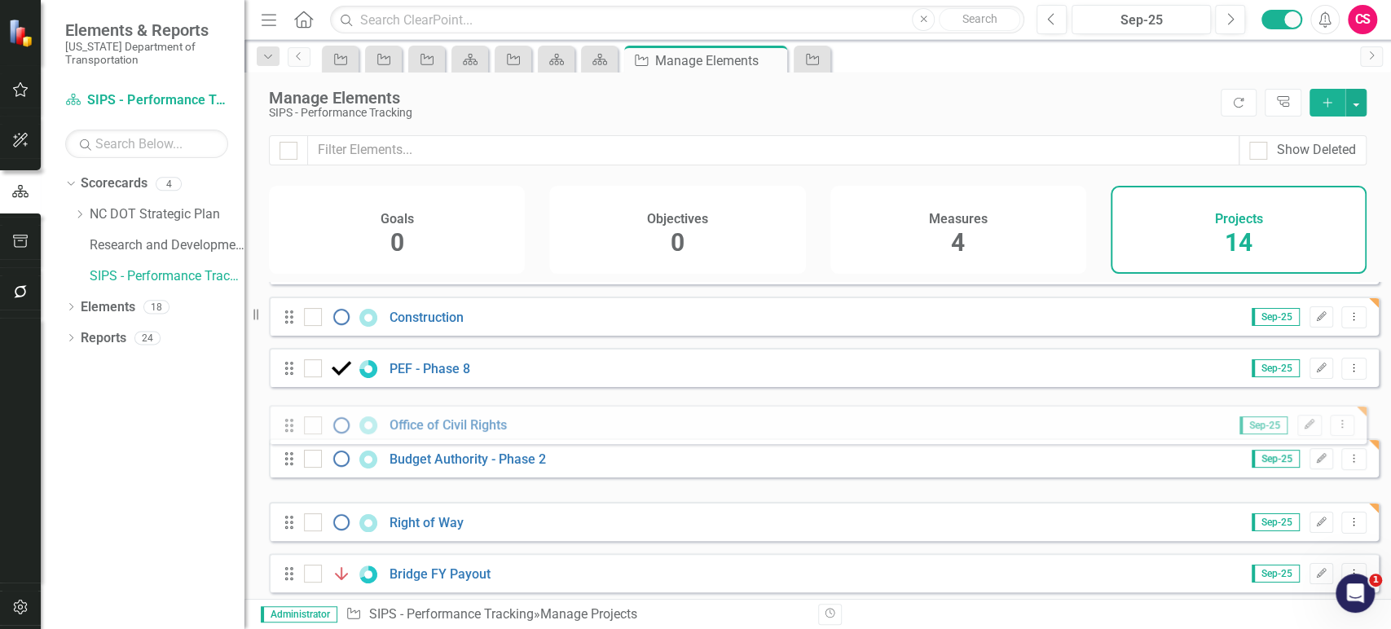
drag, startPoint x: 287, startPoint y: 480, endPoint x: 287, endPoint y: 423, distance: 57.0
click at [287, 423] on div "Drag Monitoring Project Delivery Performance Sep-25 Edit Dropdown Menu Drag Tra…" at bounding box center [824, 444] width 1110 height 707
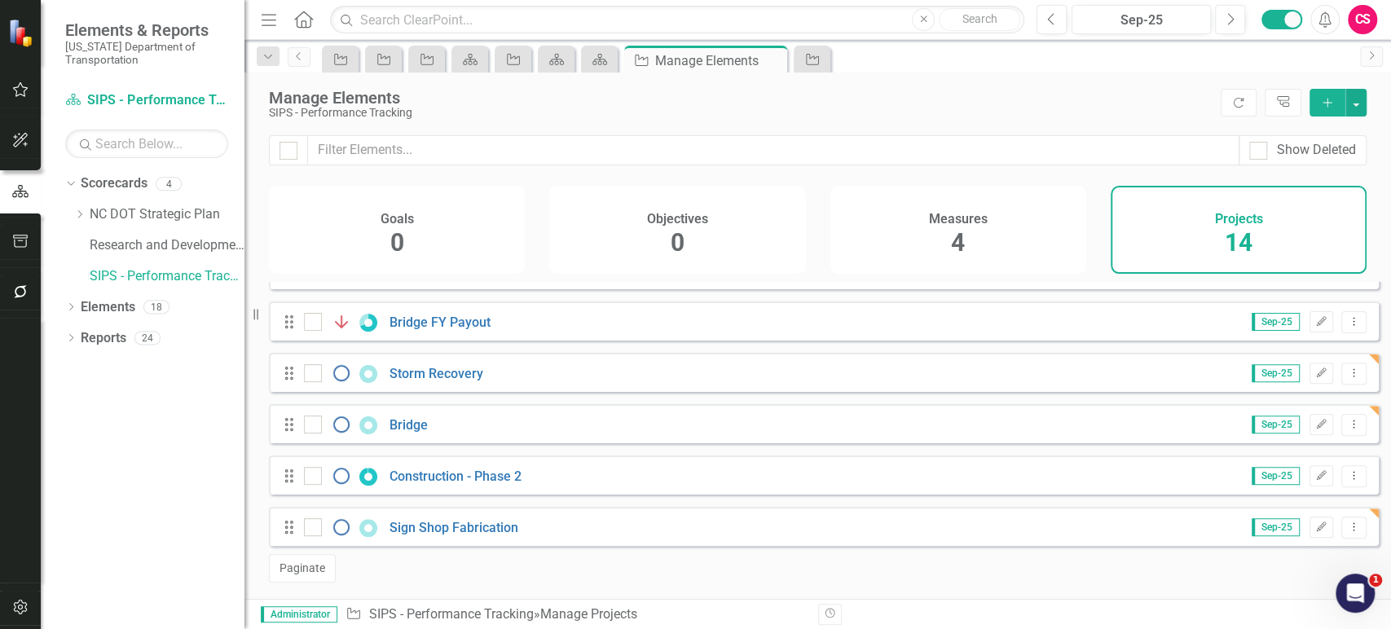
scroll to position [453, 0]
